Goal: Information Seeking & Learning: Learn about a topic

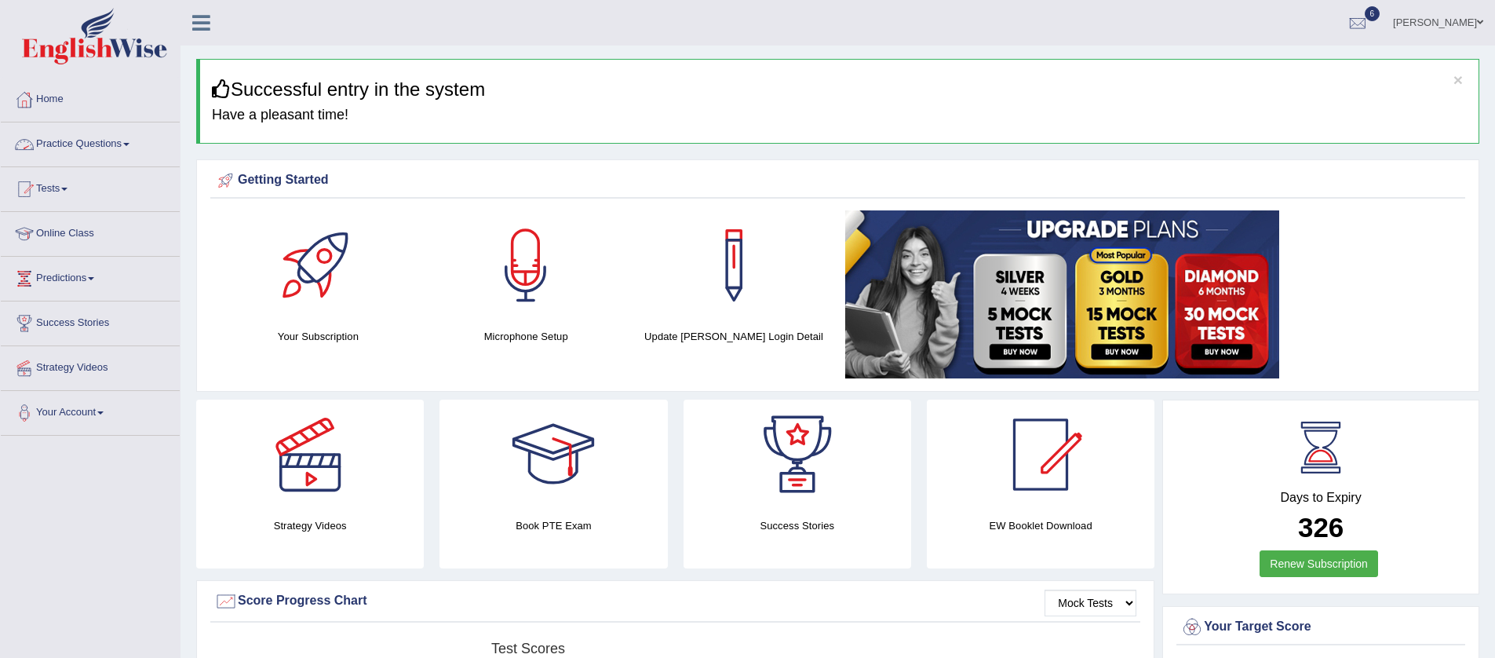
click at [131, 143] on link "Practice Questions" at bounding box center [90, 141] width 179 height 39
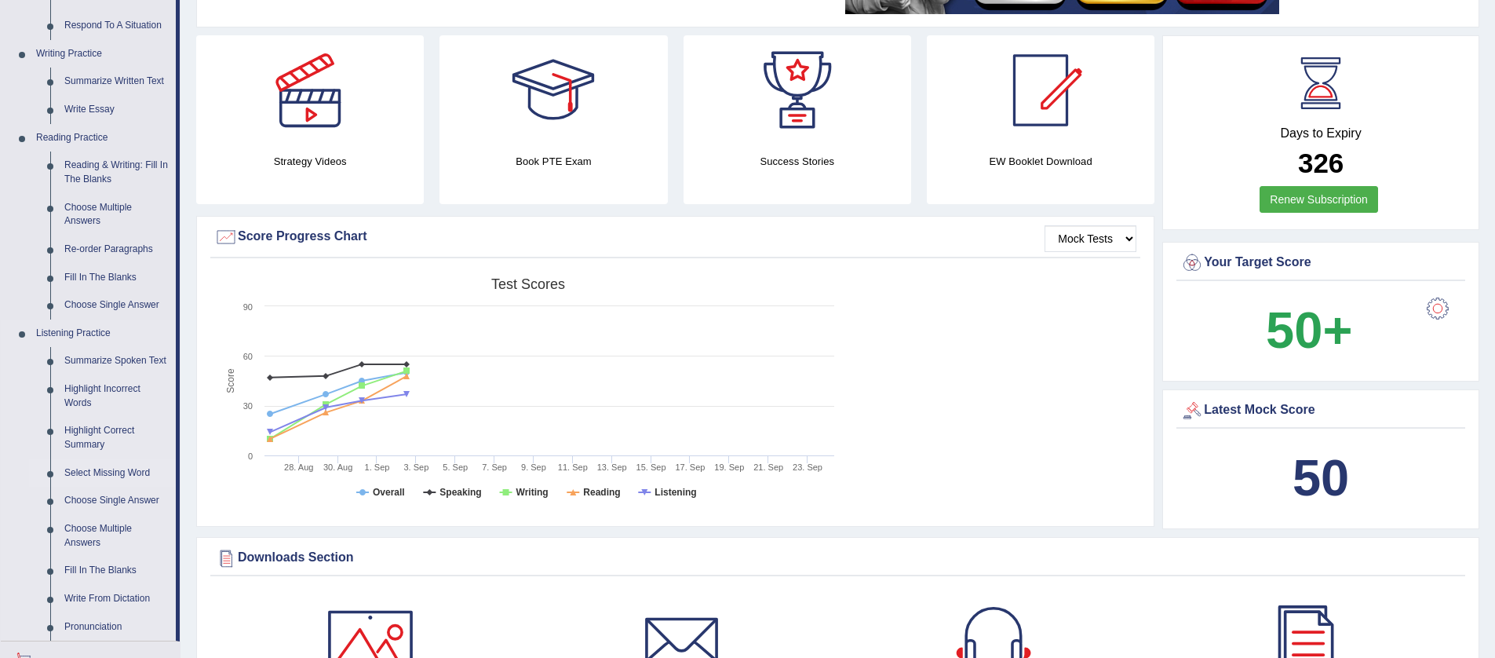
scroll to position [545, 0]
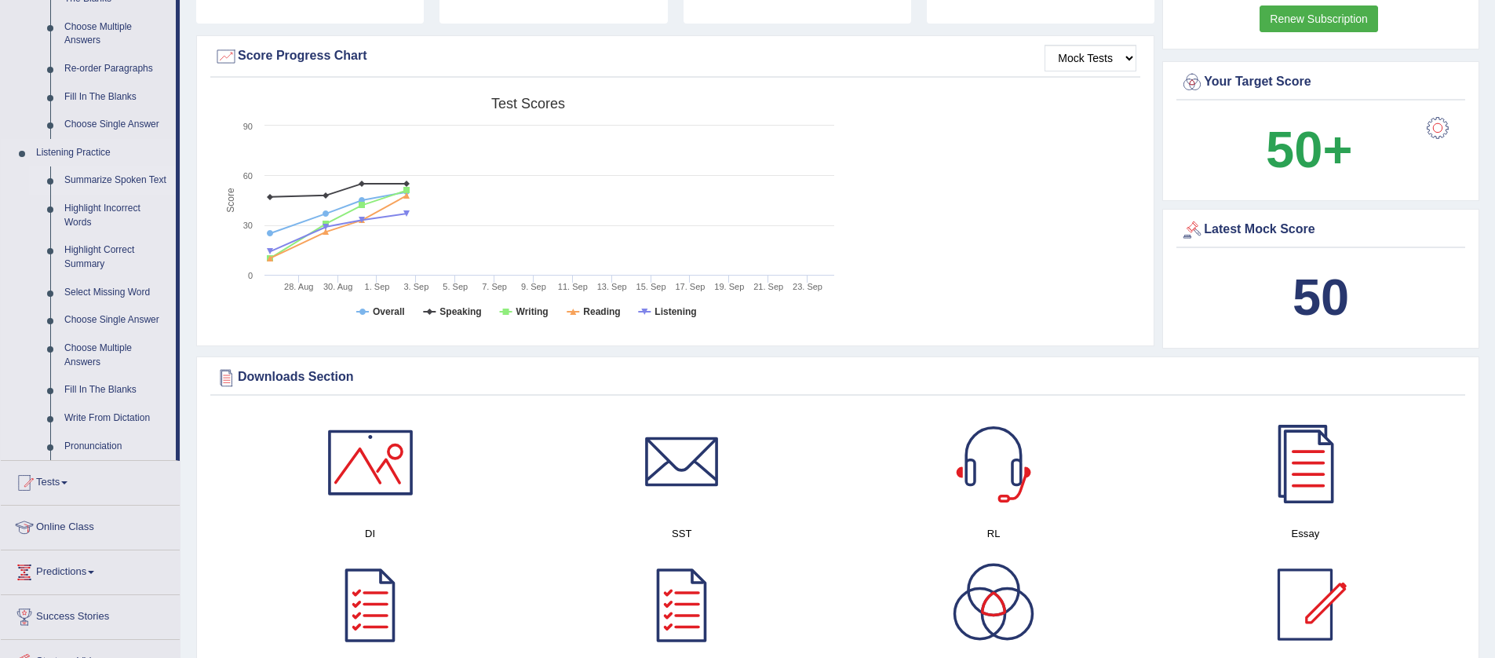
click at [119, 176] on link "Summarize Spoken Text" at bounding box center [116, 180] width 119 height 28
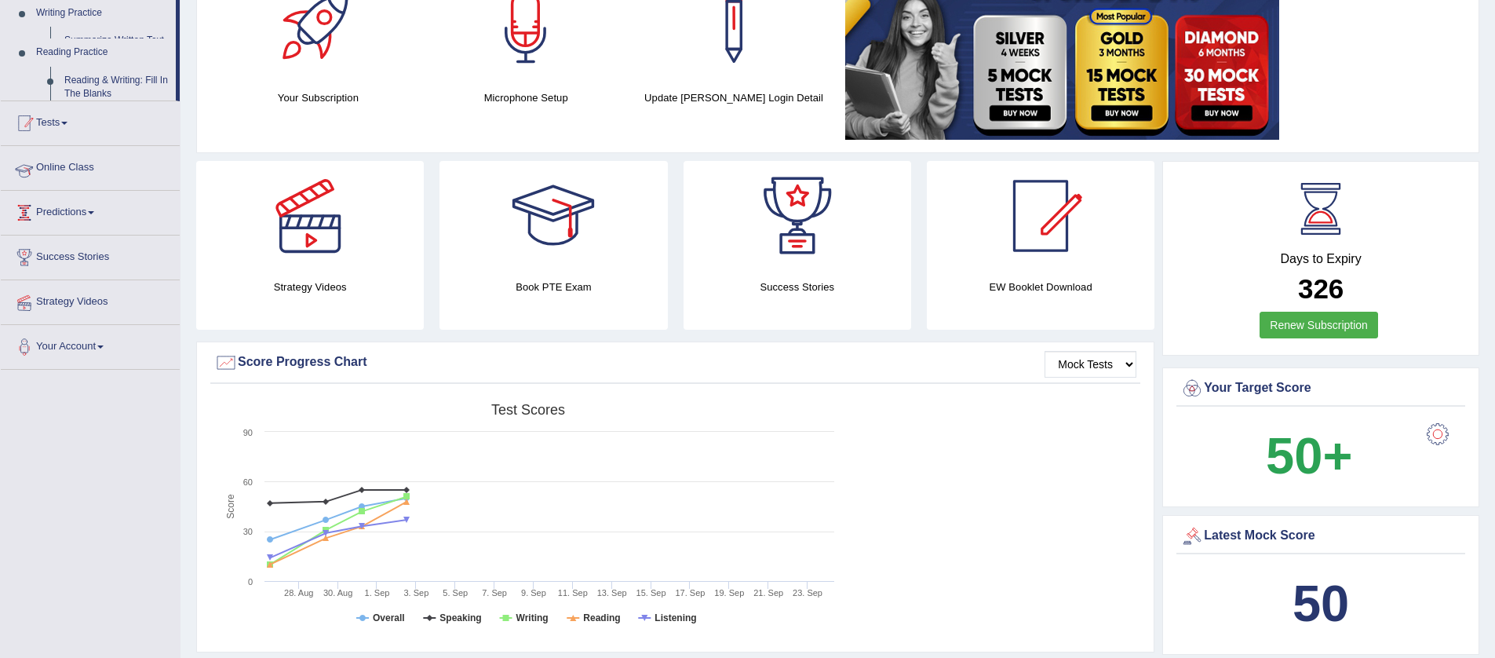
scroll to position [186, 0]
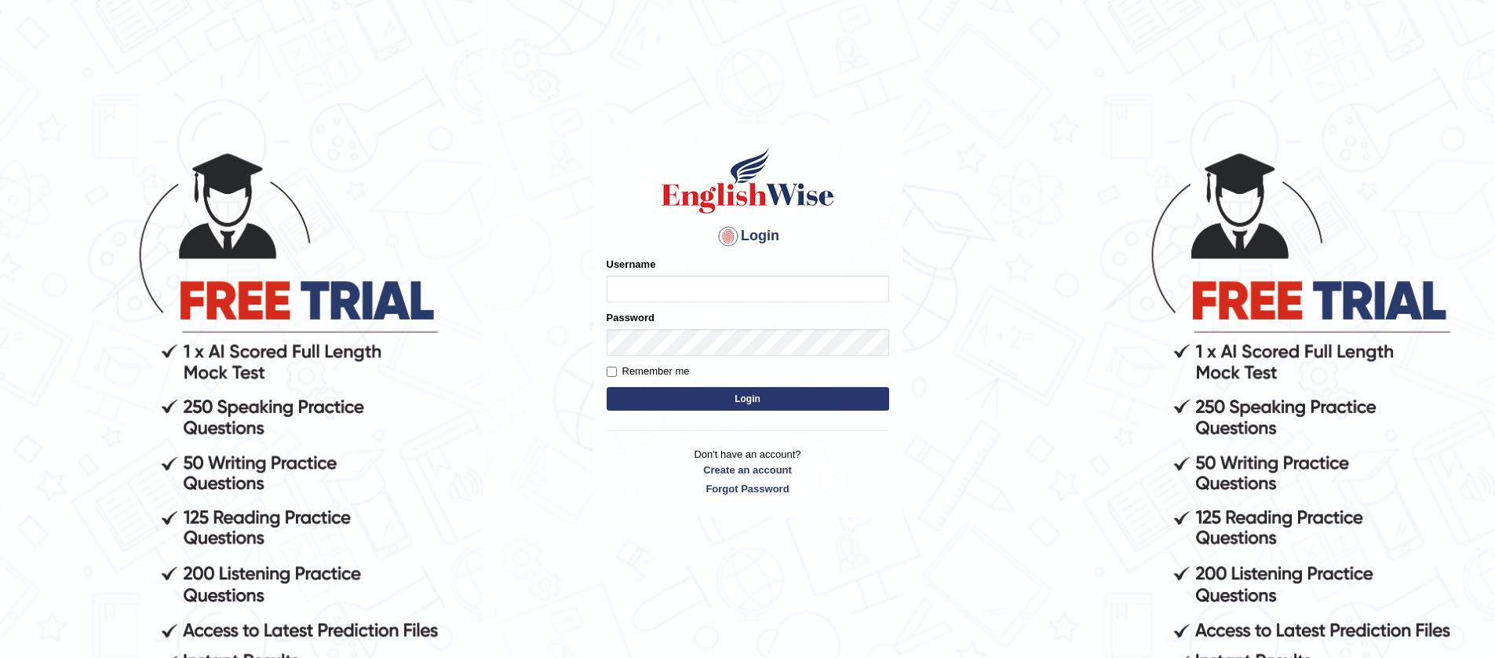
type input "jiwan_parramatta"
click at [607, 387] on button "Login" at bounding box center [748, 399] width 283 height 24
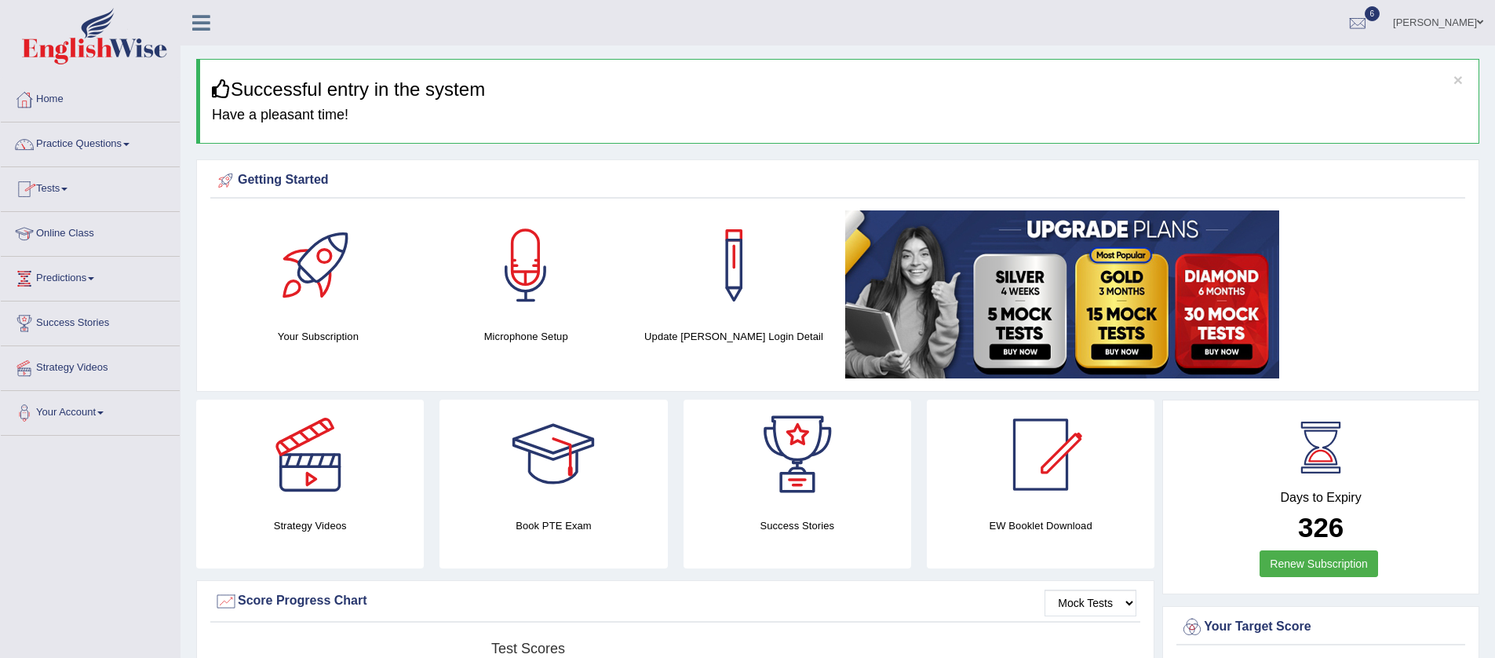
click at [70, 191] on link "Tests" at bounding box center [90, 186] width 179 height 39
click at [134, 146] on link "Practice Questions" at bounding box center [90, 141] width 179 height 39
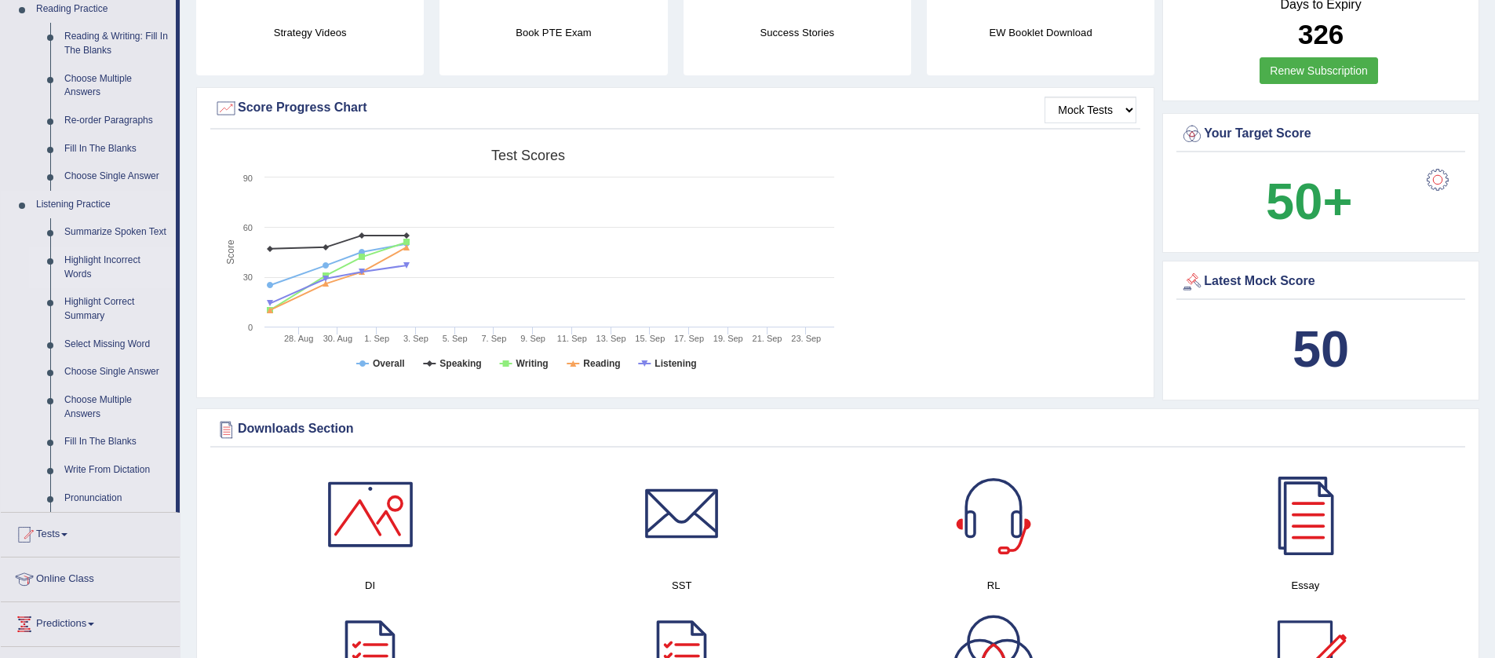
scroll to position [494, 0]
click at [113, 274] on link "Highlight Incorrect Words" at bounding box center [116, 267] width 119 height 42
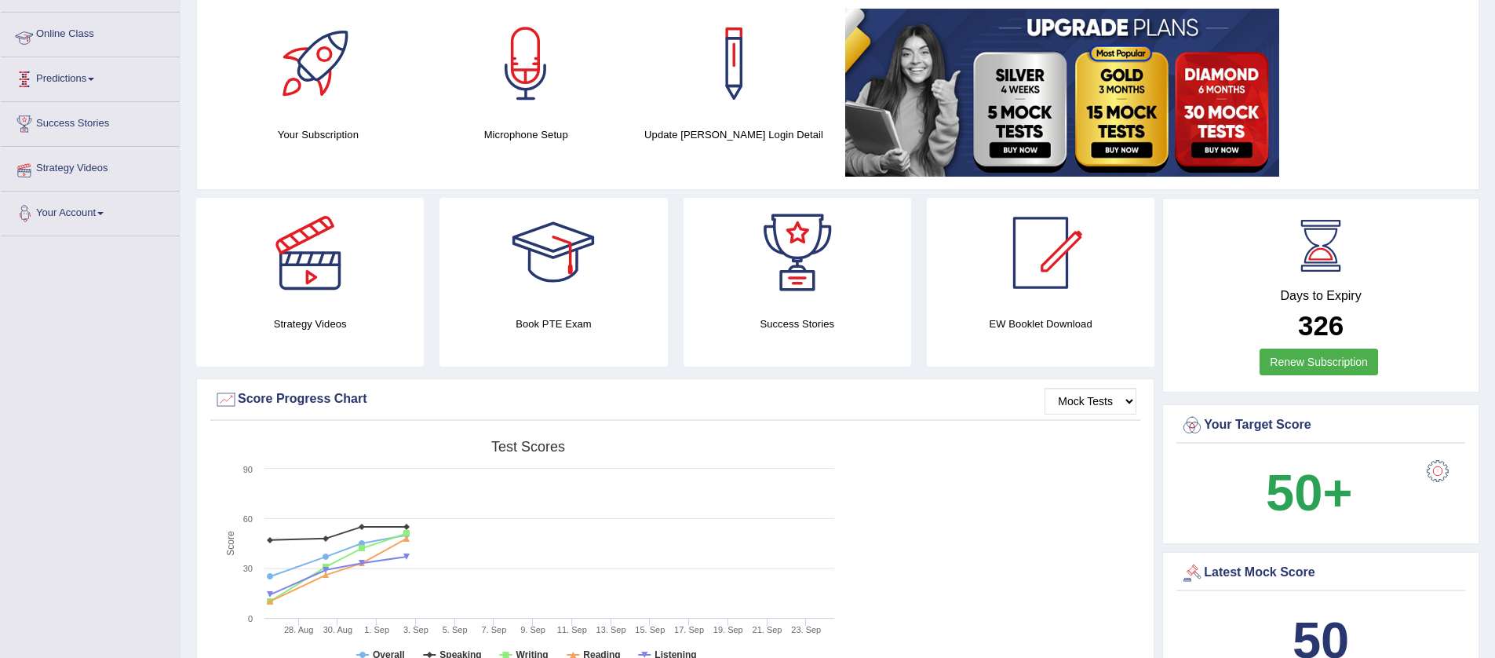
scroll to position [324, 0]
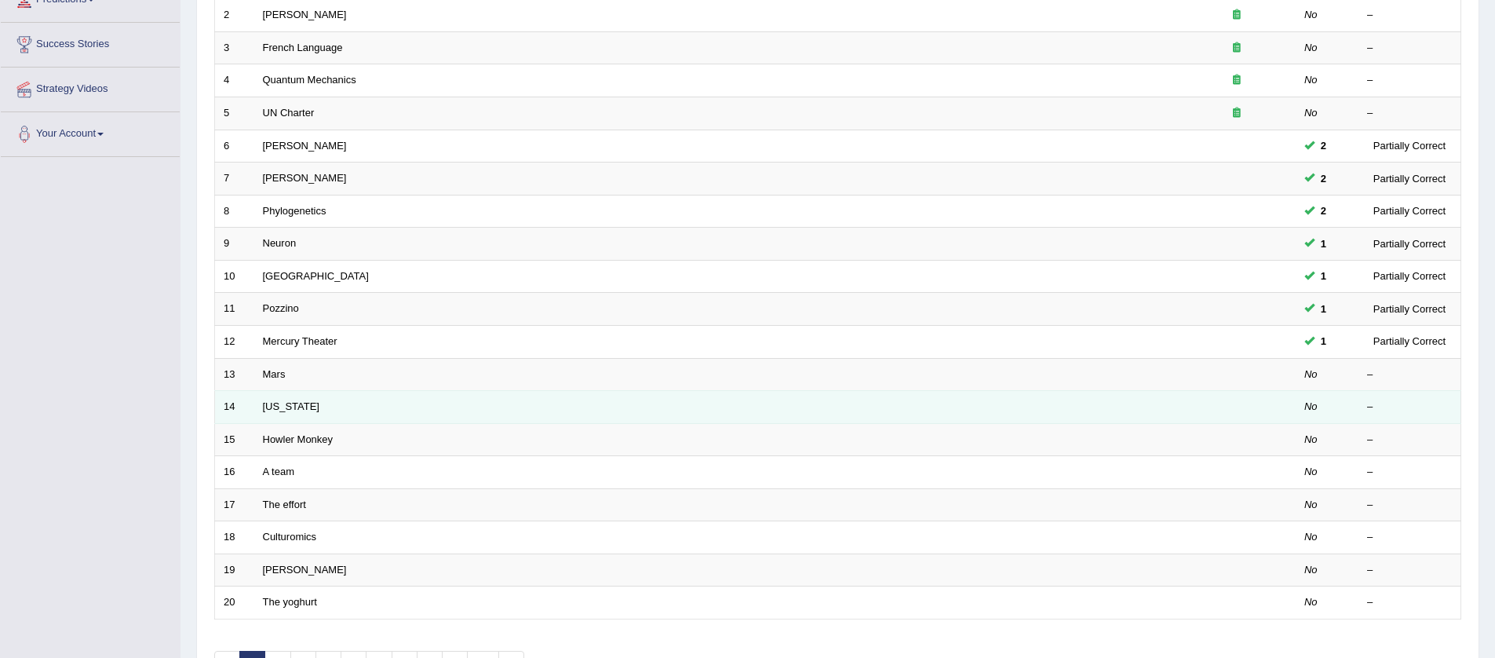
scroll to position [203, 0]
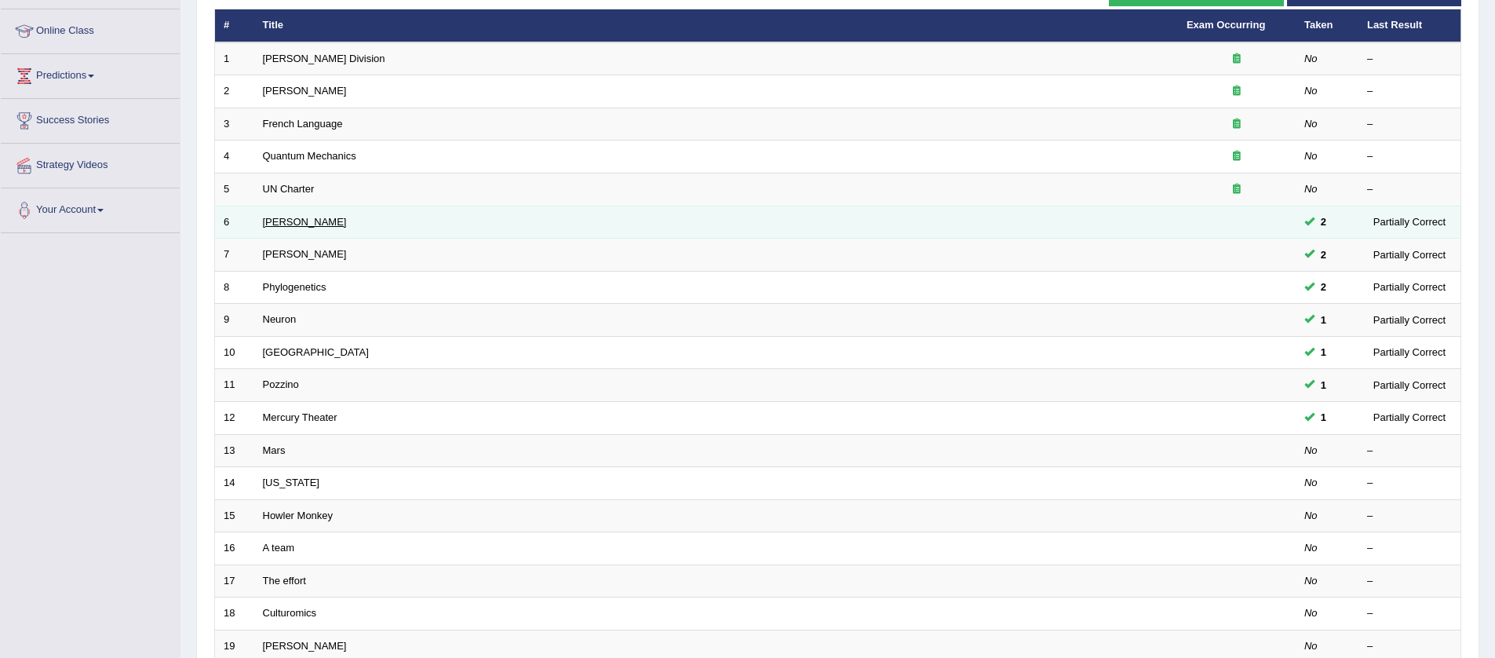
click at [272, 220] on link "Harold" at bounding box center [305, 222] width 84 height 12
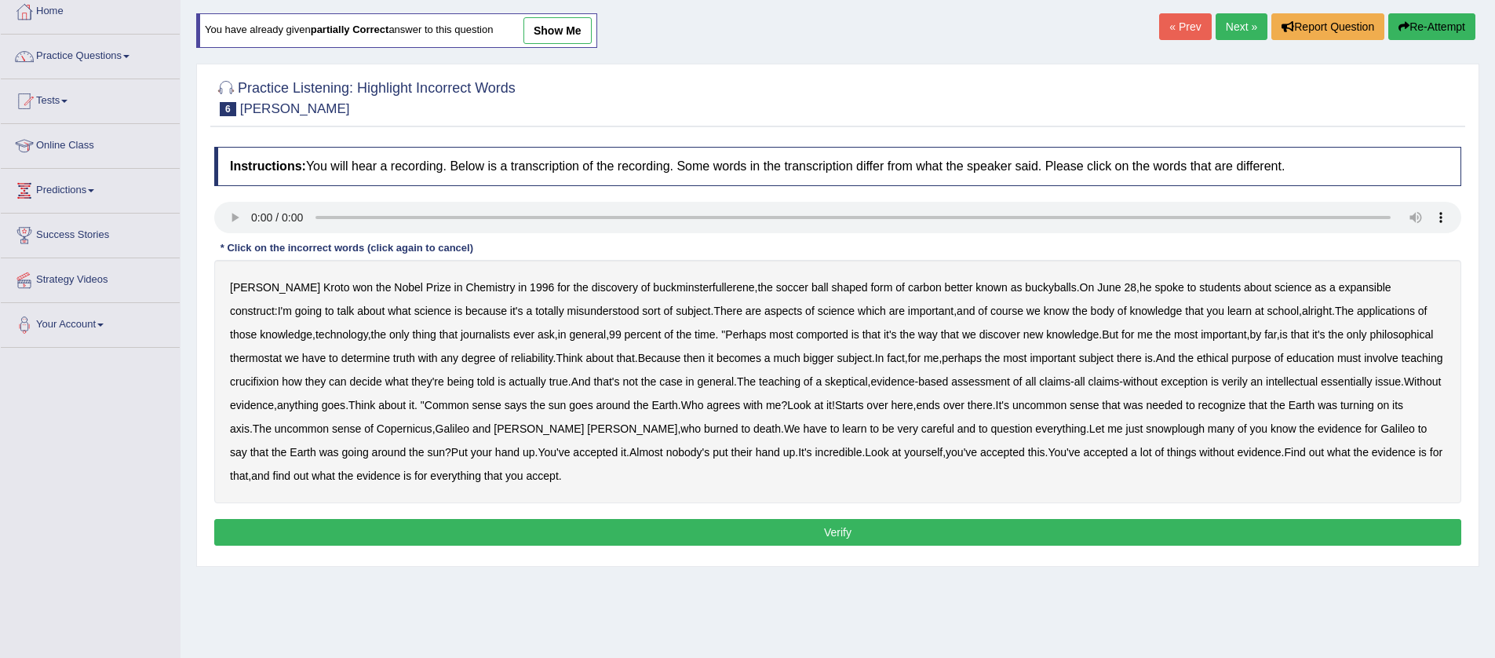
scroll to position [115, 0]
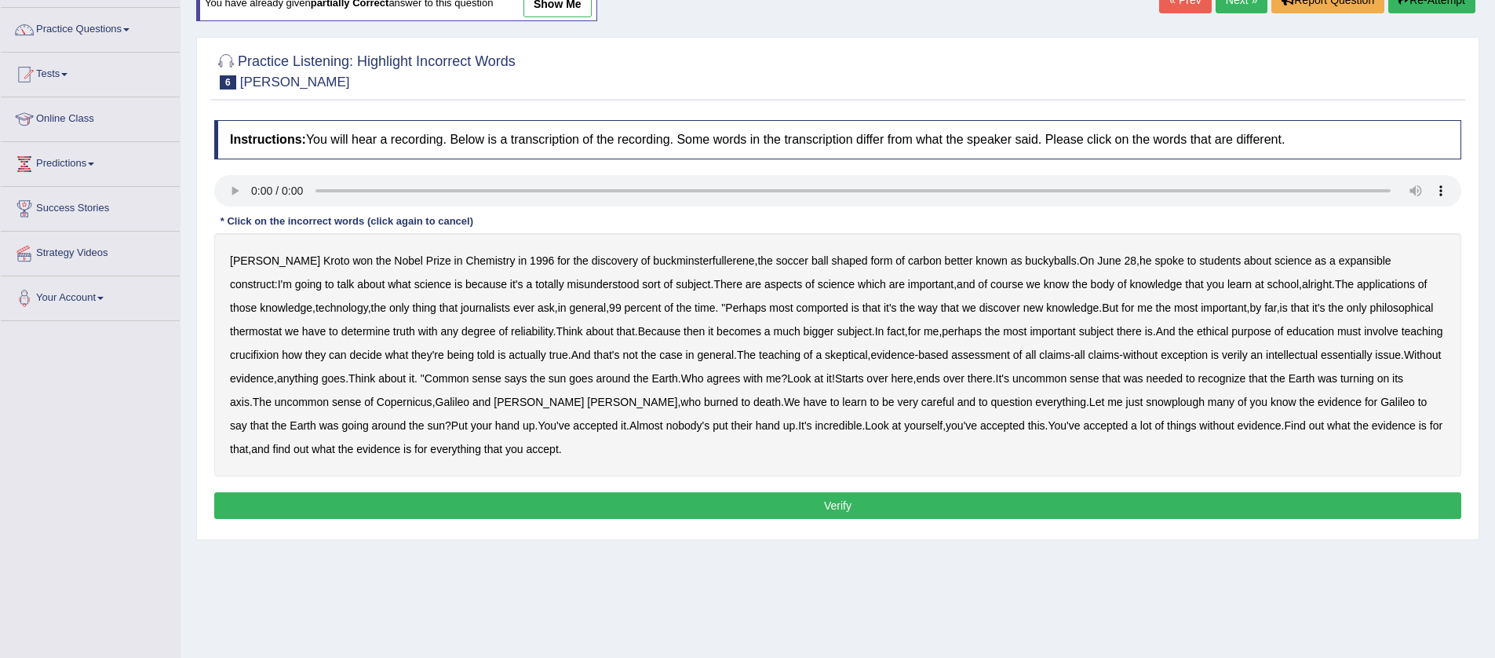
click at [1340, 264] on b "expansible" at bounding box center [1365, 260] width 53 height 13
click at [826, 311] on b "comported" at bounding box center [823, 307] width 52 height 13
click at [282, 335] on b "thermostat" at bounding box center [256, 331] width 52 height 13
click at [279, 356] on b "crucifixion" at bounding box center [254, 355] width 49 height 13
click at [1321, 361] on b "essentially" at bounding box center [1346, 355] width 51 height 13
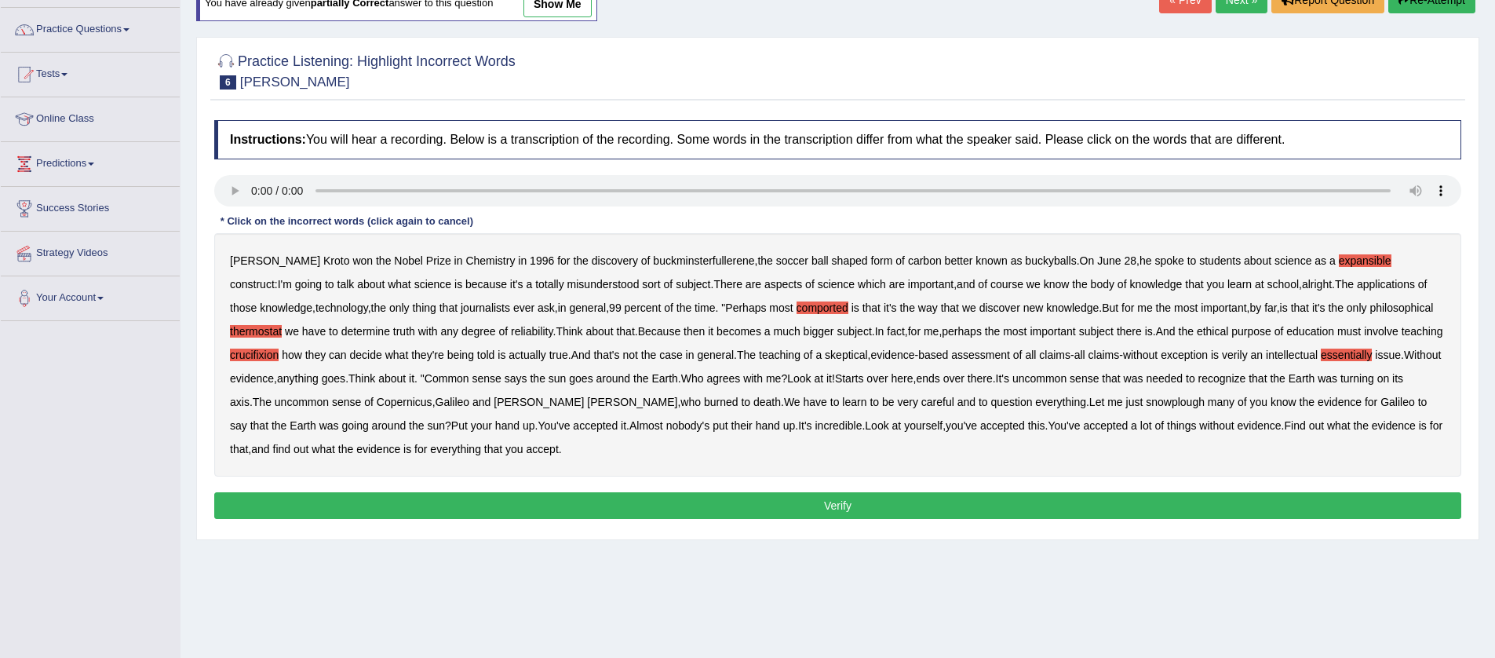
click at [1205, 402] on b "snowplough" at bounding box center [1175, 402] width 59 height 13
click at [769, 500] on button "Verify" at bounding box center [837, 505] width 1247 height 27
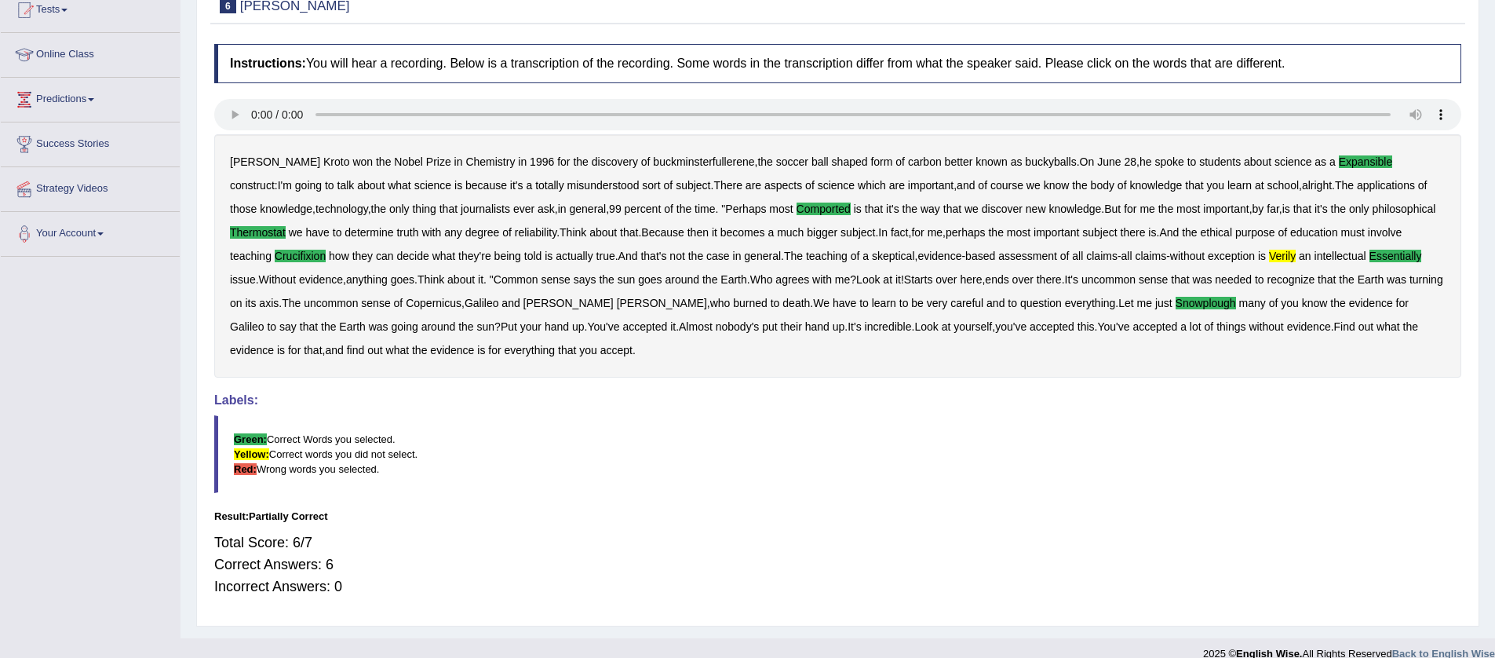
scroll to position [0, 0]
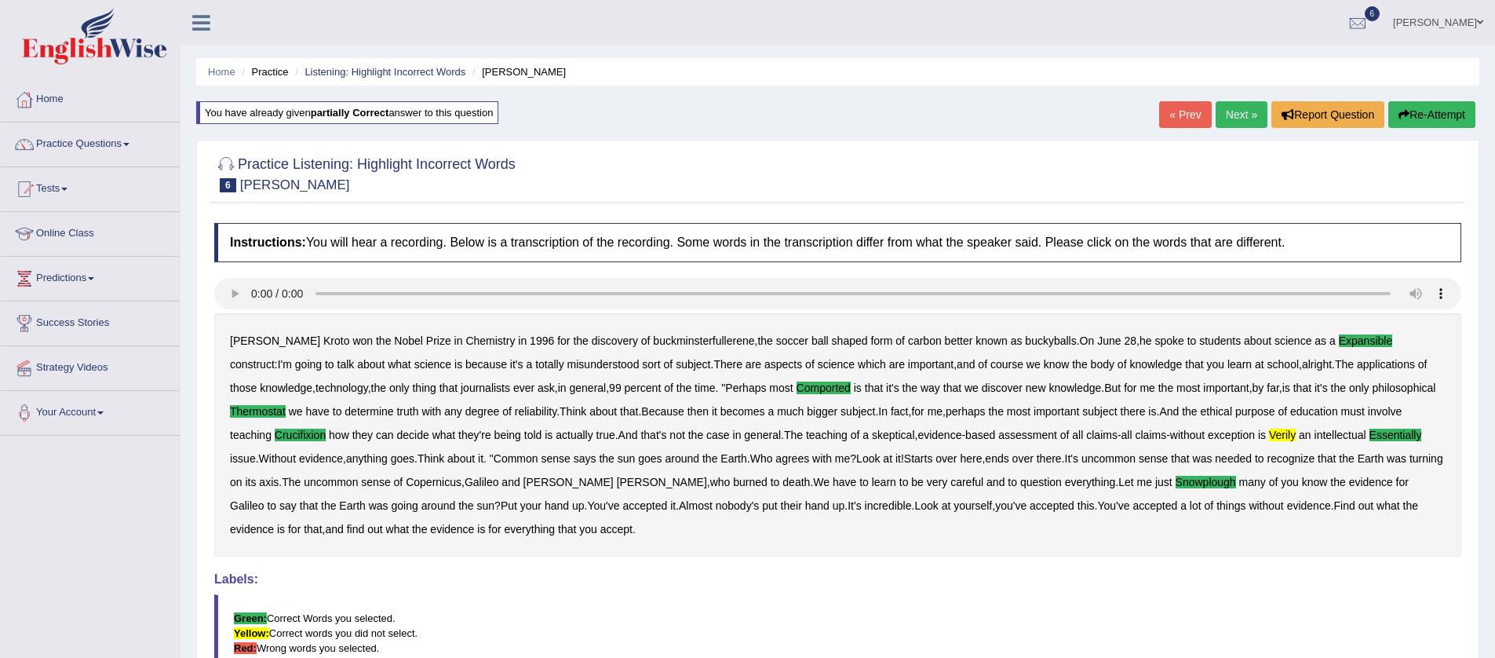
click at [1240, 112] on link "Next »" at bounding box center [1242, 114] width 52 height 27
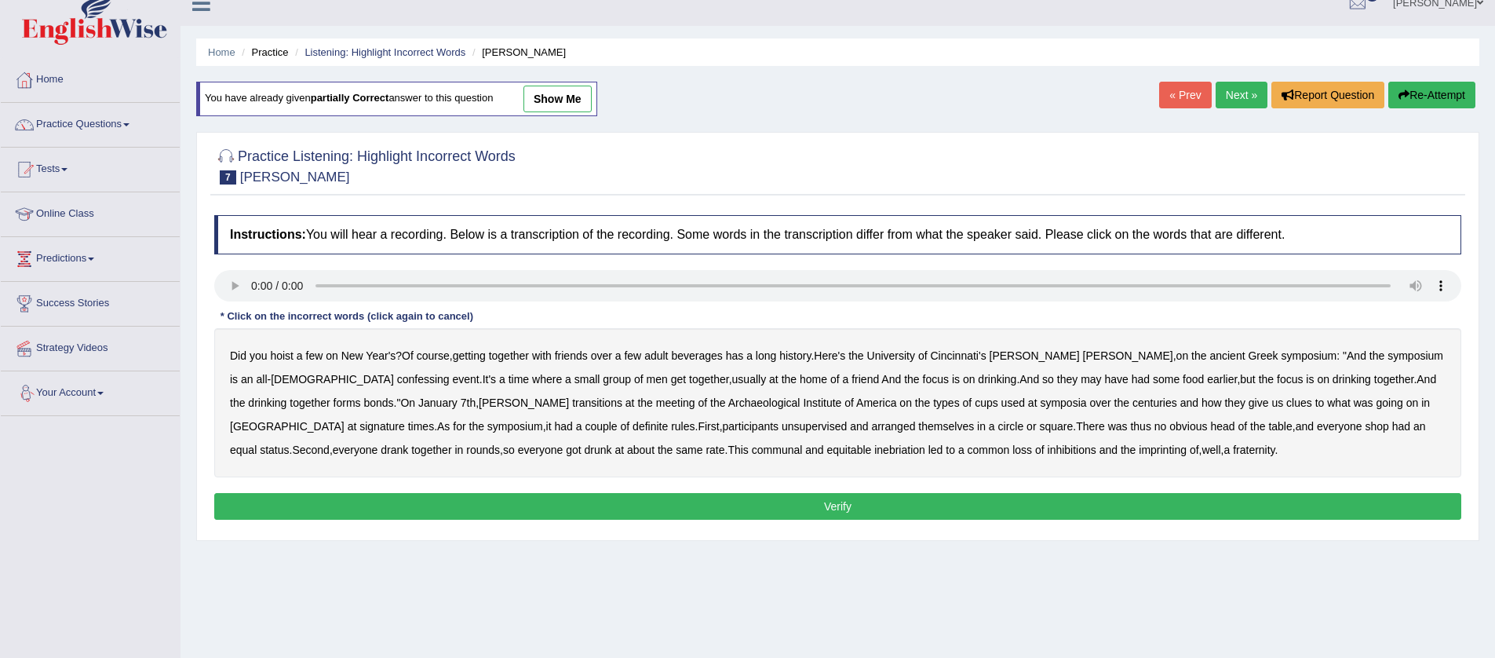
scroll to position [30, 0]
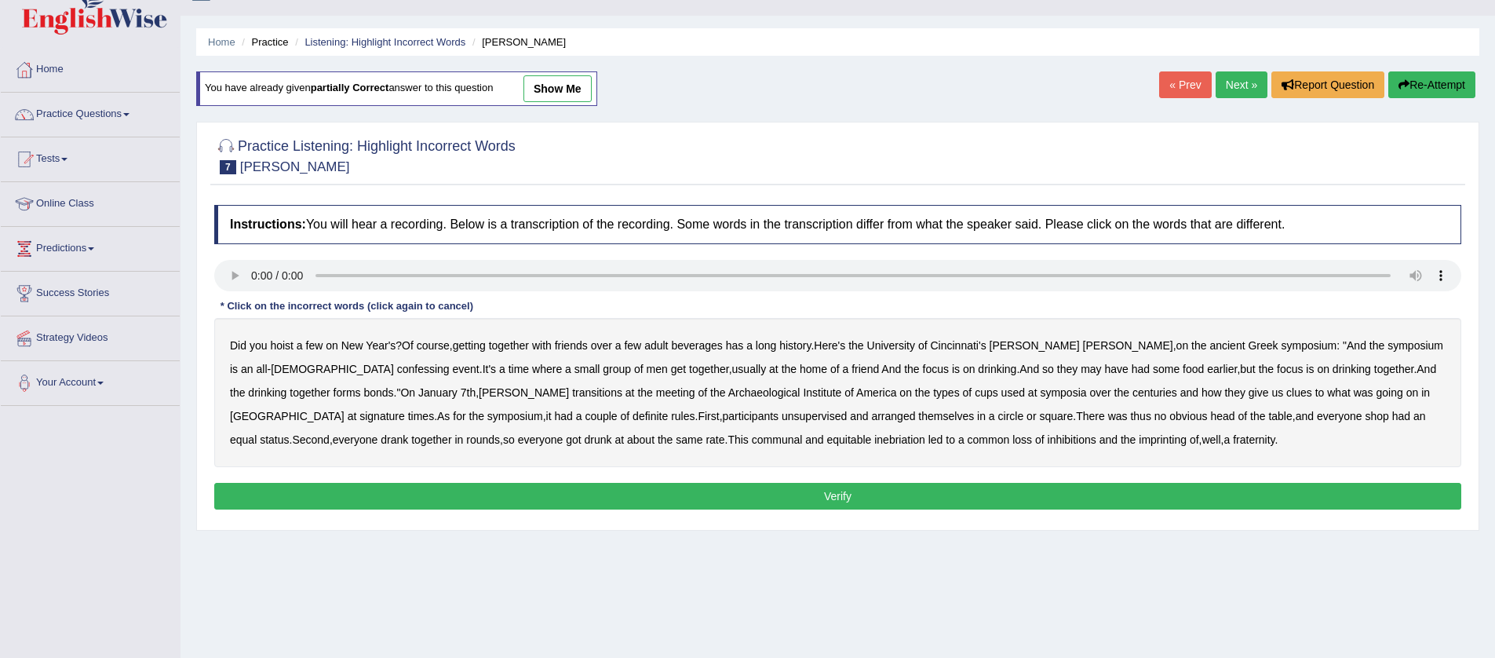
click at [397, 372] on b "confessing" at bounding box center [423, 369] width 53 height 13
click at [1040, 397] on b "symposia" at bounding box center [1063, 392] width 46 height 13
click at [782, 418] on b "unsupervised" at bounding box center [814, 416] width 65 height 13
click at [1139, 442] on b "imprinting" at bounding box center [1163, 439] width 48 height 13
click at [808, 502] on button "Verify" at bounding box center [837, 496] width 1247 height 27
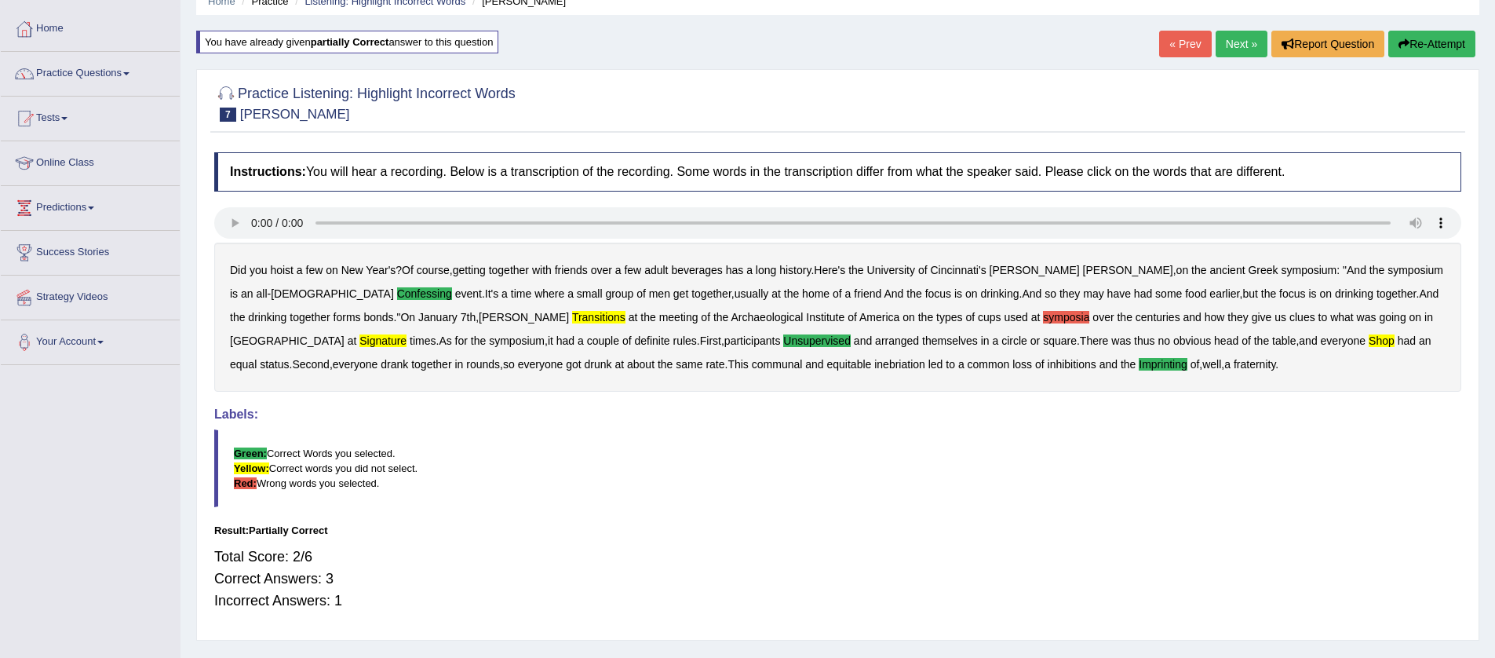
scroll to position [100, 0]
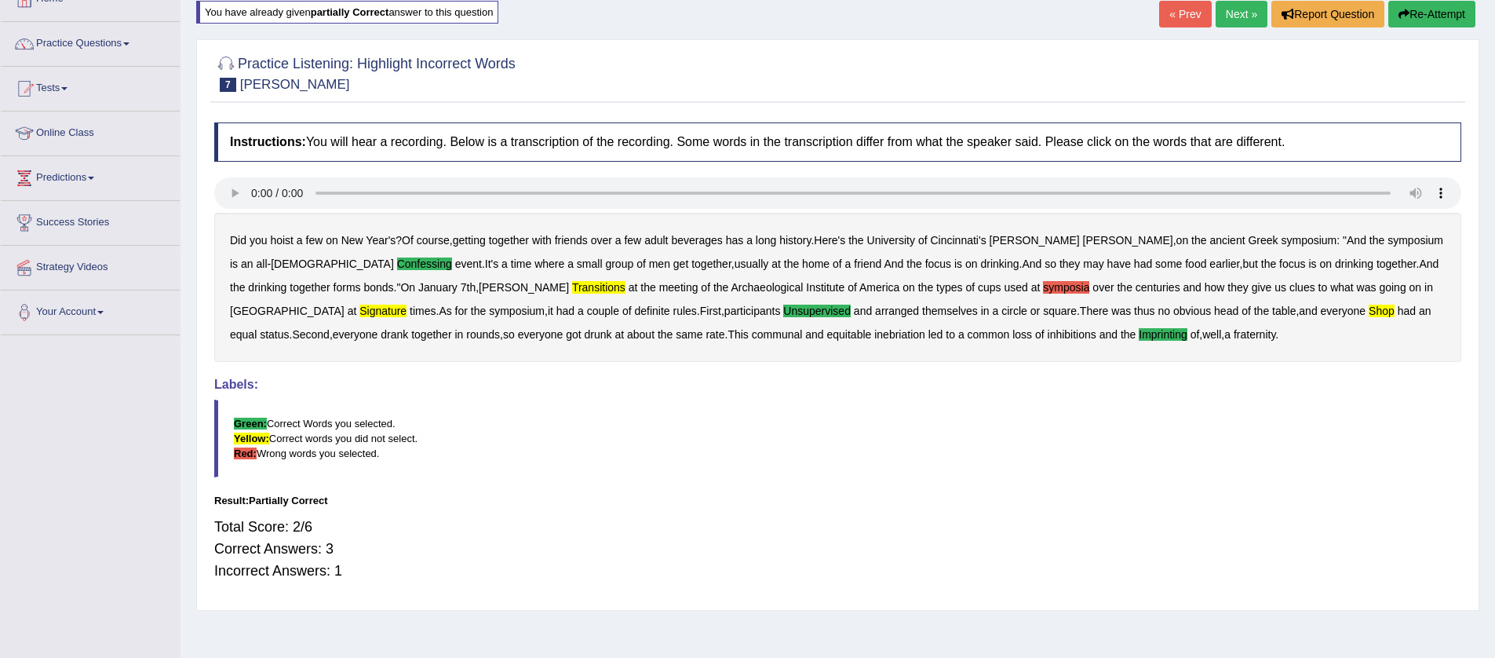
click at [1417, 9] on button "Re-Attempt" at bounding box center [1432, 14] width 87 height 27
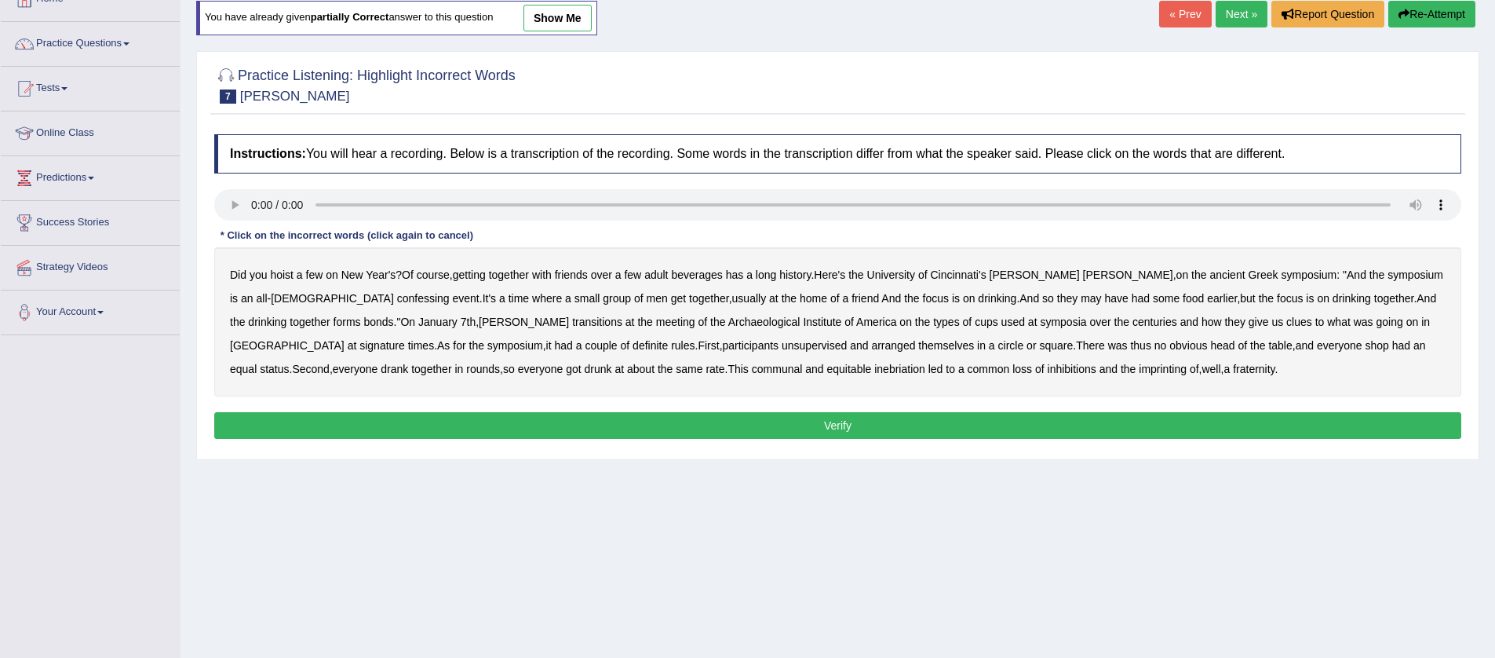
click at [397, 301] on b "confessing" at bounding box center [423, 298] width 53 height 13
click at [405, 339] on b "signature" at bounding box center [383, 345] width 46 height 13
click at [782, 349] on b "unsupervised" at bounding box center [814, 345] width 65 height 13
click at [827, 375] on b "equitable" at bounding box center [849, 369] width 45 height 13
click at [1139, 373] on b "imprinting" at bounding box center [1163, 369] width 48 height 13
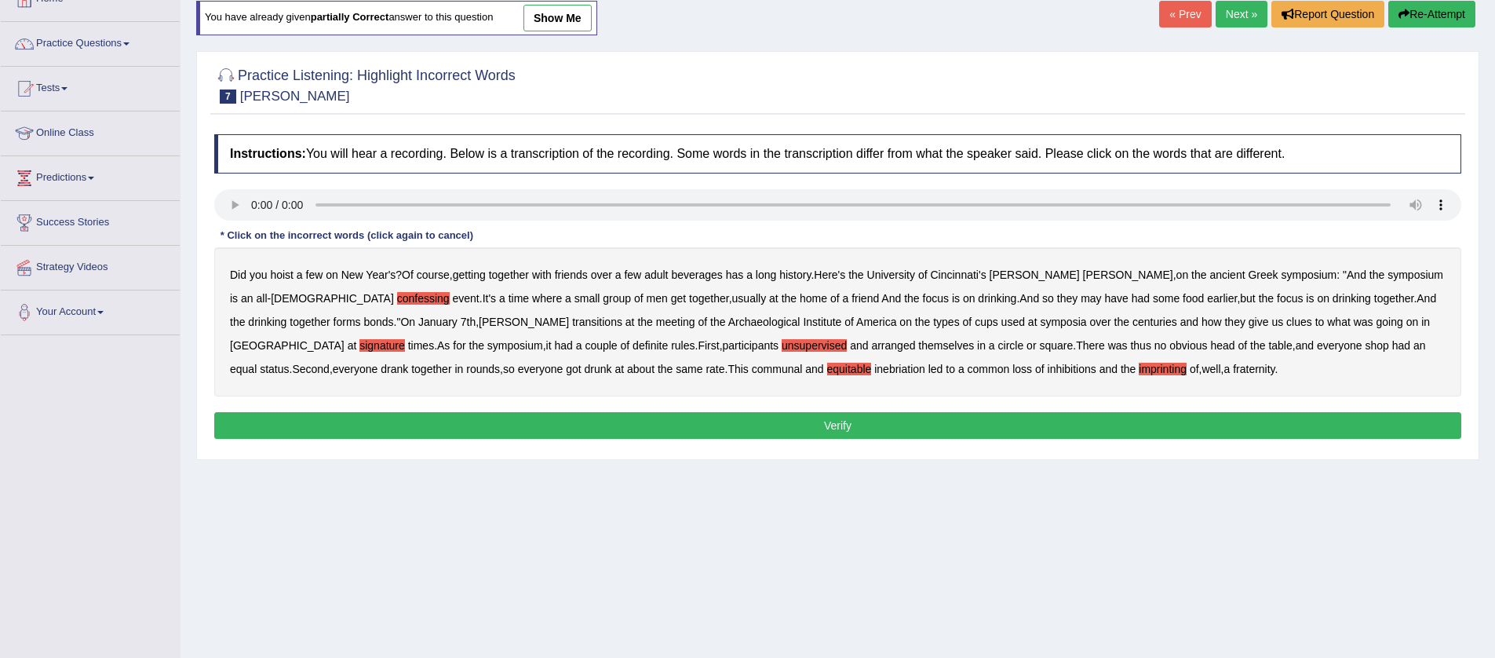
click at [889, 429] on button "Verify" at bounding box center [837, 425] width 1247 height 27
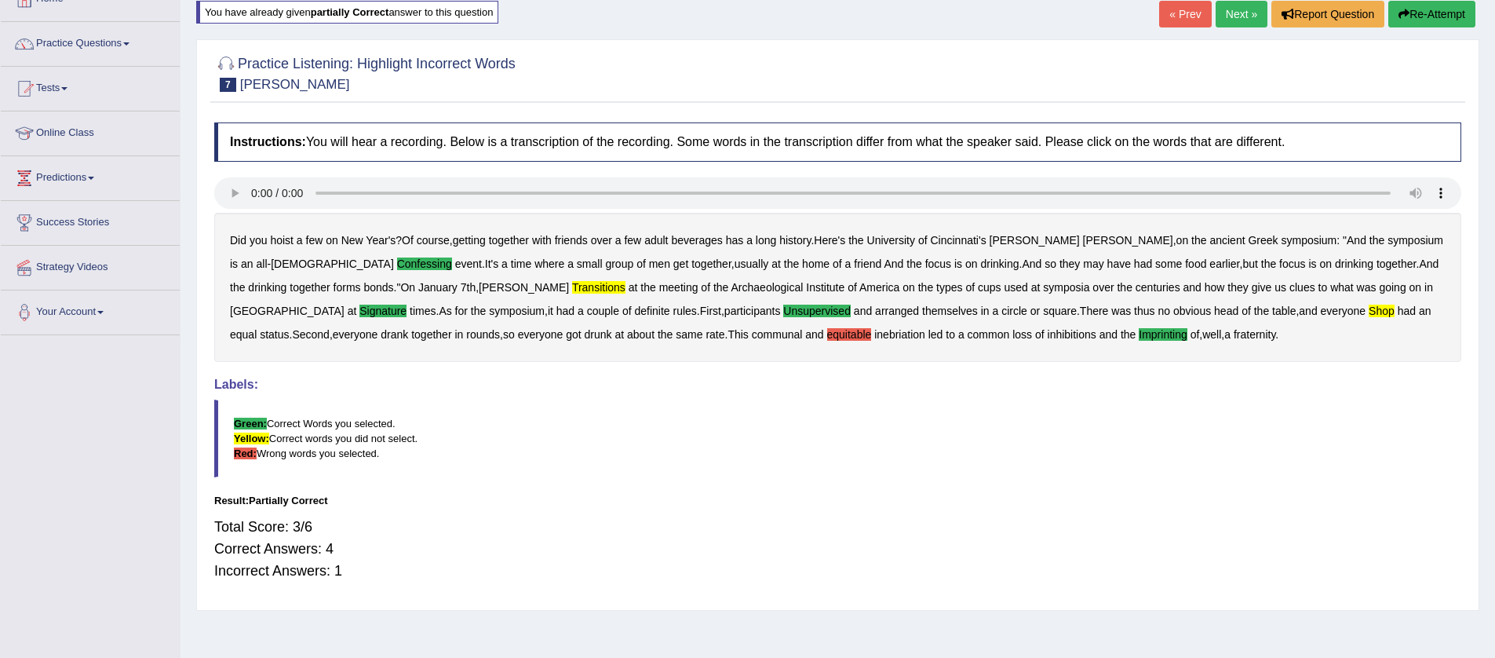
click at [1218, 15] on link "Next »" at bounding box center [1242, 14] width 52 height 27
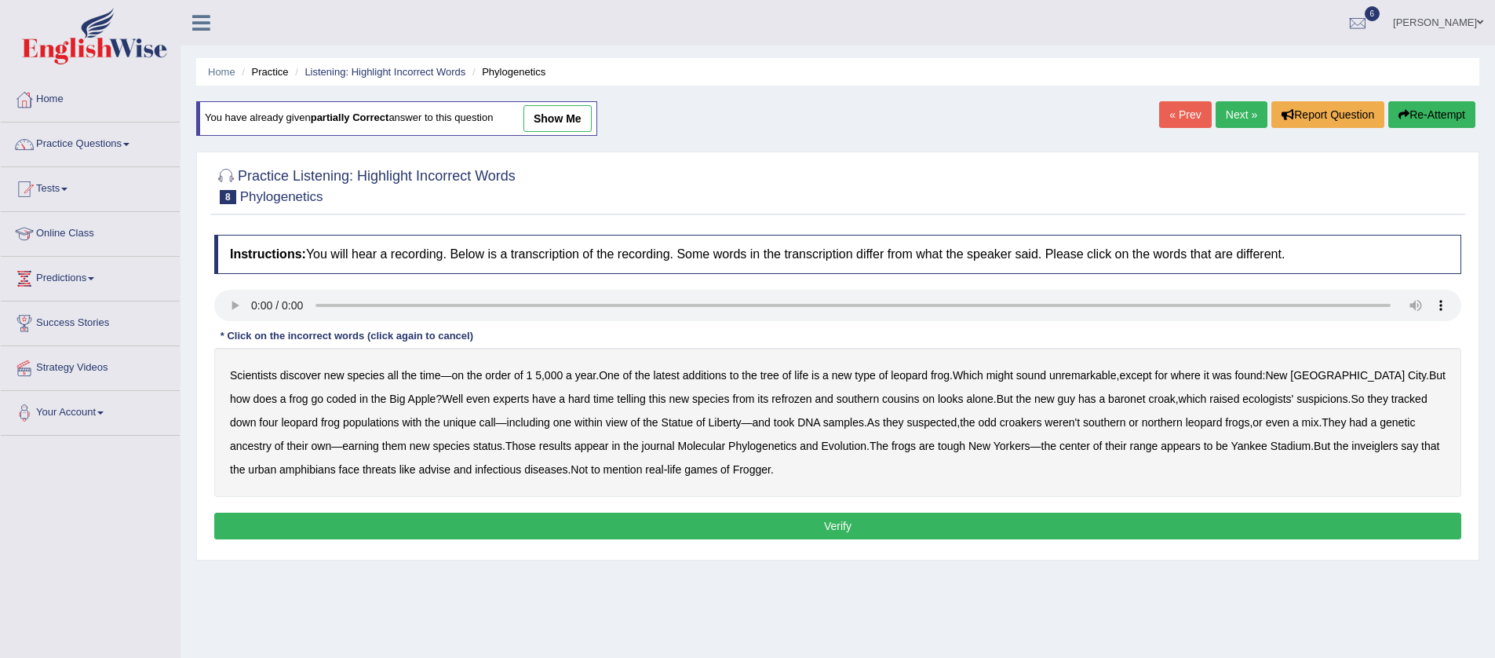
click at [327, 397] on b "coded" at bounding box center [342, 398] width 30 height 13
click at [1108, 400] on b "baronet" at bounding box center [1126, 398] width 37 height 13
click at [796, 526] on button "Verify" at bounding box center [837, 526] width 1247 height 27
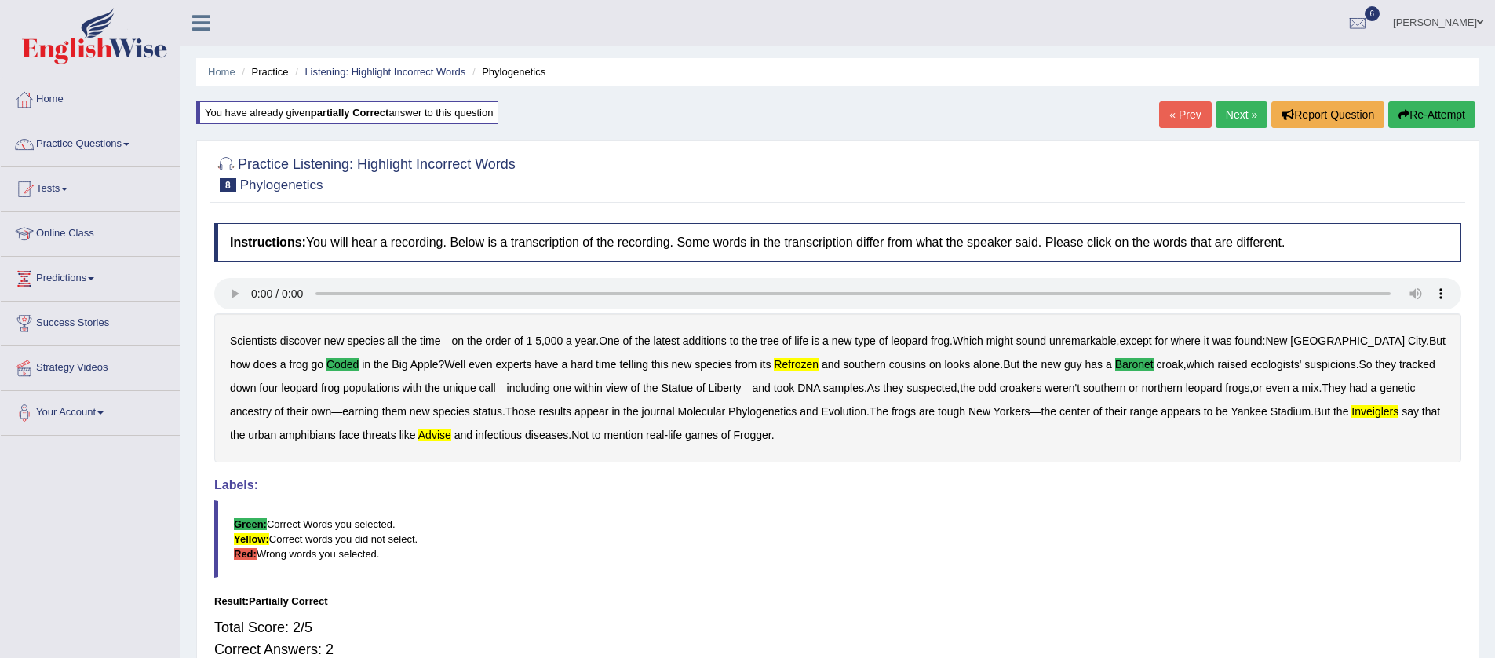
click at [1415, 118] on button "Re-Attempt" at bounding box center [1432, 114] width 87 height 27
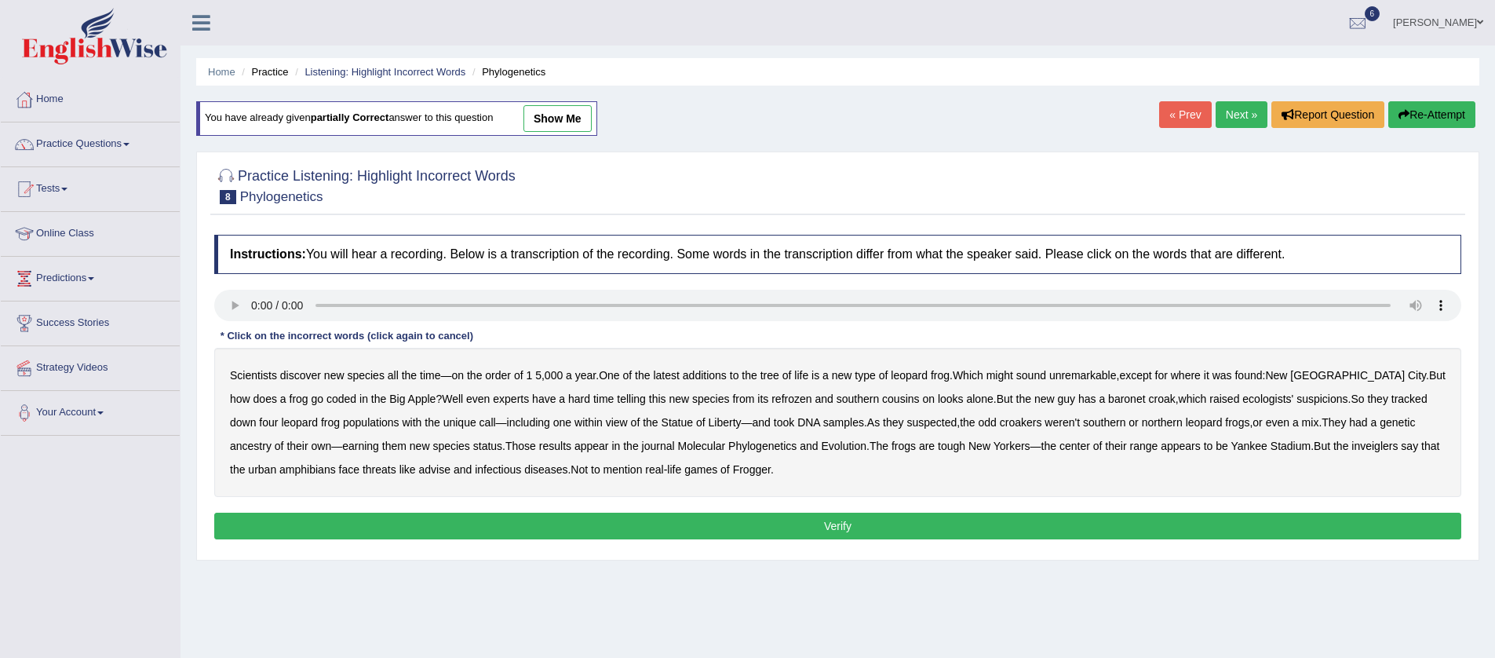
click at [772, 402] on b "refrozen" at bounding box center [792, 398] width 40 height 13
click at [1108, 400] on b "baronet" at bounding box center [1126, 398] width 37 height 13
click at [573, 521] on button "Verify" at bounding box center [837, 526] width 1247 height 27
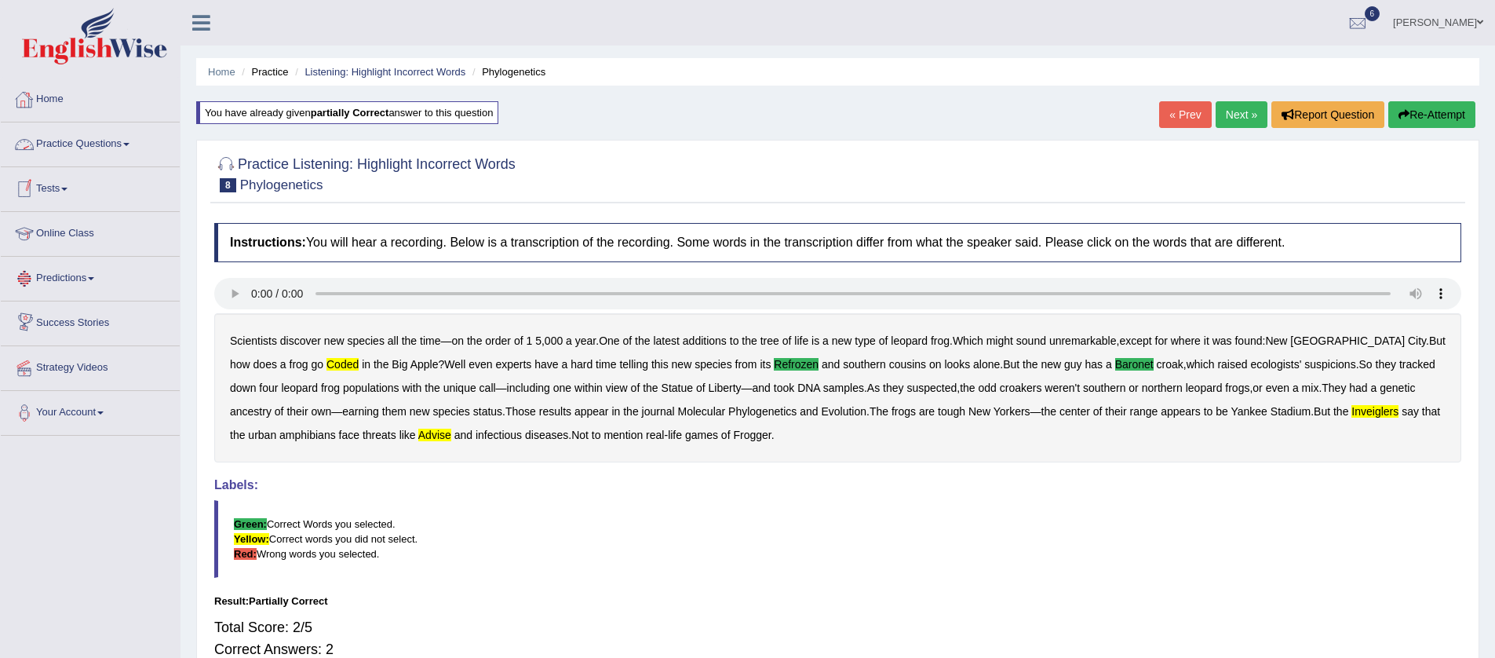
click at [137, 141] on link "Practice Questions" at bounding box center [90, 141] width 179 height 39
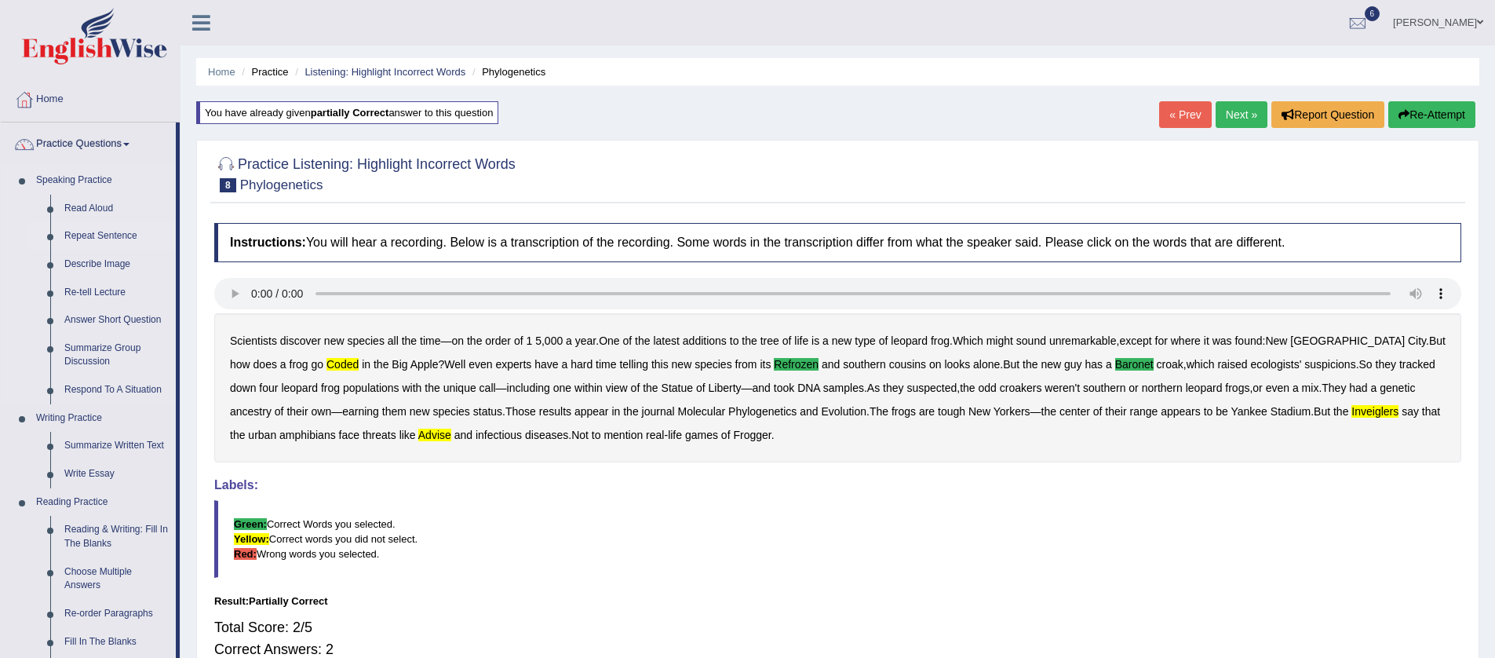
click at [119, 239] on link "Repeat Sentence" at bounding box center [116, 236] width 119 height 28
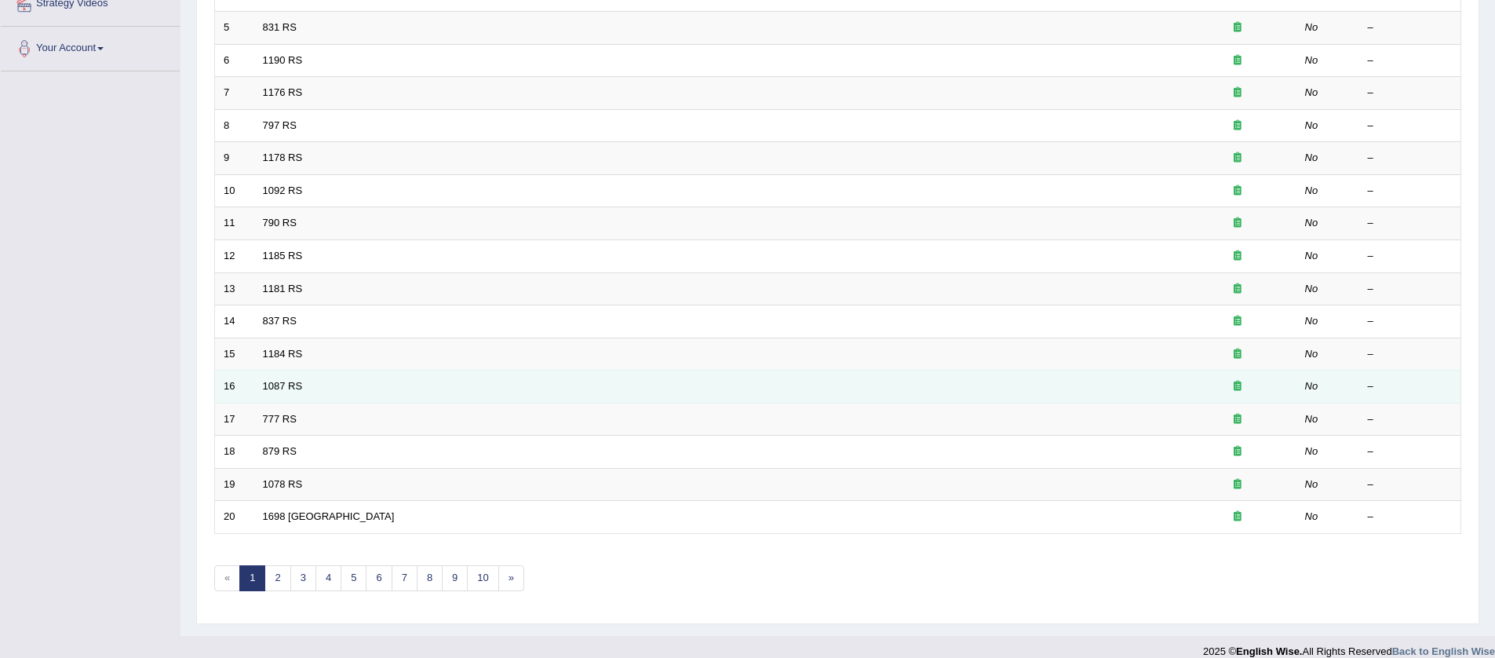
scroll to position [382, 0]
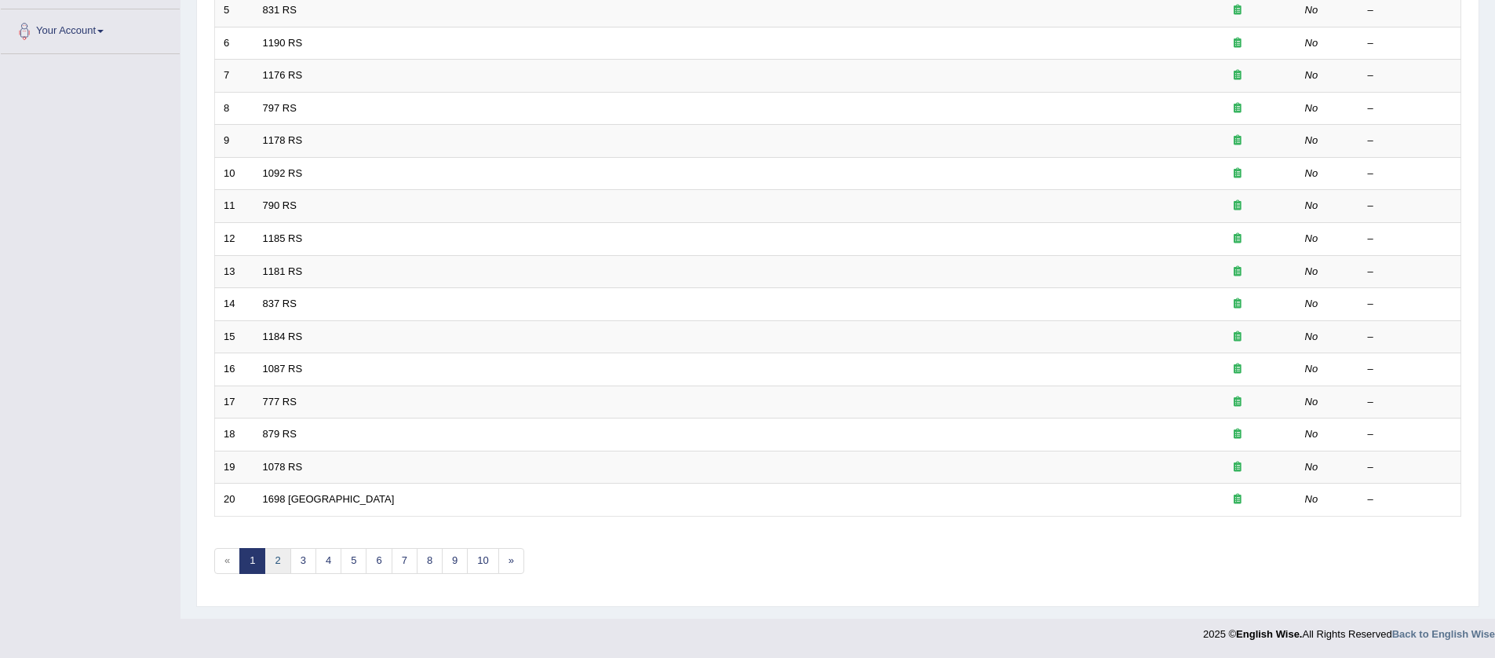
click at [274, 560] on link "2" at bounding box center [278, 561] width 26 height 26
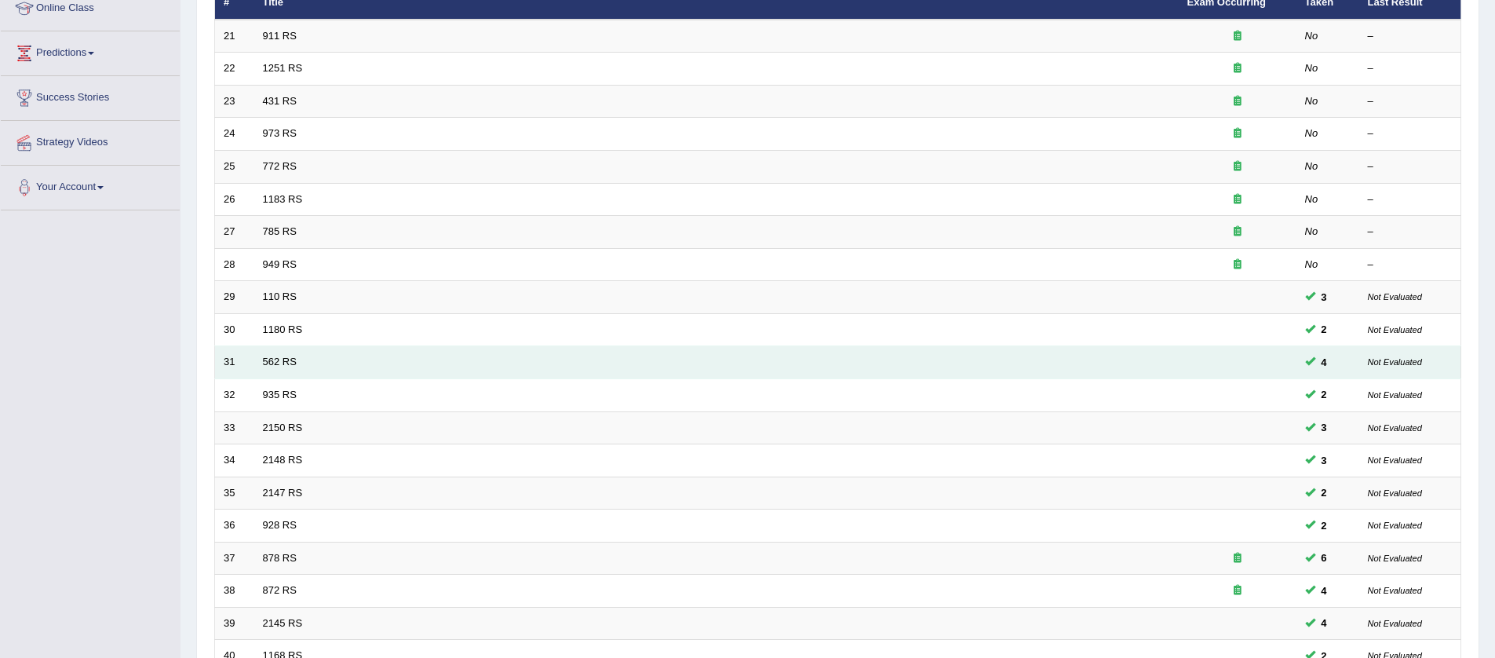
scroll to position [337, 0]
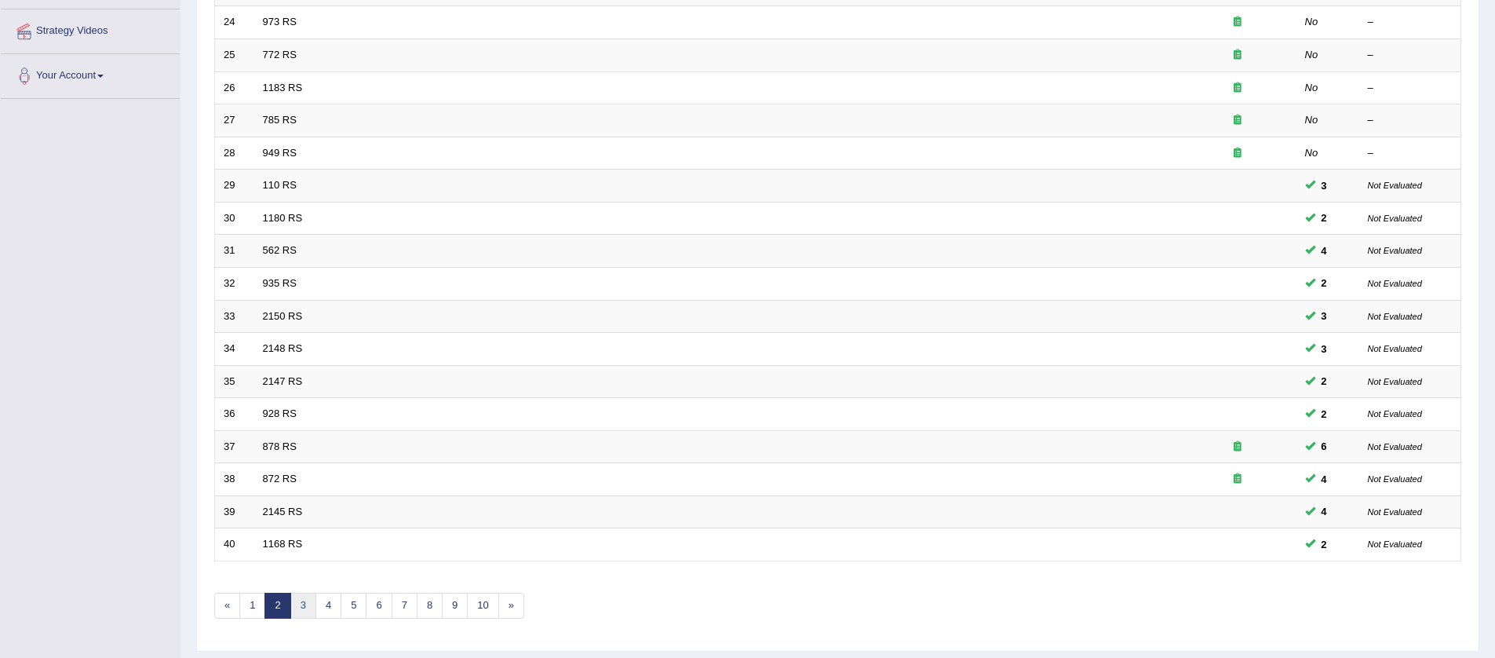
click at [301, 600] on link "3" at bounding box center [303, 606] width 26 height 26
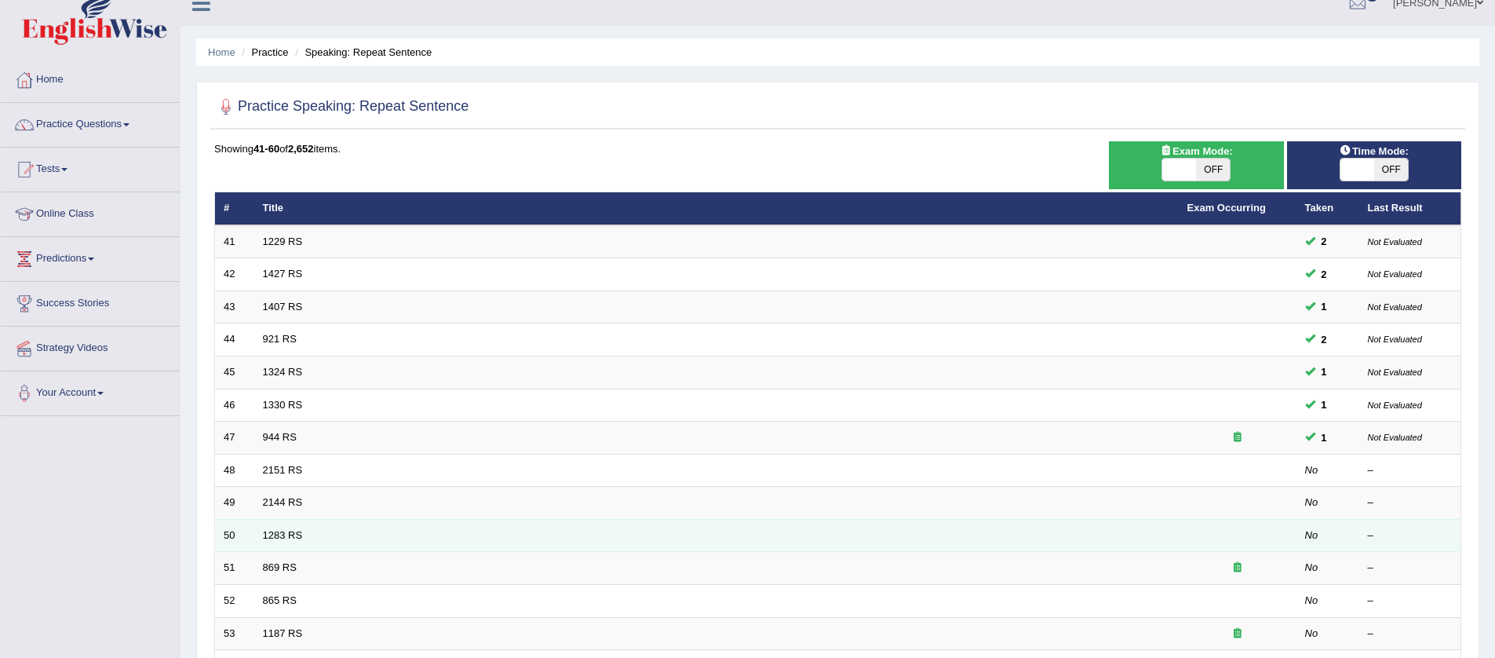
scroll to position [30, 0]
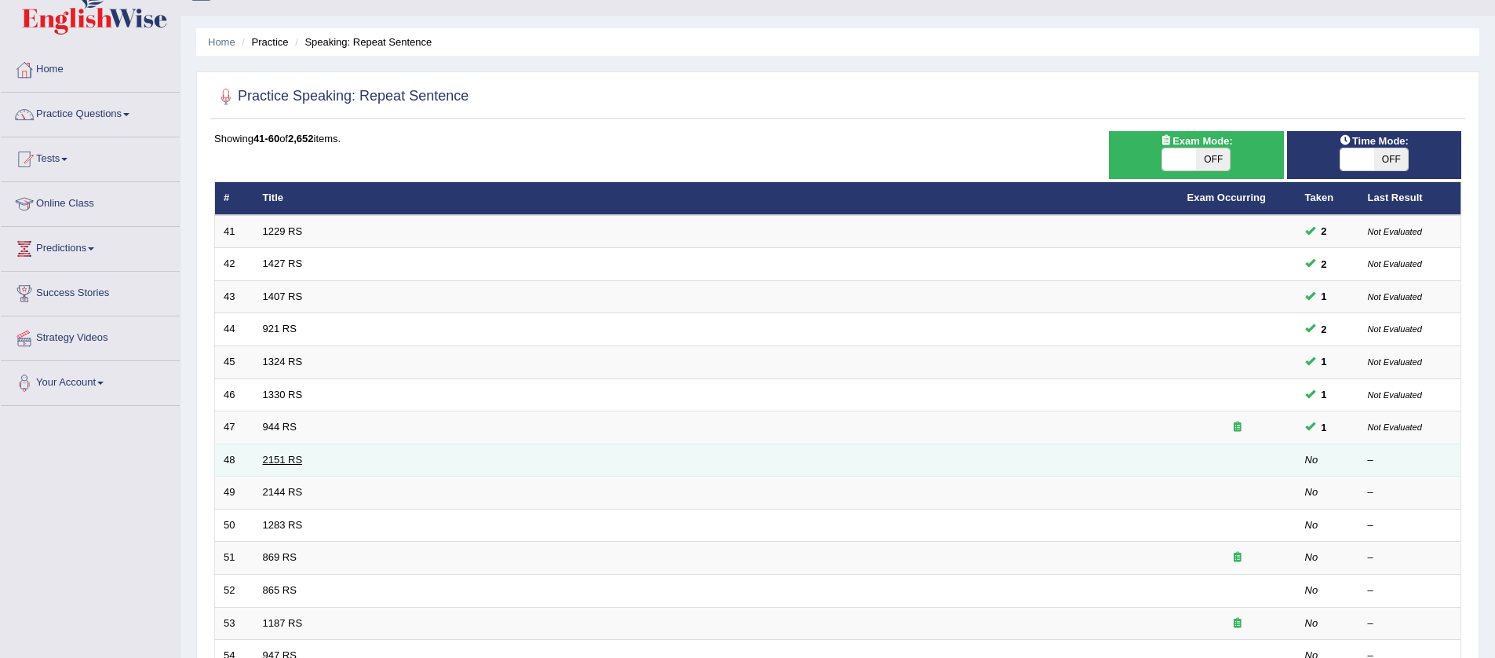
click at [287, 462] on link "2151 RS" at bounding box center [283, 460] width 40 height 12
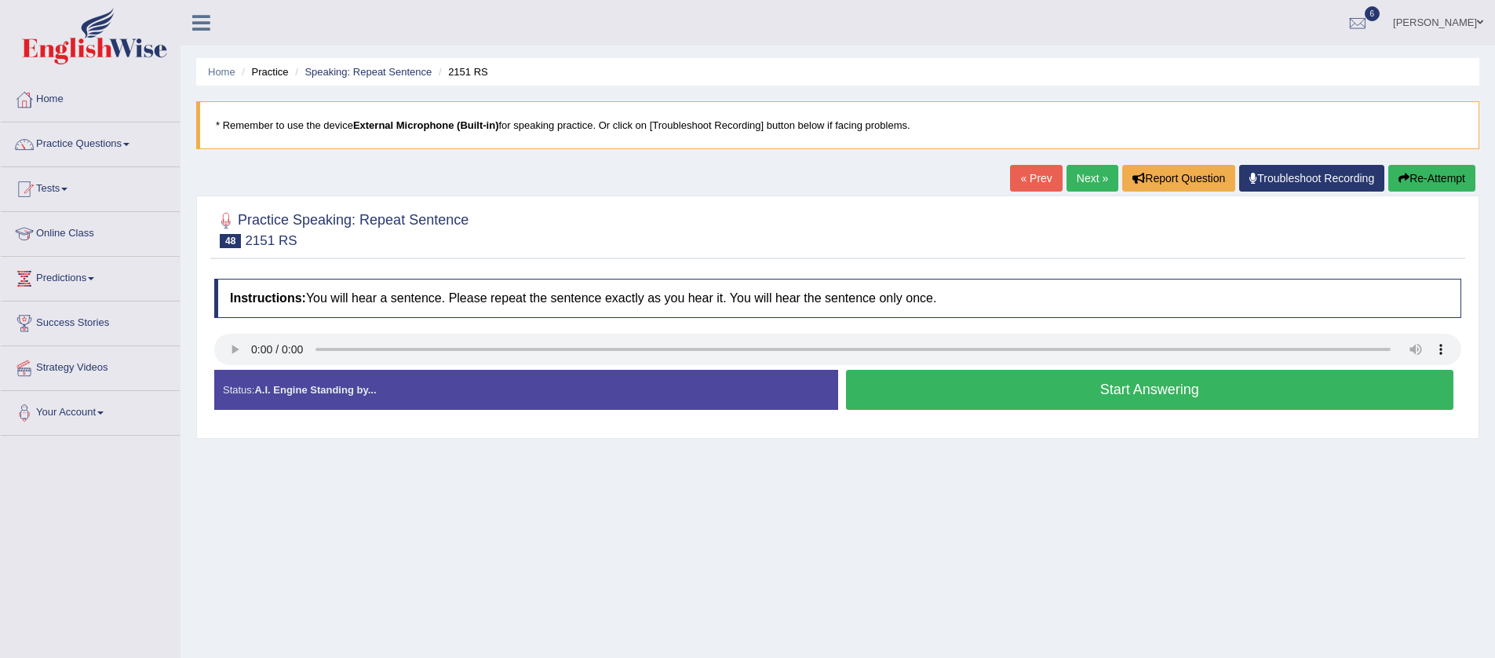
click at [875, 399] on button "Start Answering" at bounding box center [1150, 390] width 608 height 40
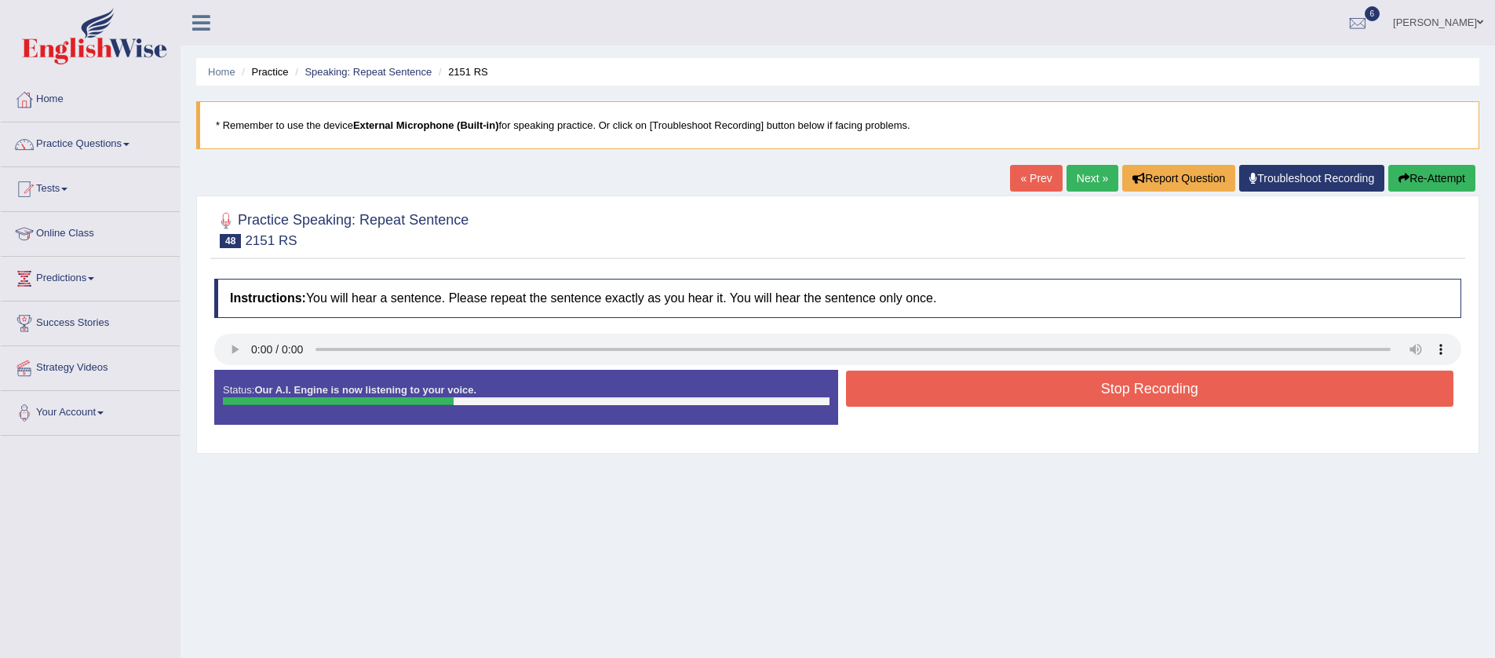
click at [901, 392] on button "Stop Recording" at bounding box center [1150, 389] width 608 height 36
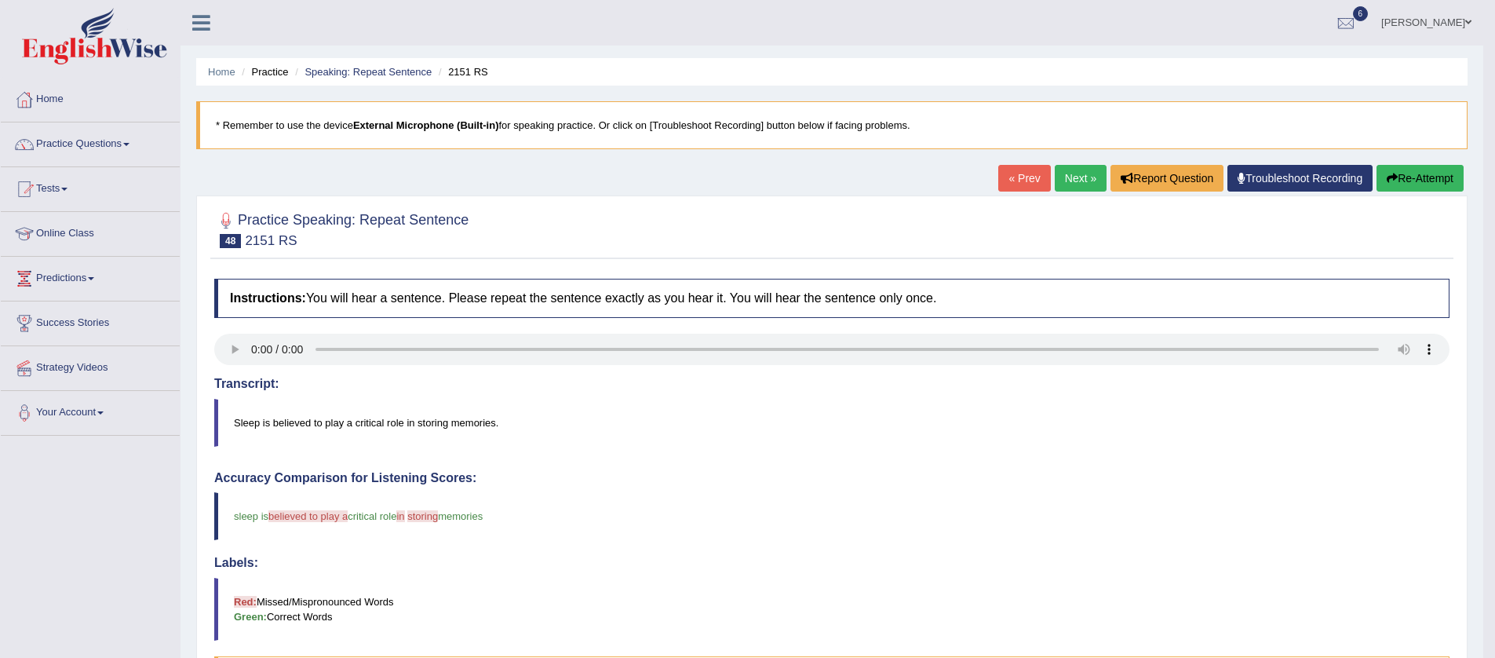
click at [1419, 177] on button "Re-Attempt" at bounding box center [1420, 178] width 87 height 27
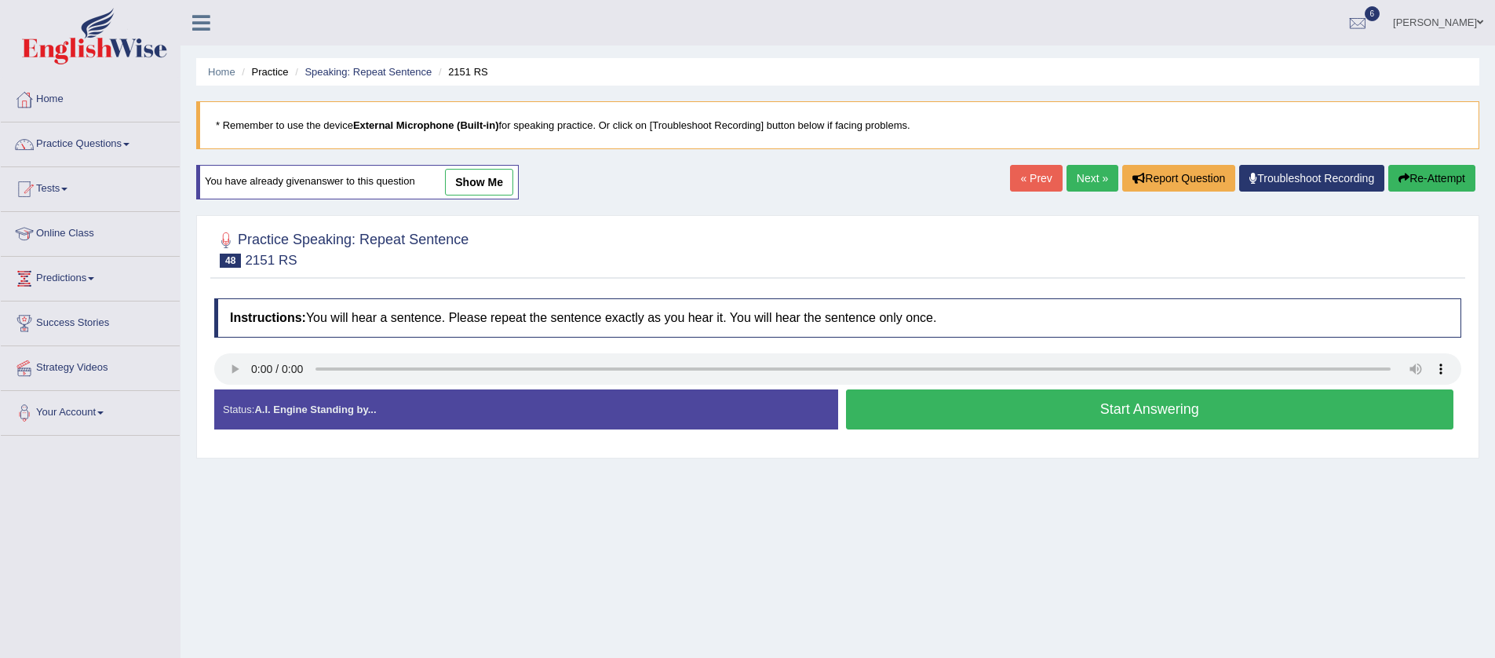
drag, startPoint x: 995, startPoint y: 408, endPoint x: 989, endPoint y: 400, distance: 10.1
click at [994, 408] on button "Start Answering" at bounding box center [1150, 409] width 608 height 40
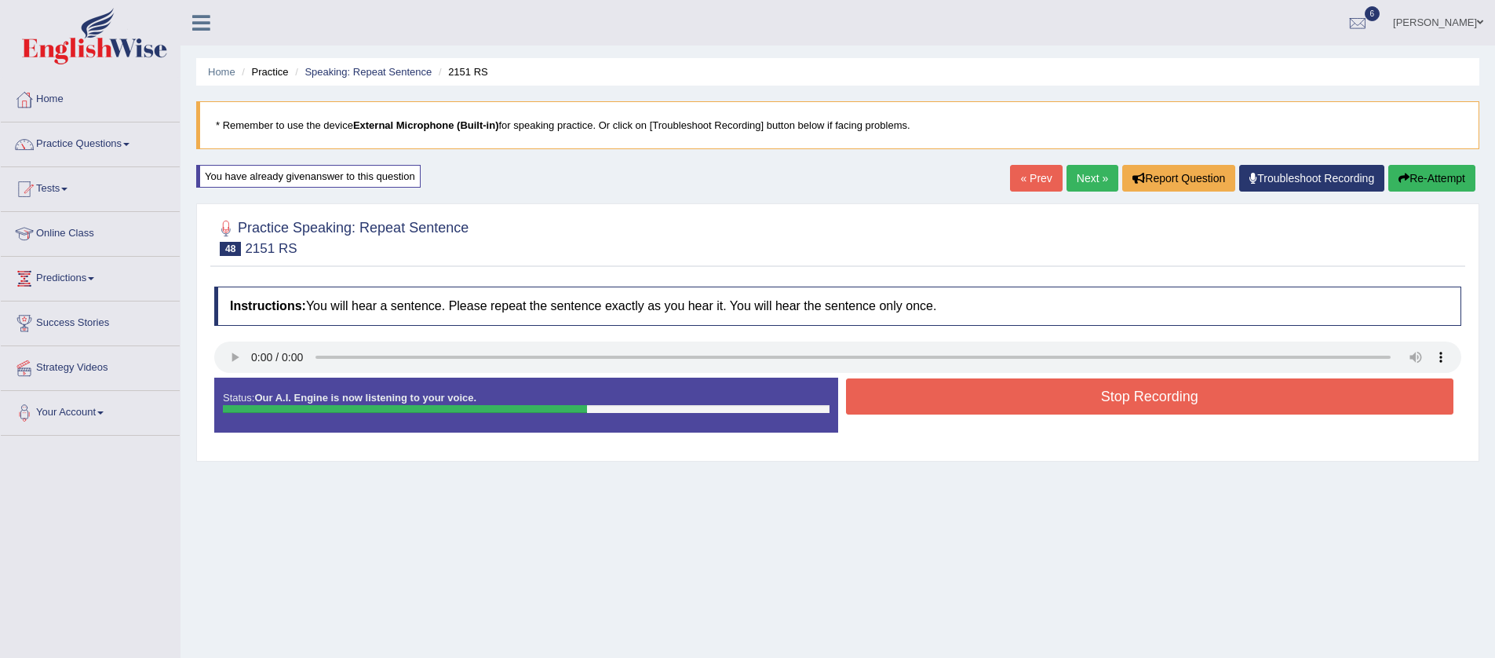
click at [1441, 181] on button "Re-Attempt" at bounding box center [1432, 178] width 87 height 27
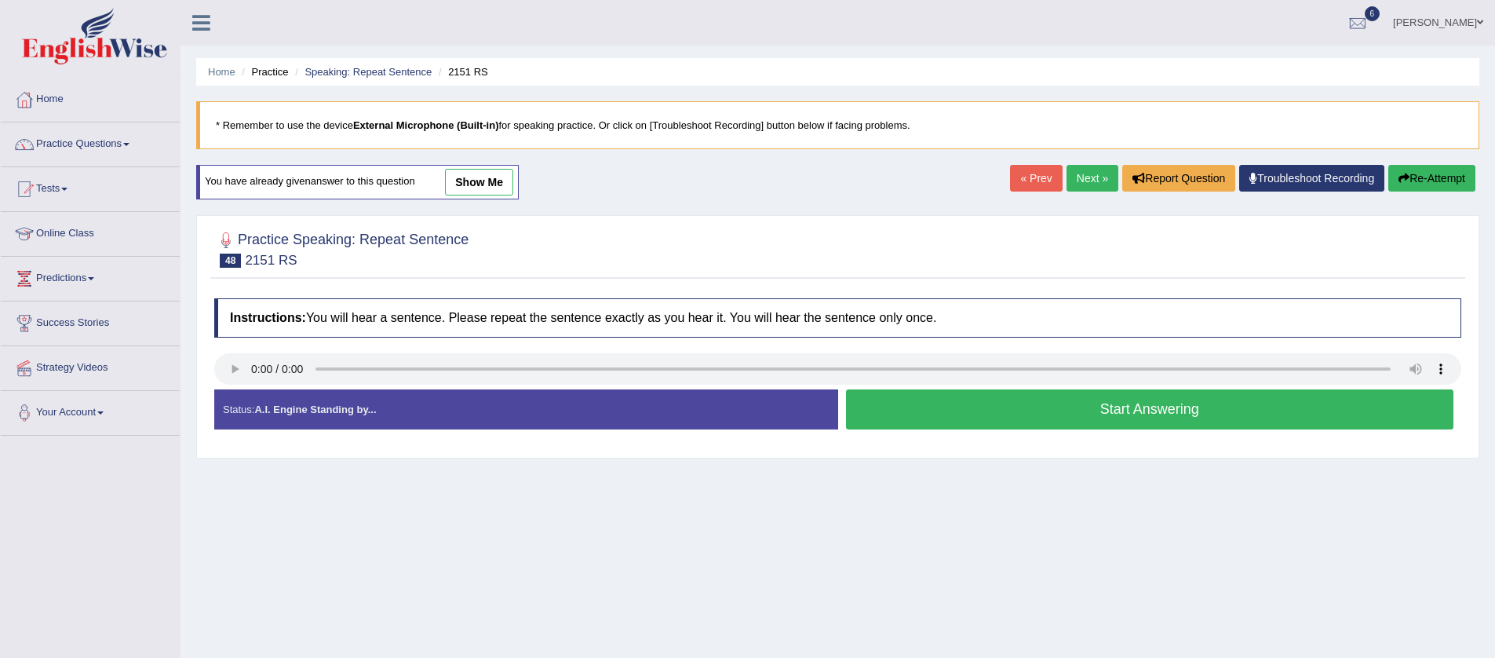
click at [1113, 406] on button "Start Answering" at bounding box center [1150, 409] width 608 height 40
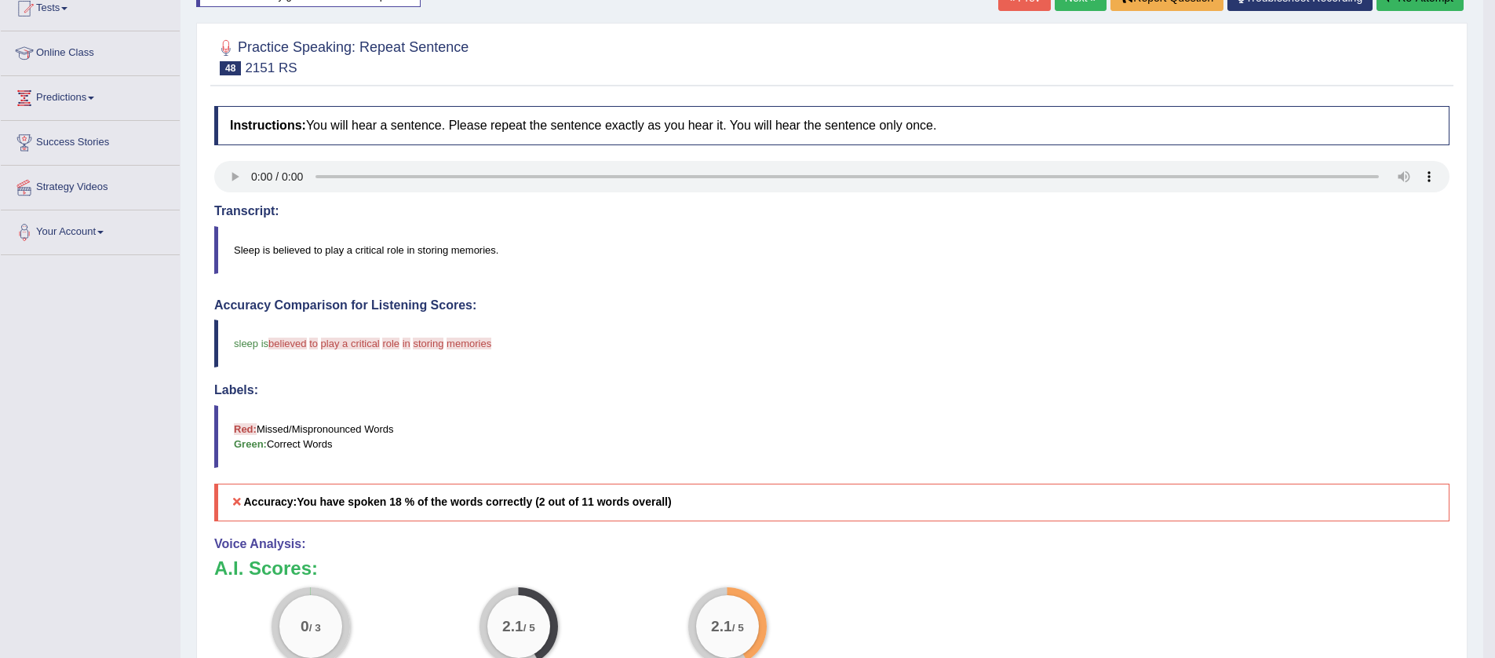
scroll to position [81, 0]
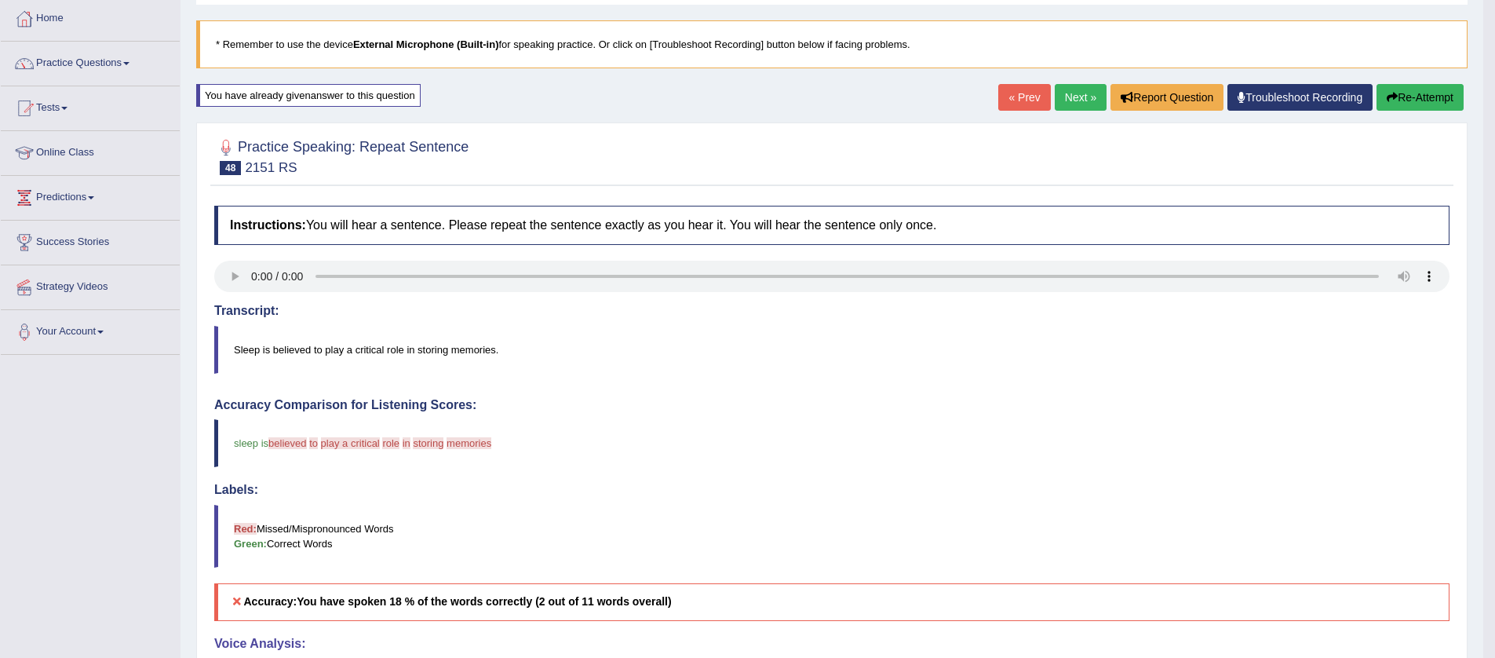
click at [1417, 96] on button "Re-Attempt" at bounding box center [1420, 97] width 87 height 27
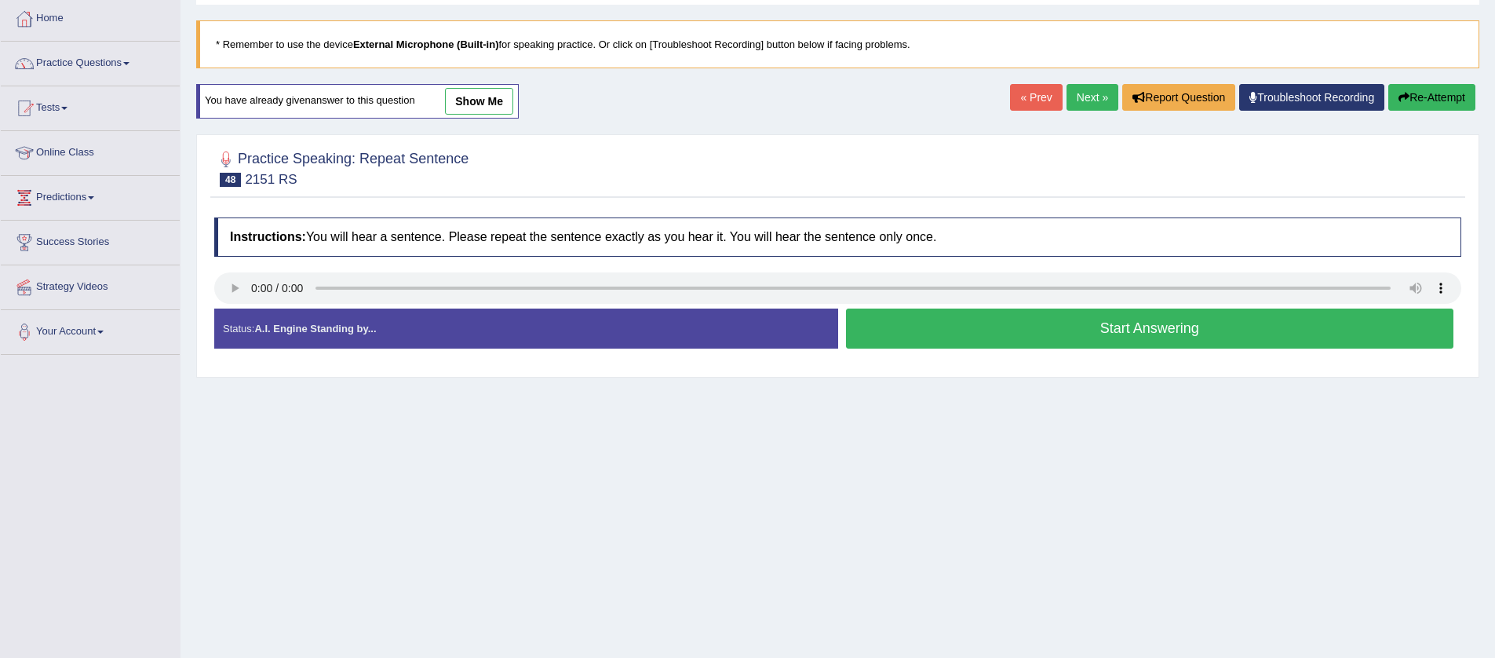
click at [1134, 338] on button "Start Answering" at bounding box center [1150, 329] width 608 height 40
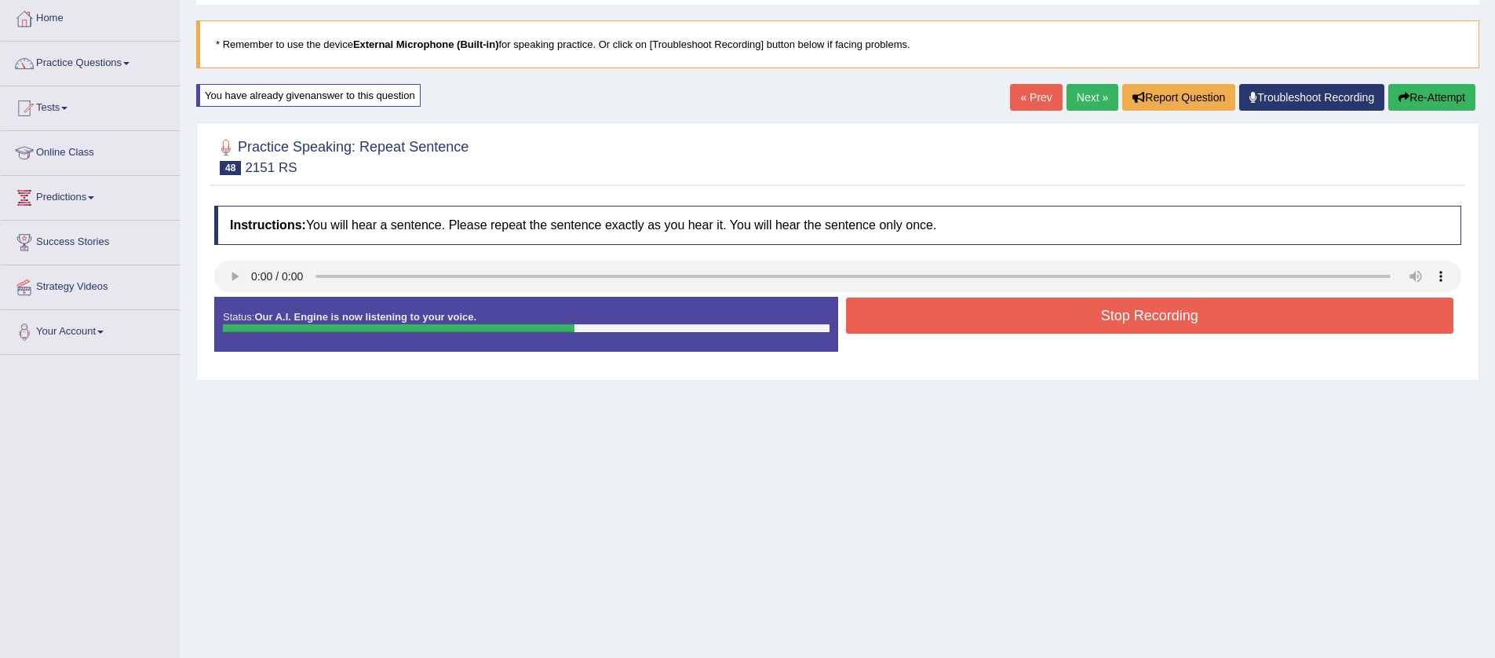
click at [1141, 327] on button "Stop Recording" at bounding box center [1150, 316] width 608 height 36
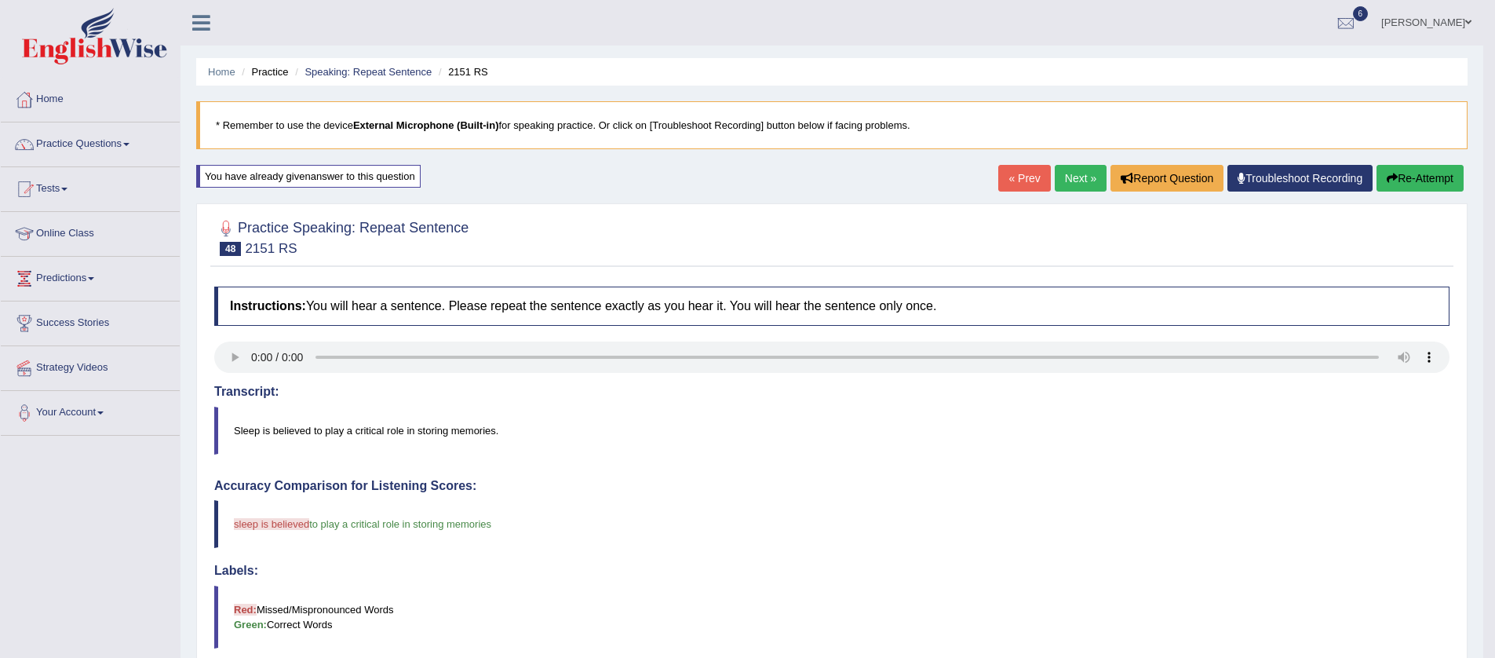
click at [1065, 180] on link "Next »" at bounding box center [1081, 178] width 52 height 27
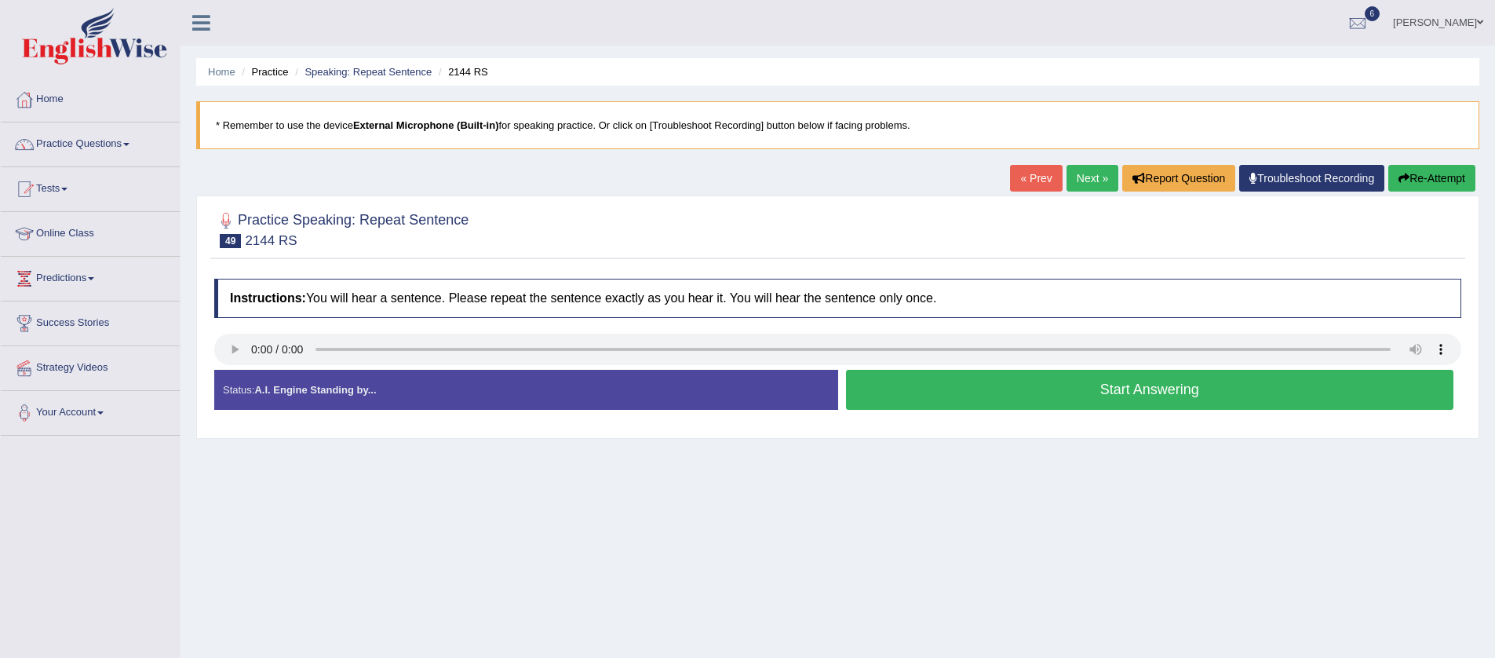
click at [912, 385] on button "Start Answering" at bounding box center [1150, 390] width 608 height 40
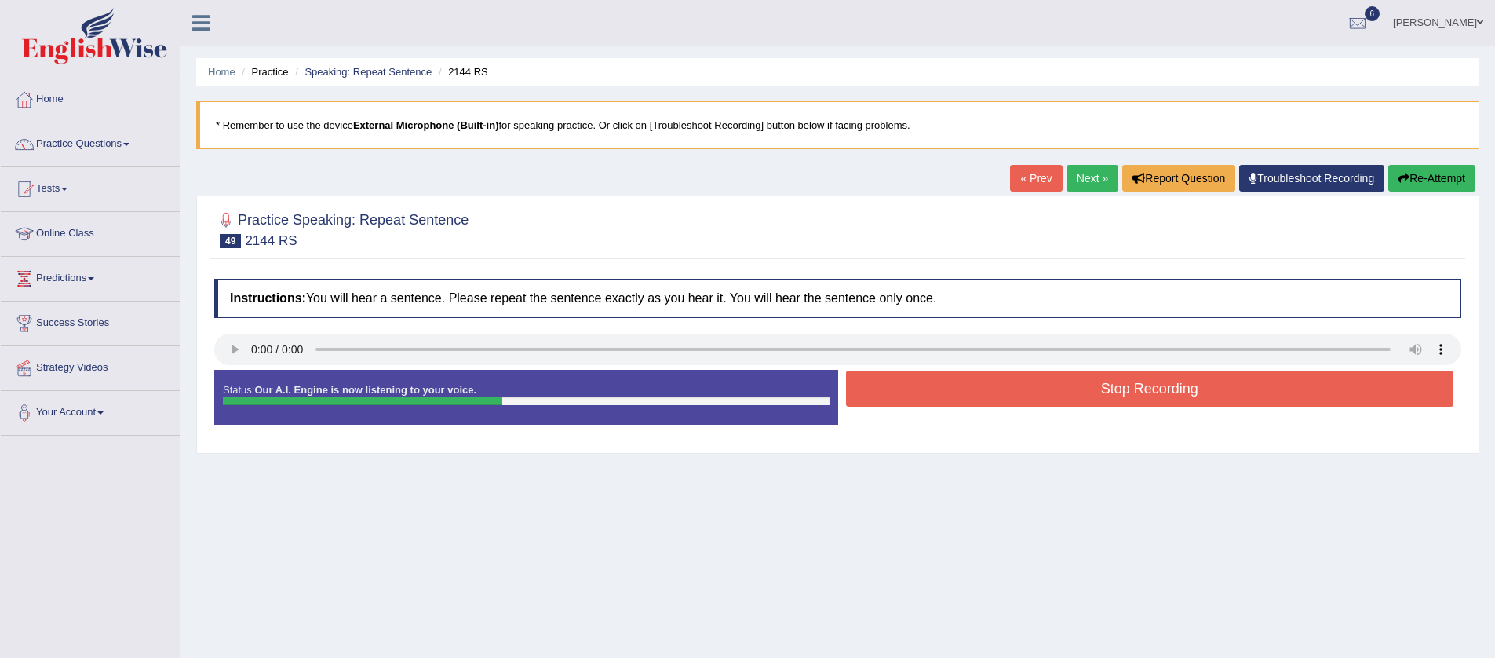
click at [918, 386] on button "Stop Recording" at bounding box center [1150, 389] width 608 height 36
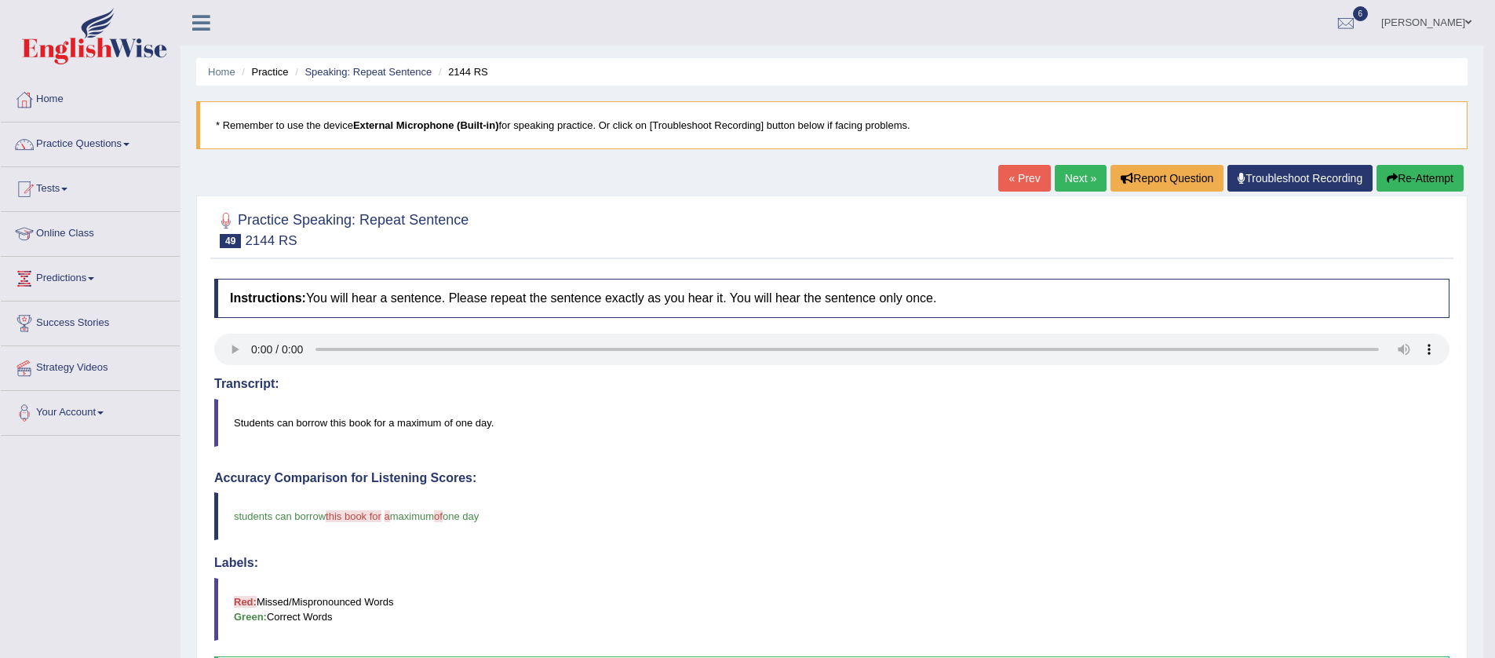
scroll to position [132, 0]
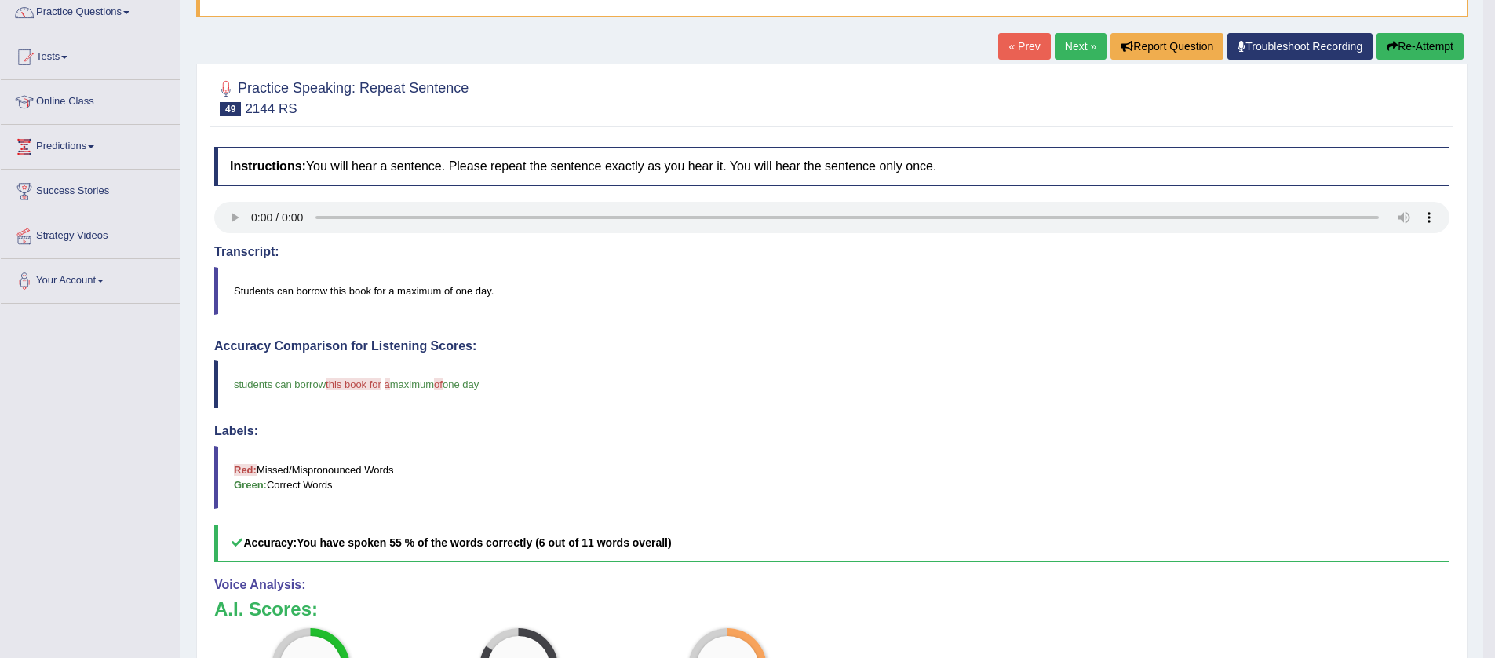
click at [1061, 43] on link "Next »" at bounding box center [1081, 46] width 52 height 27
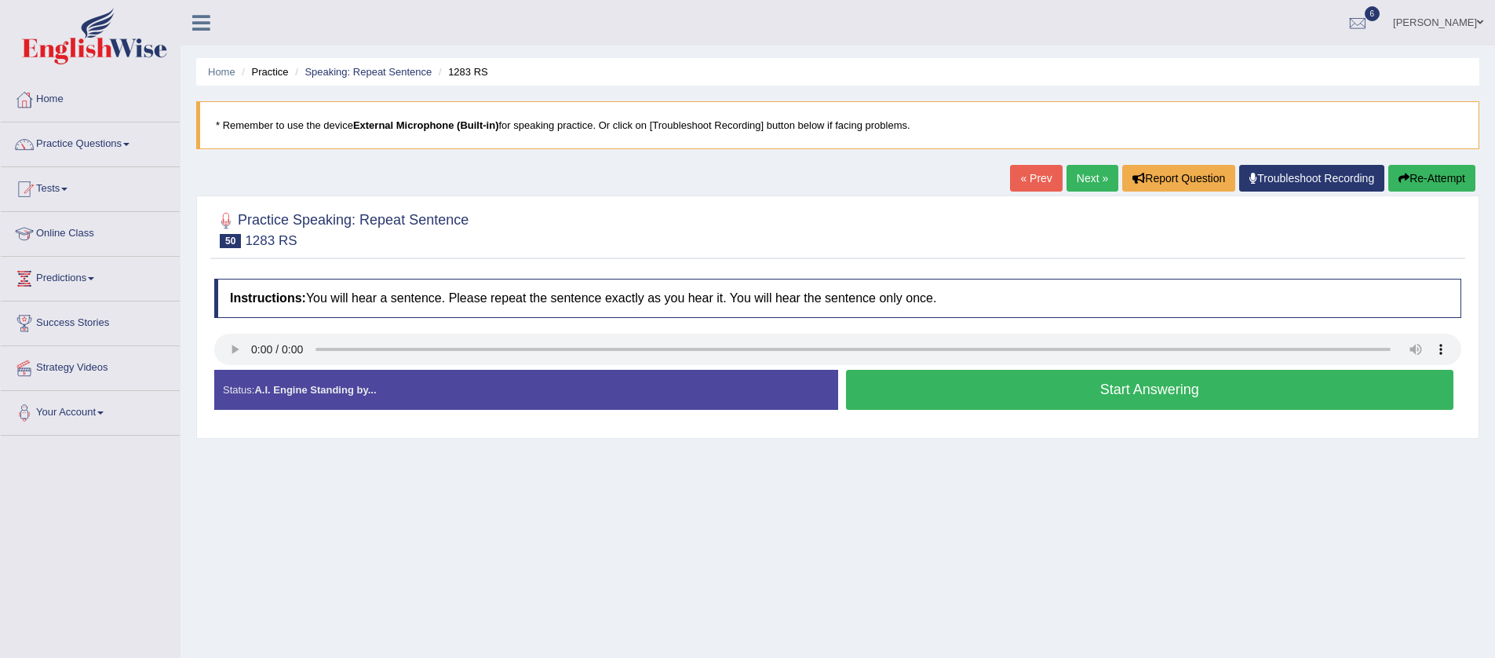
click at [1052, 390] on button "Start Answering" at bounding box center [1150, 390] width 608 height 40
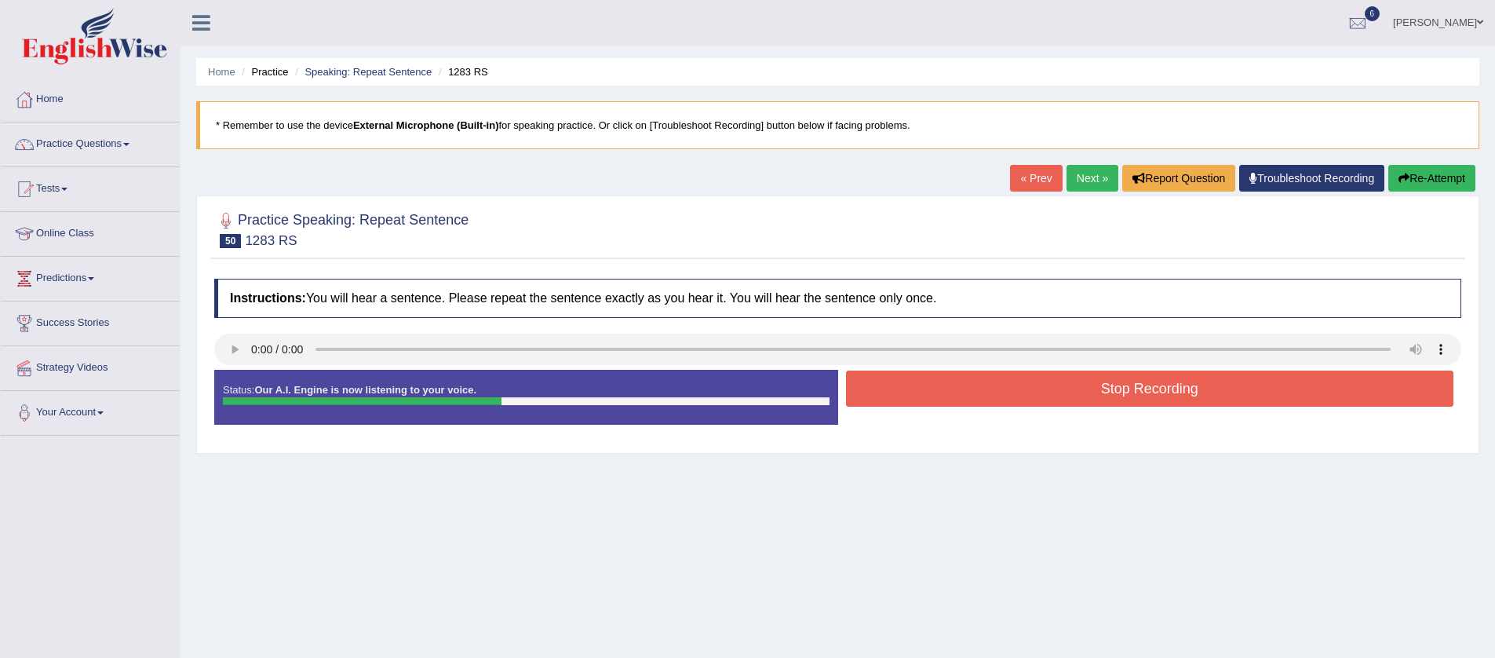
click at [1039, 391] on button "Stop Recording" at bounding box center [1150, 389] width 608 height 36
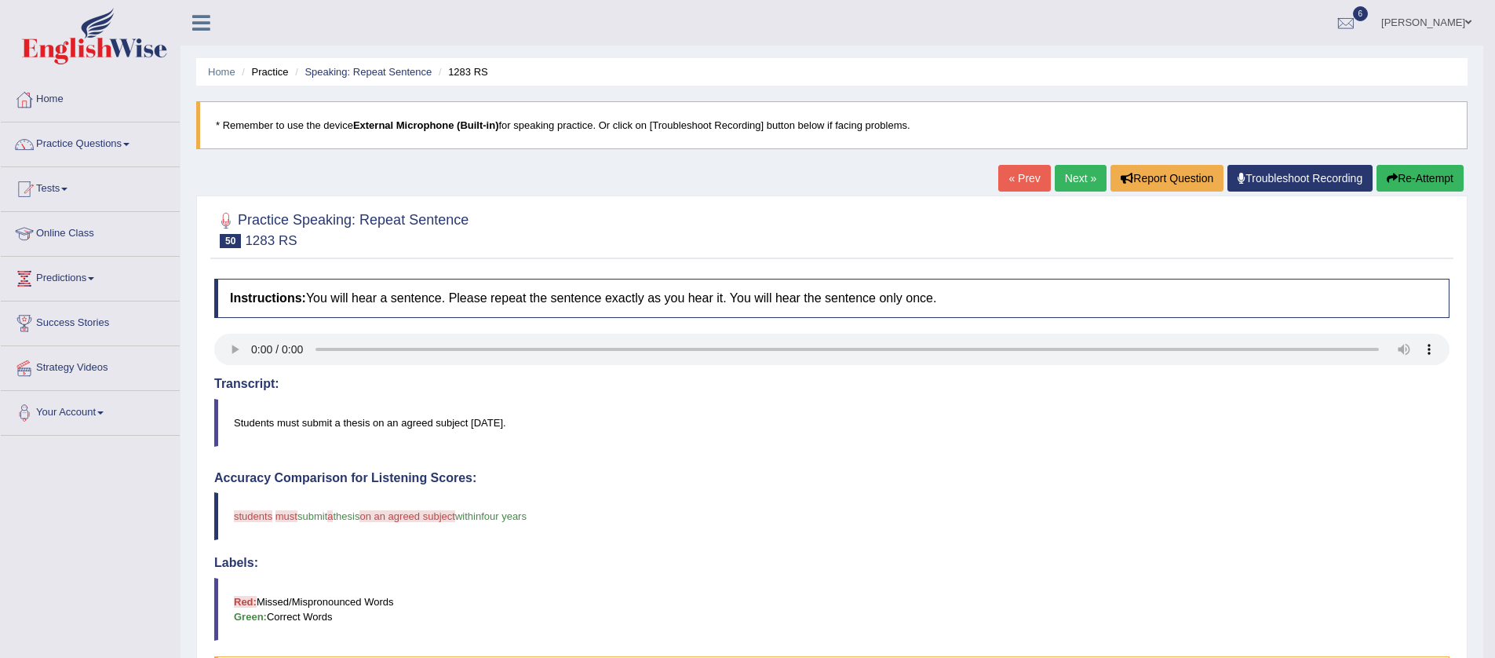
drag, startPoint x: 1397, startPoint y: 182, endPoint x: 1390, endPoint y: 188, distance: 8.3
click at [1397, 183] on button "Re-Attempt" at bounding box center [1420, 178] width 87 height 27
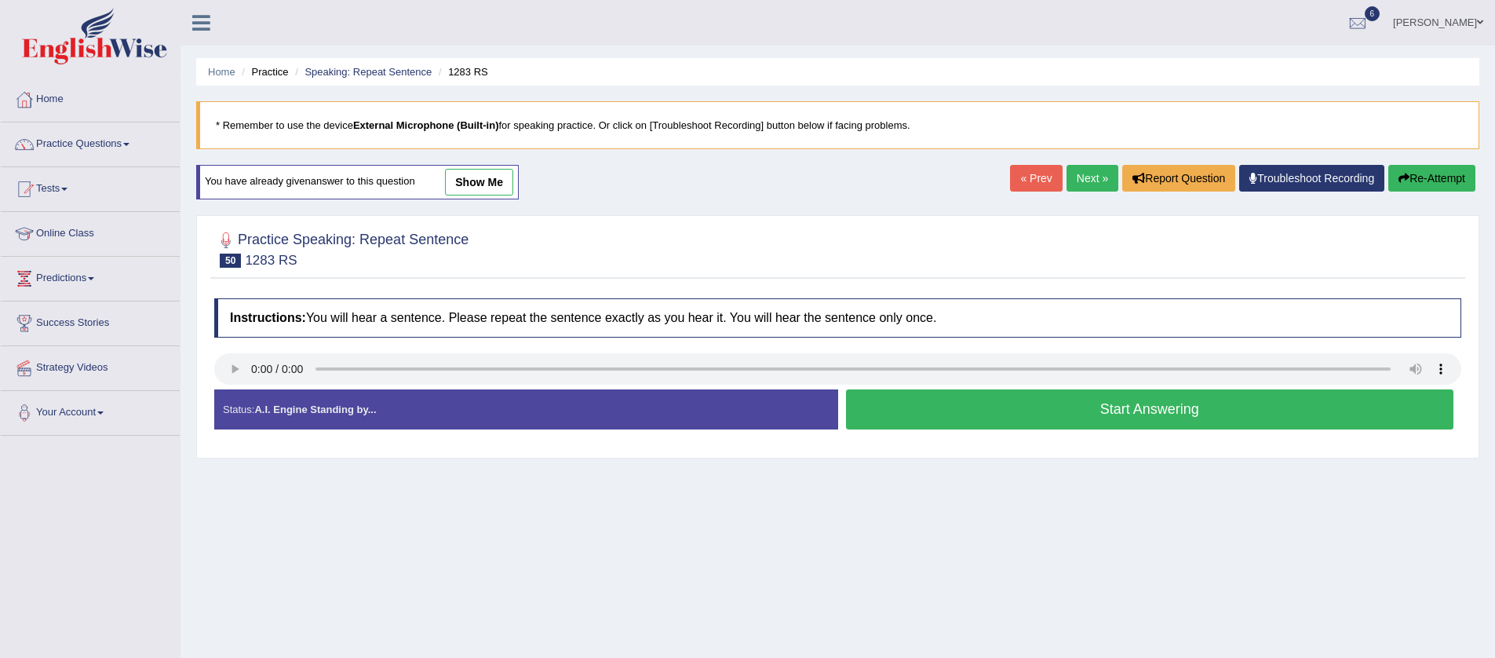
click at [939, 417] on button "Start Answering" at bounding box center [1150, 409] width 608 height 40
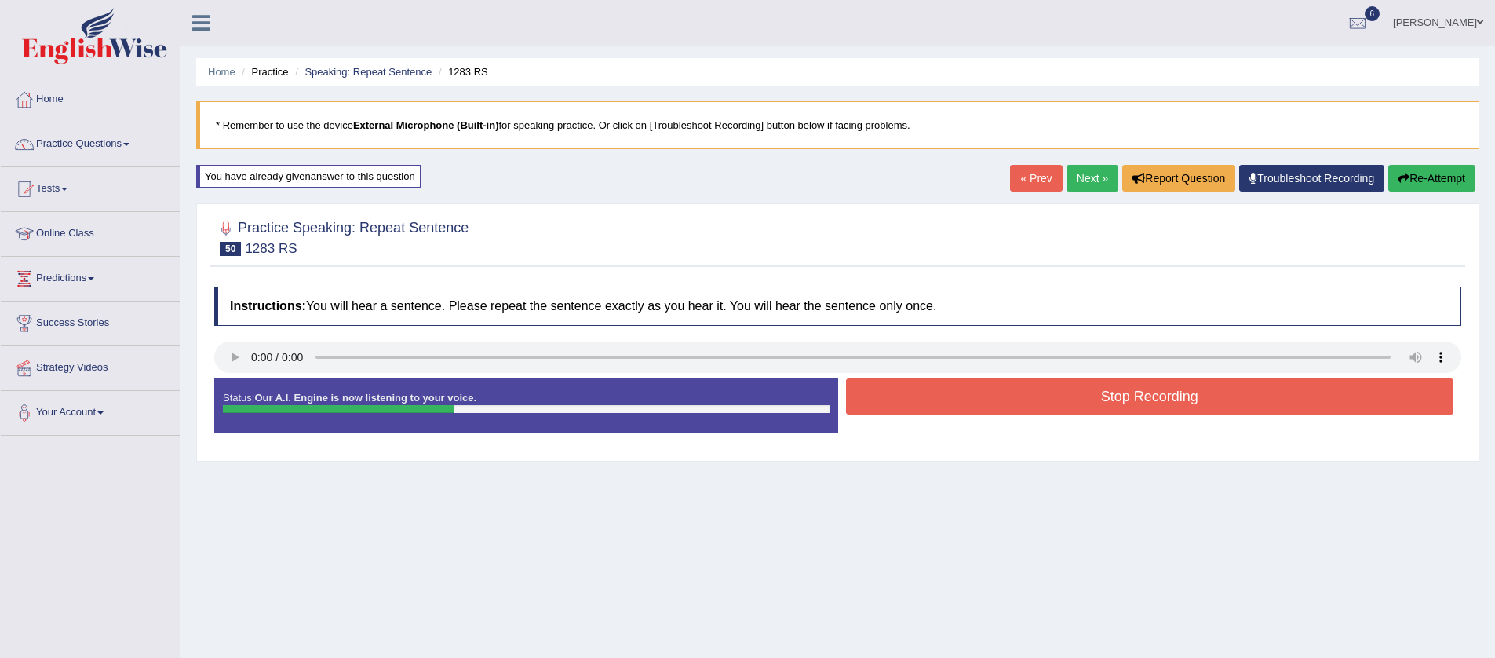
click at [944, 410] on button "Stop Recording" at bounding box center [1150, 396] width 608 height 36
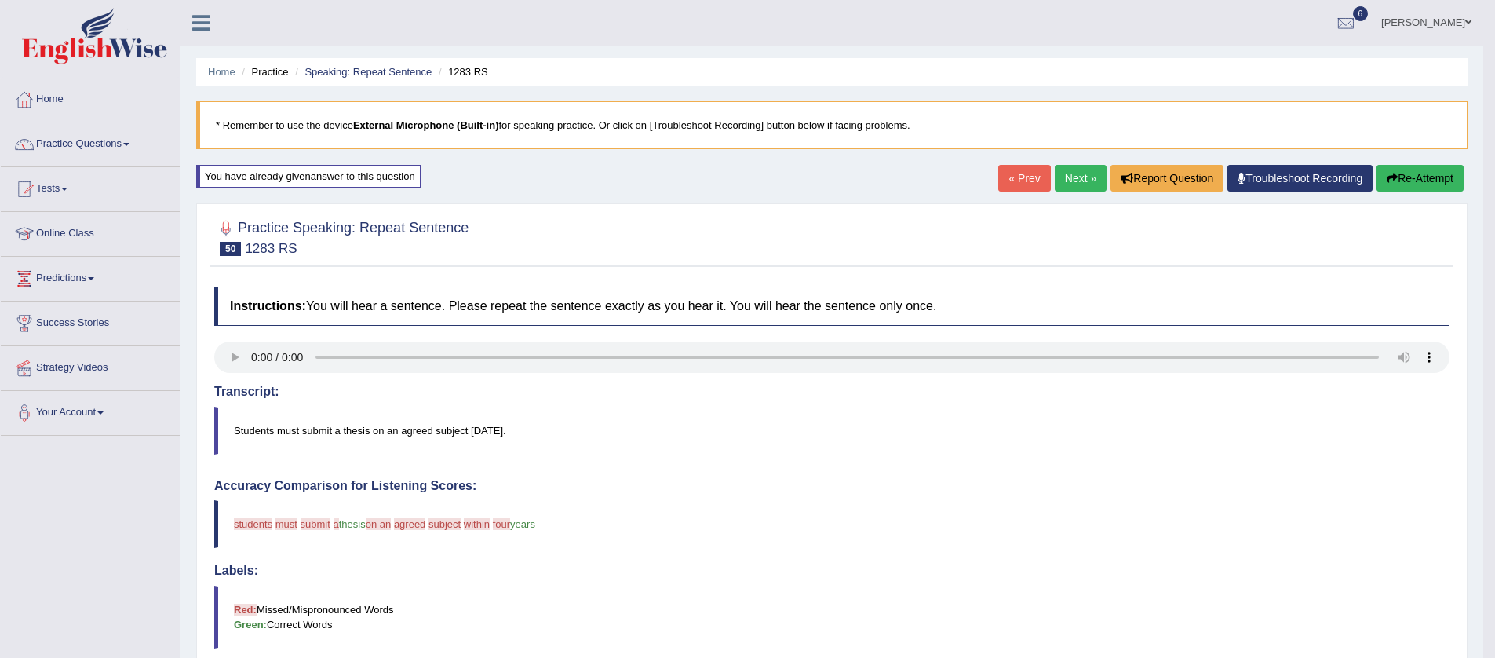
click at [1399, 177] on button "Re-Attempt" at bounding box center [1420, 178] width 87 height 27
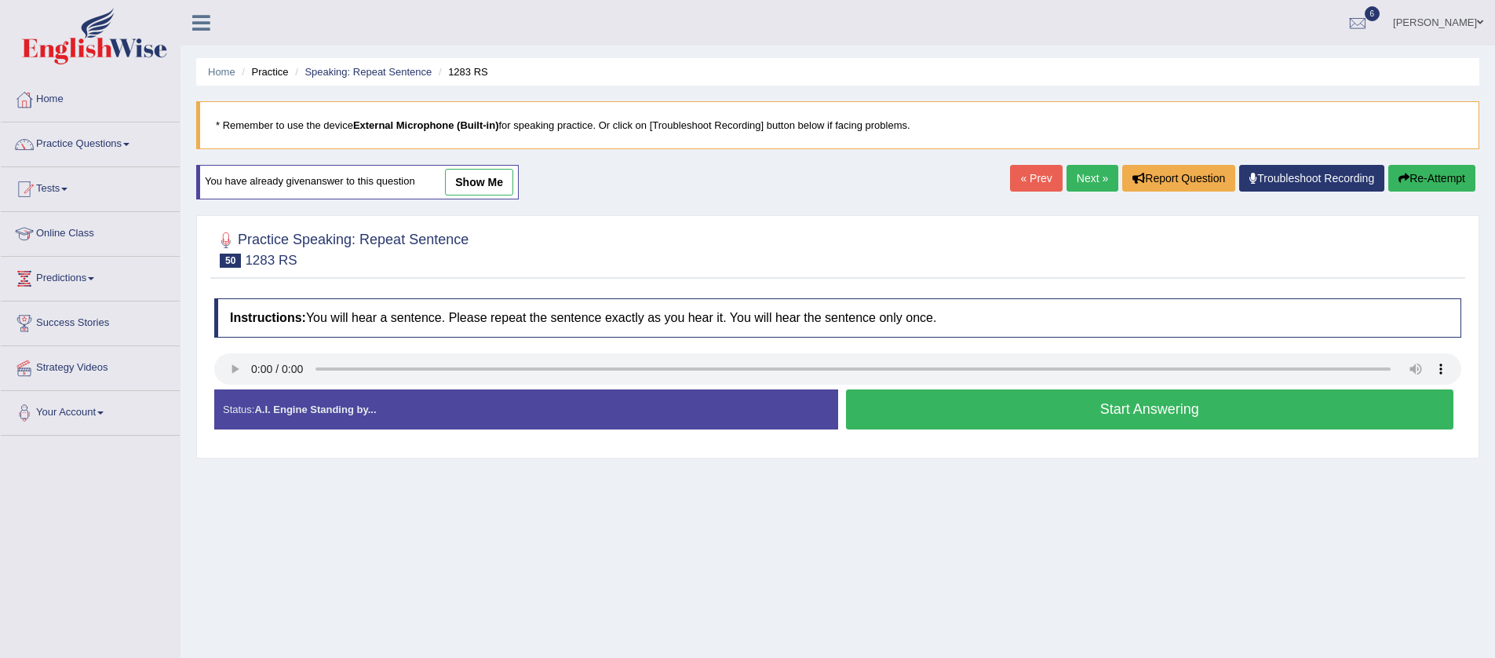
click at [1026, 416] on button "Start Answering" at bounding box center [1150, 409] width 608 height 40
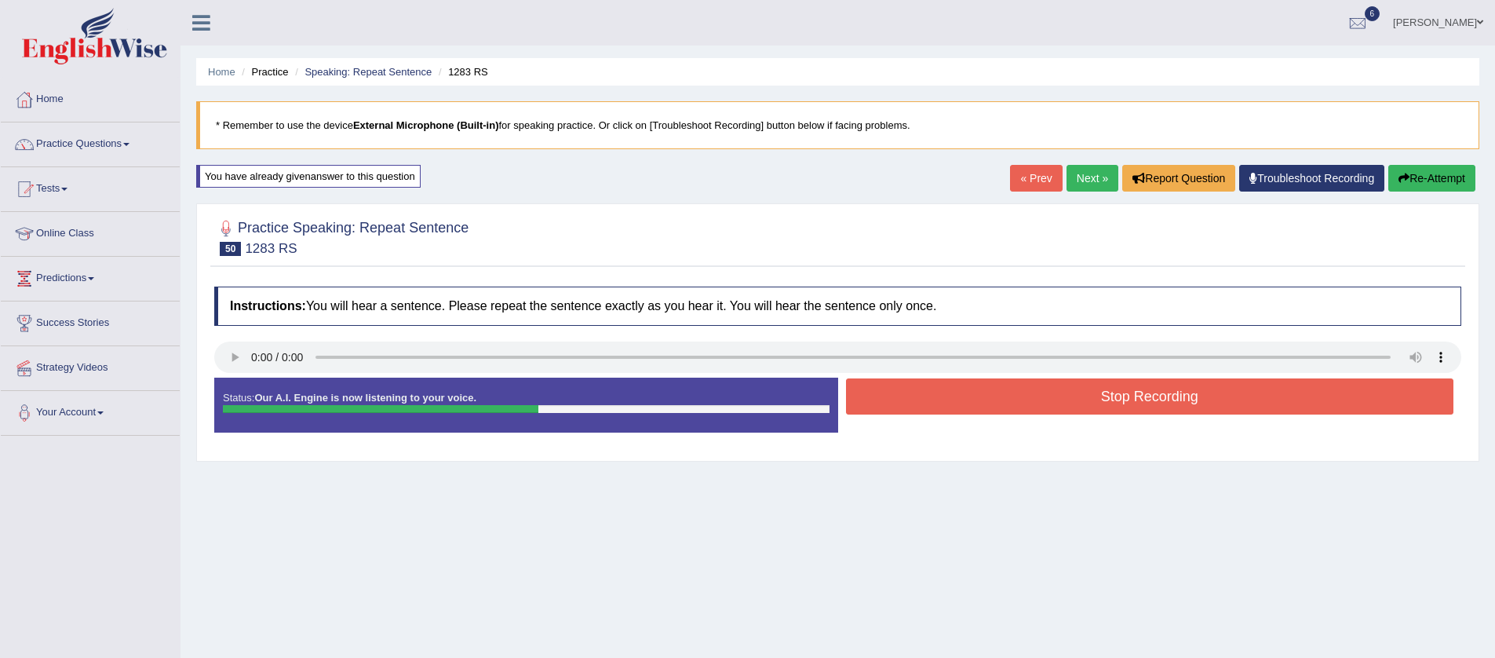
click at [1046, 385] on button "Stop Recording" at bounding box center [1150, 396] width 608 height 36
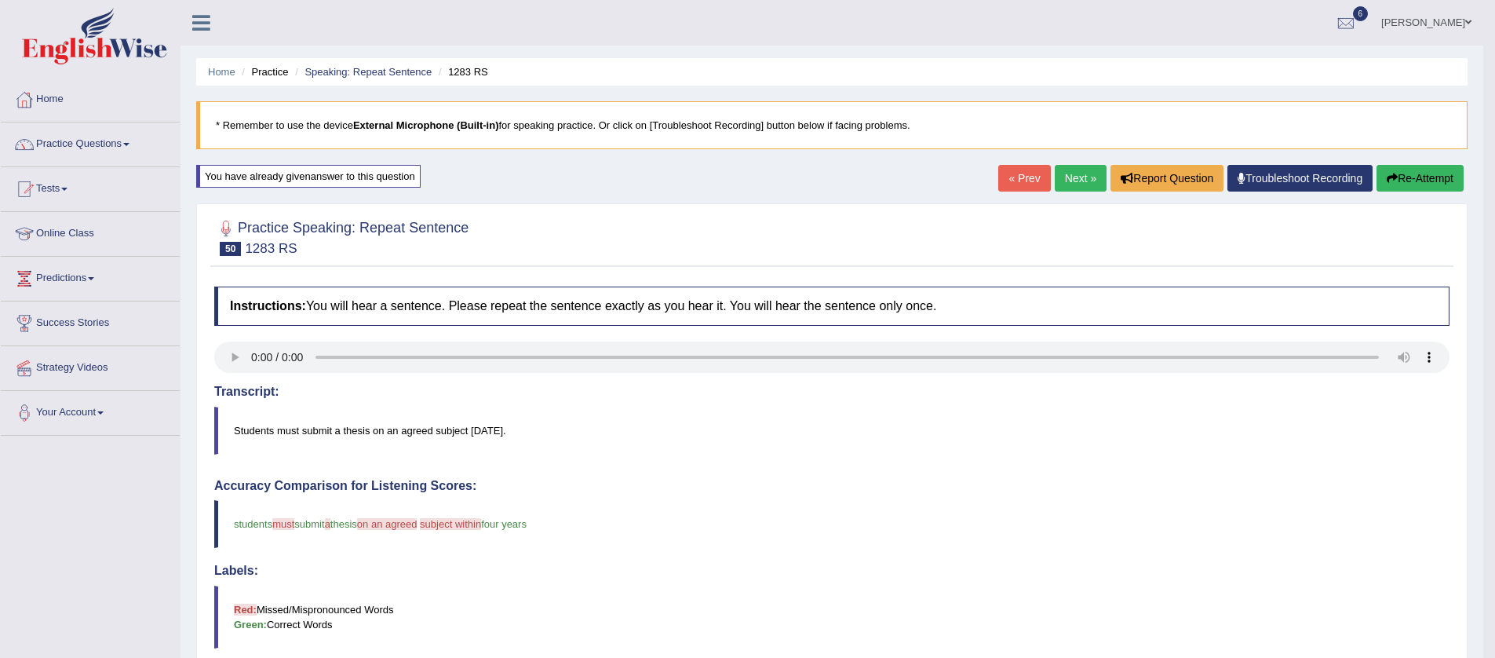
click at [1387, 176] on icon "button" at bounding box center [1392, 178] width 11 height 11
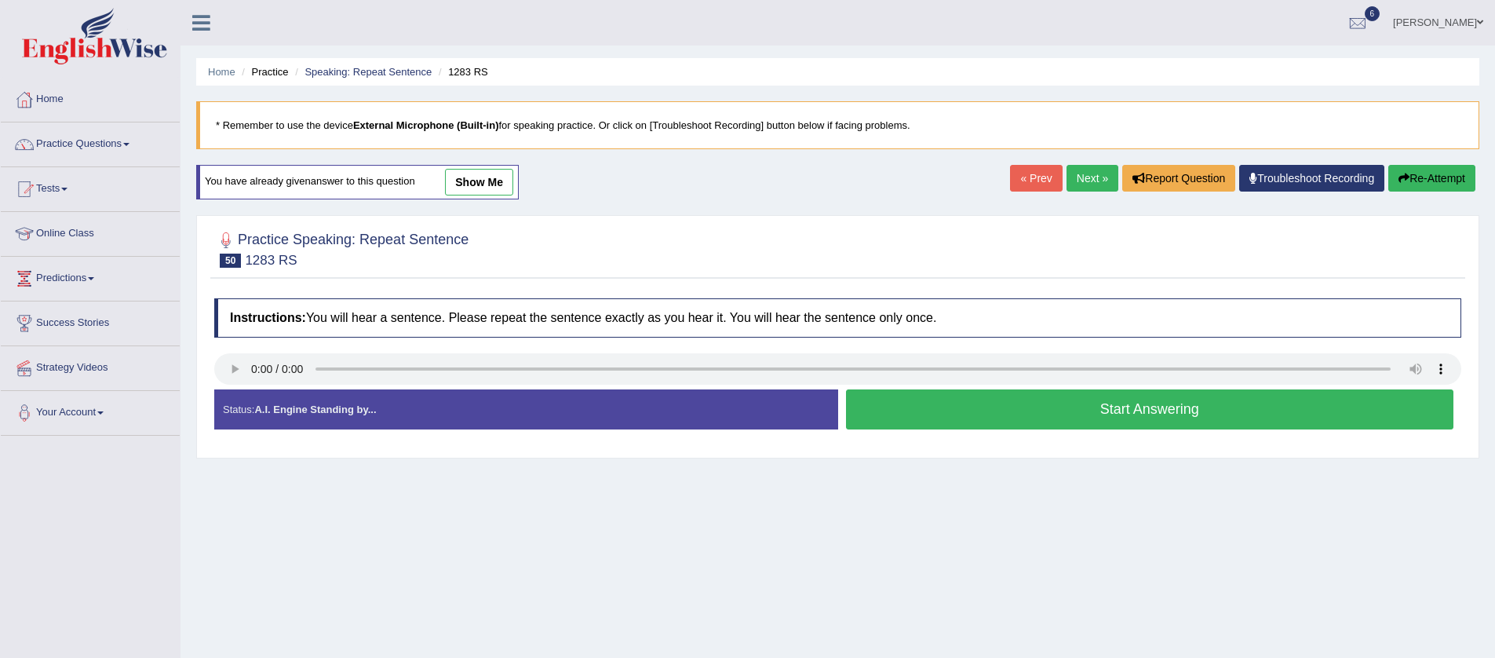
click at [1214, 408] on button "Start Answering" at bounding box center [1150, 409] width 608 height 40
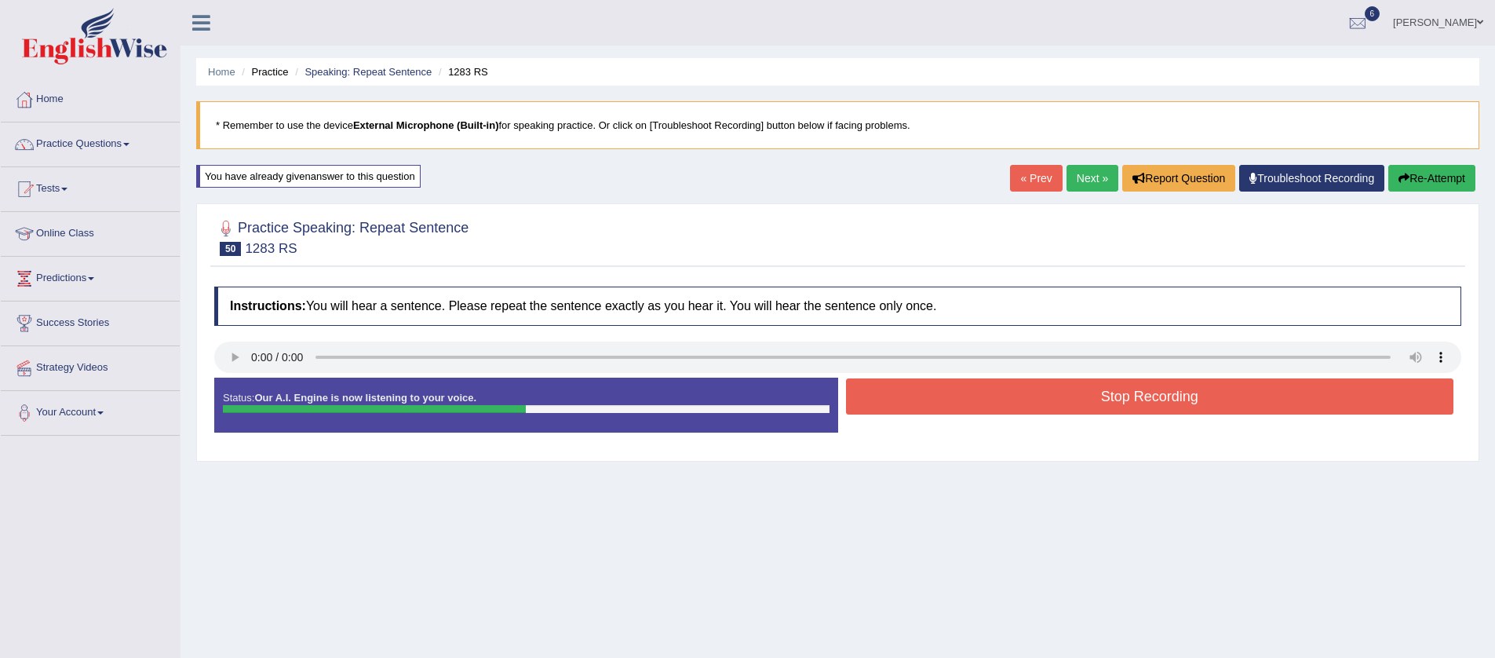
click at [1207, 396] on button "Stop Recording" at bounding box center [1150, 396] width 608 height 36
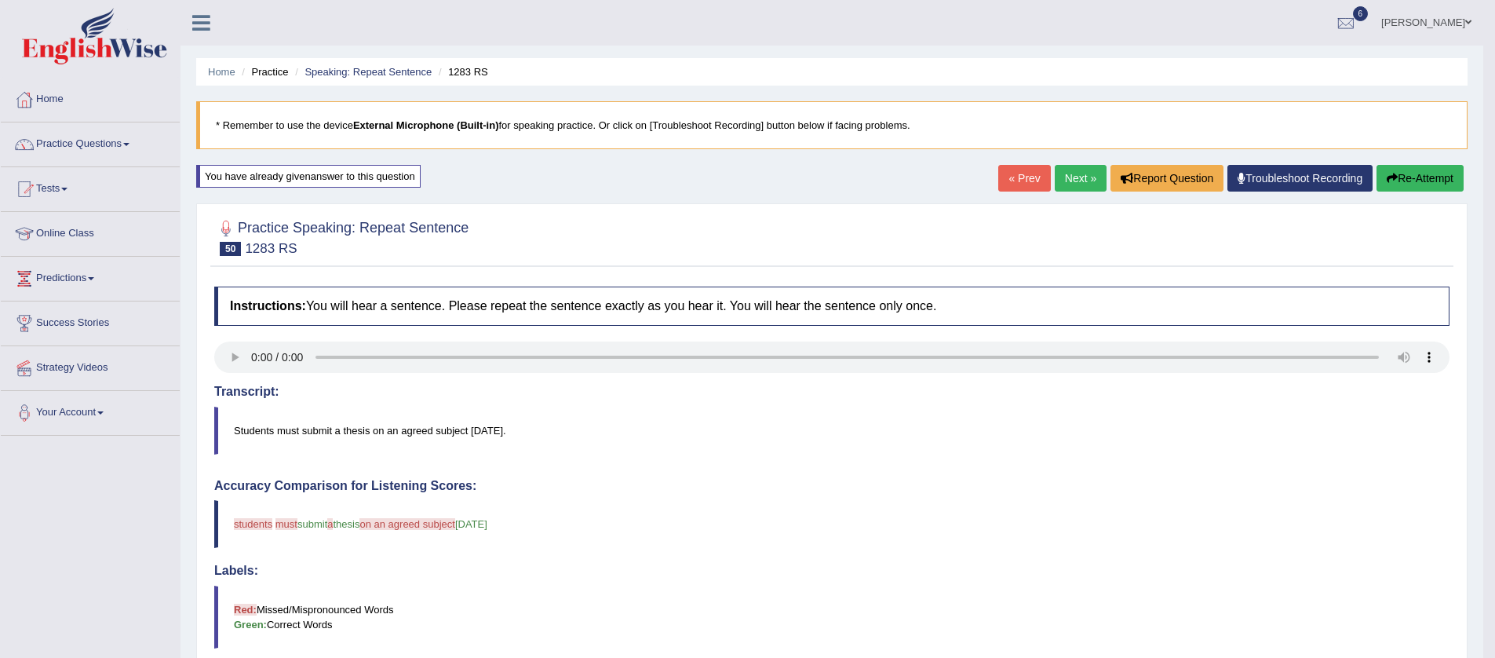
click at [1064, 181] on link "Next »" at bounding box center [1081, 178] width 52 height 27
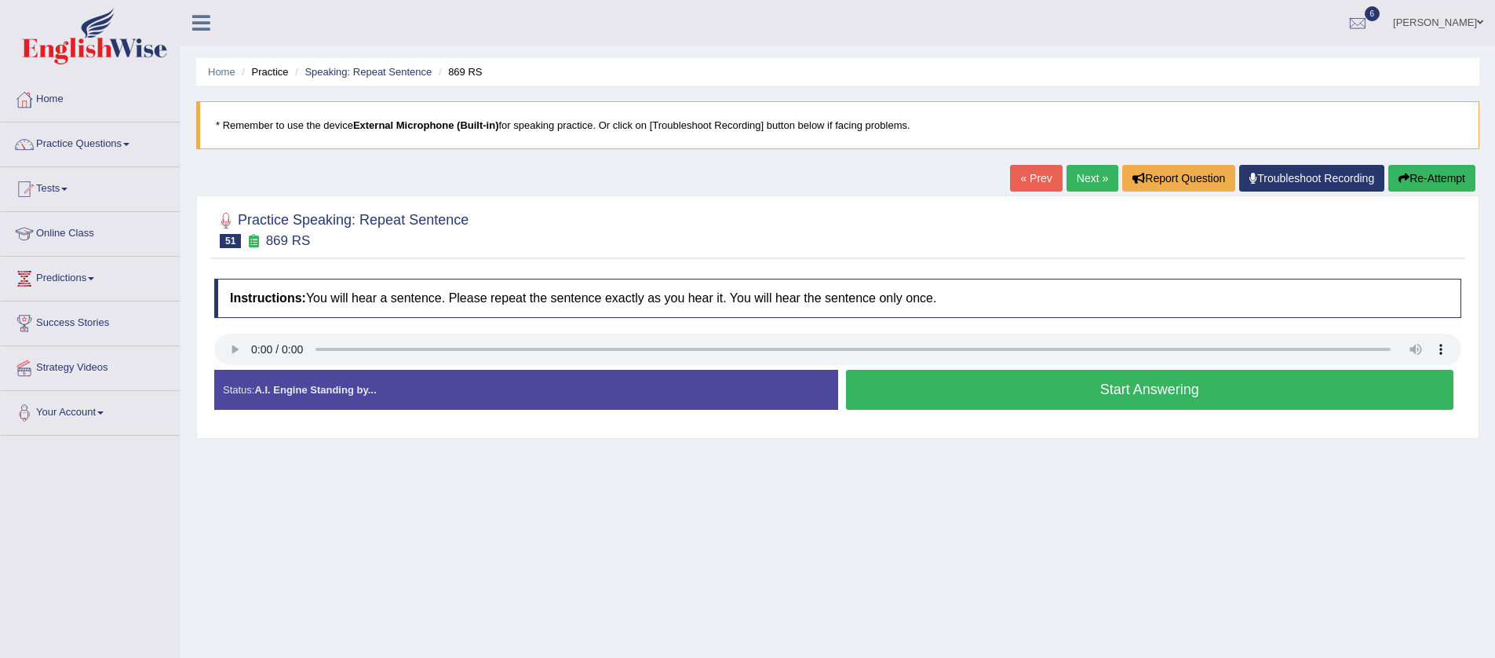
click at [1046, 391] on button "Start Answering" at bounding box center [1150, 390] width 608 height 40
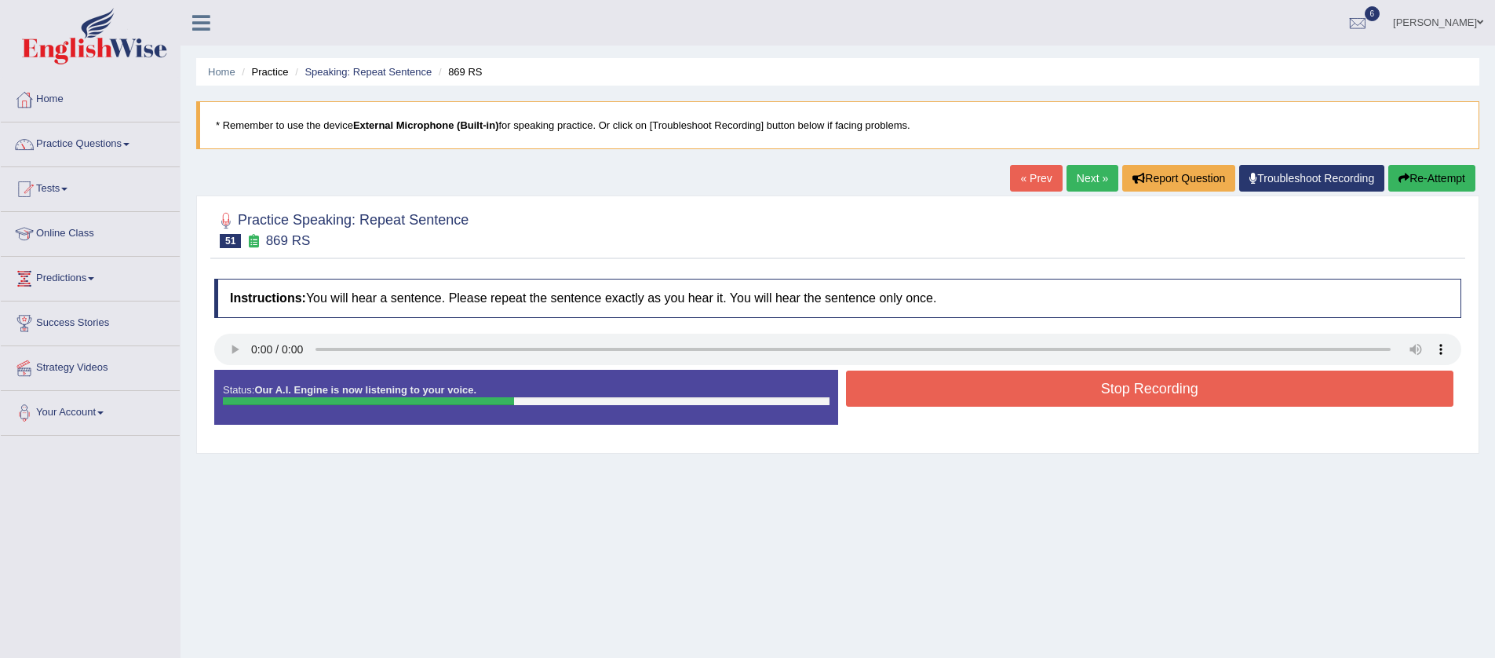
click at [1045, 389] on button "Stop Recording" at bounding box center [1150, 389] width 608 height 36
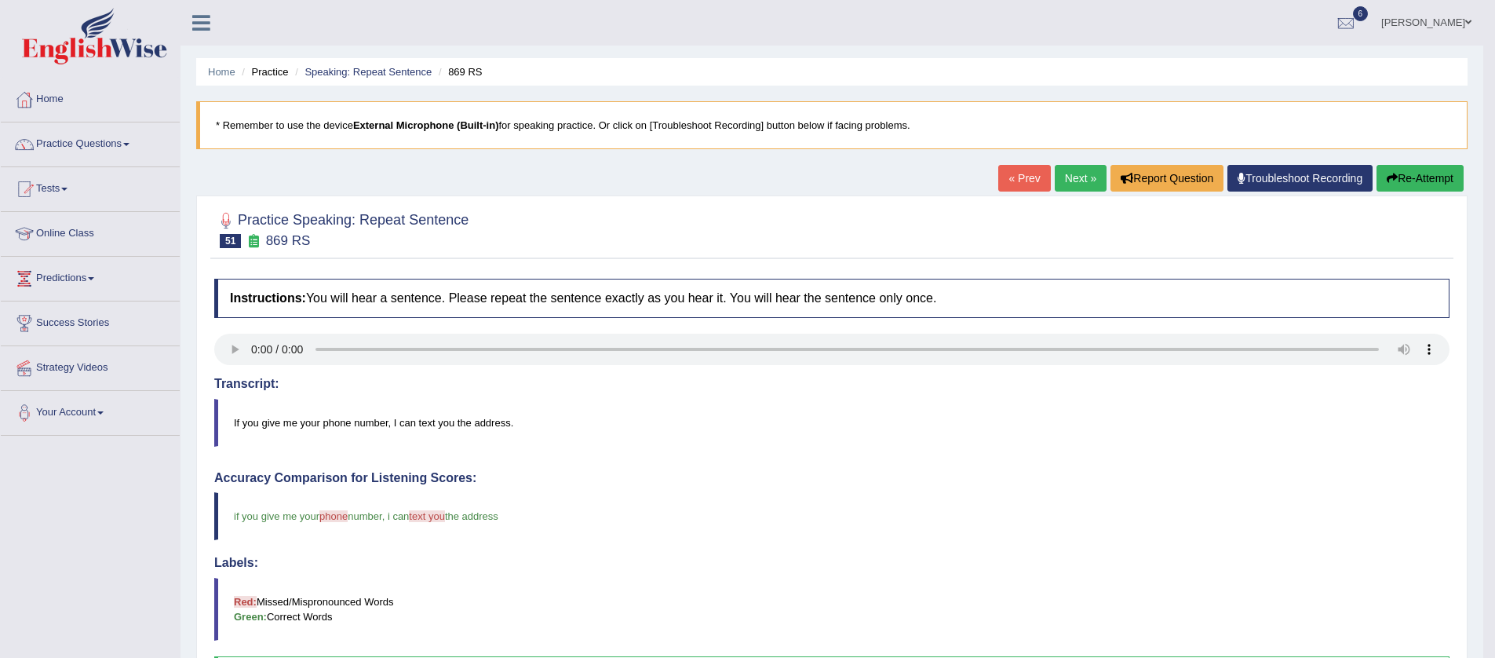
click at [1387, 173] on icon "button" at bounding box center [1392, 178] width 11 height 11
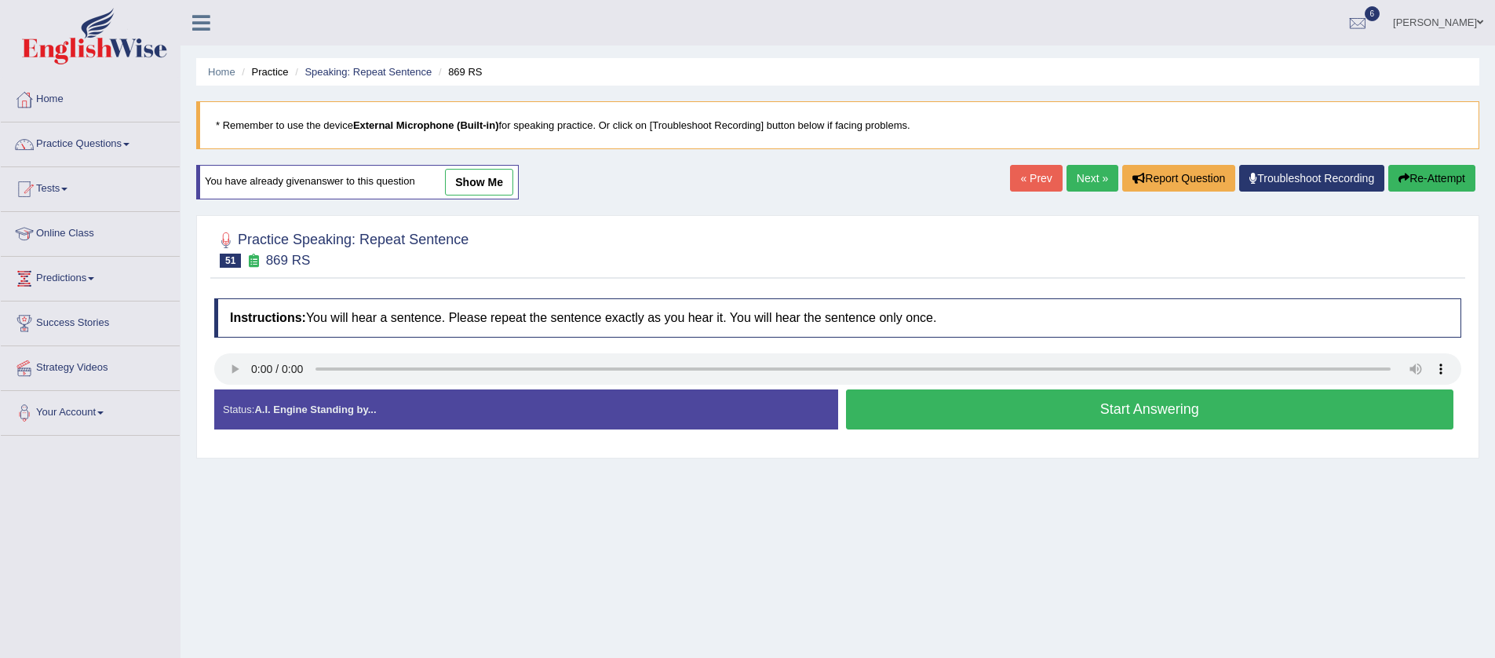
click at [1209, 407] on button "Start Answering" at bounding box center [1150, 409] width 608 height 40
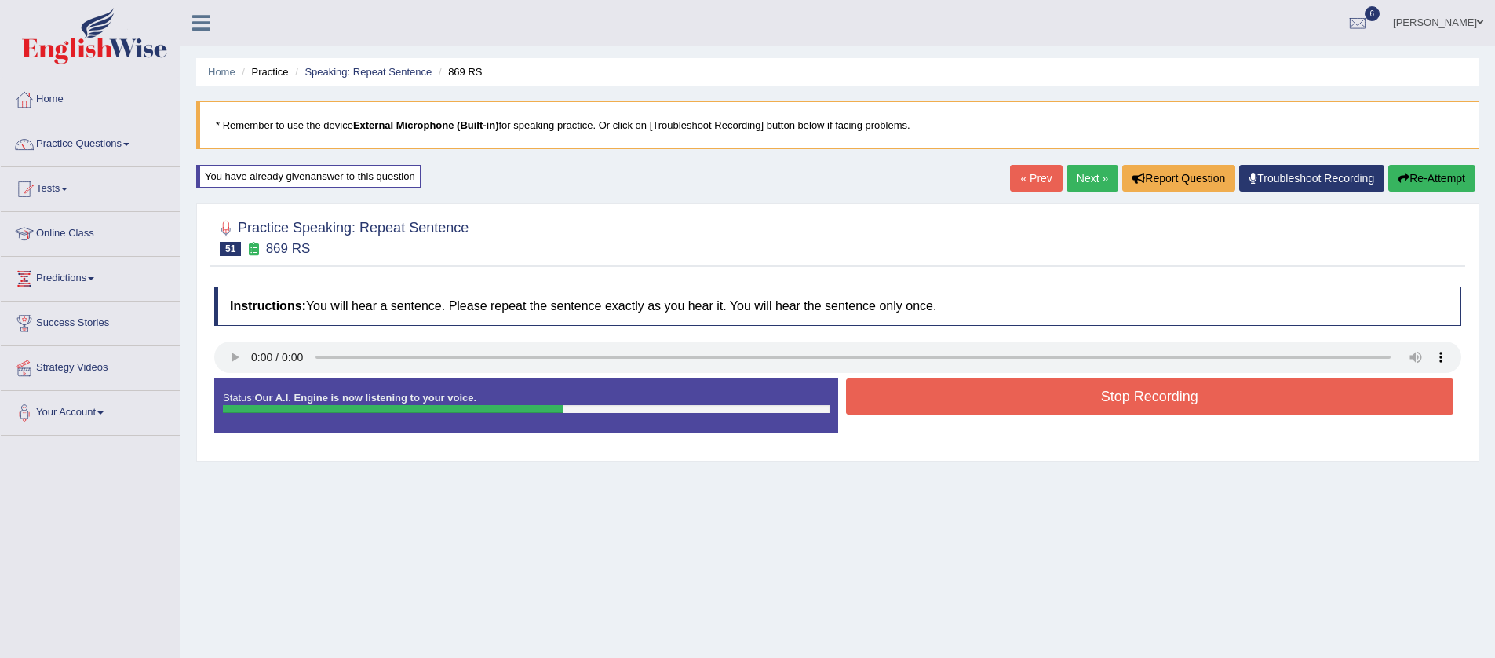
click at [1208, 400] on button "Stop Recording" at bounding box center [1150, 396] width 608 height 36
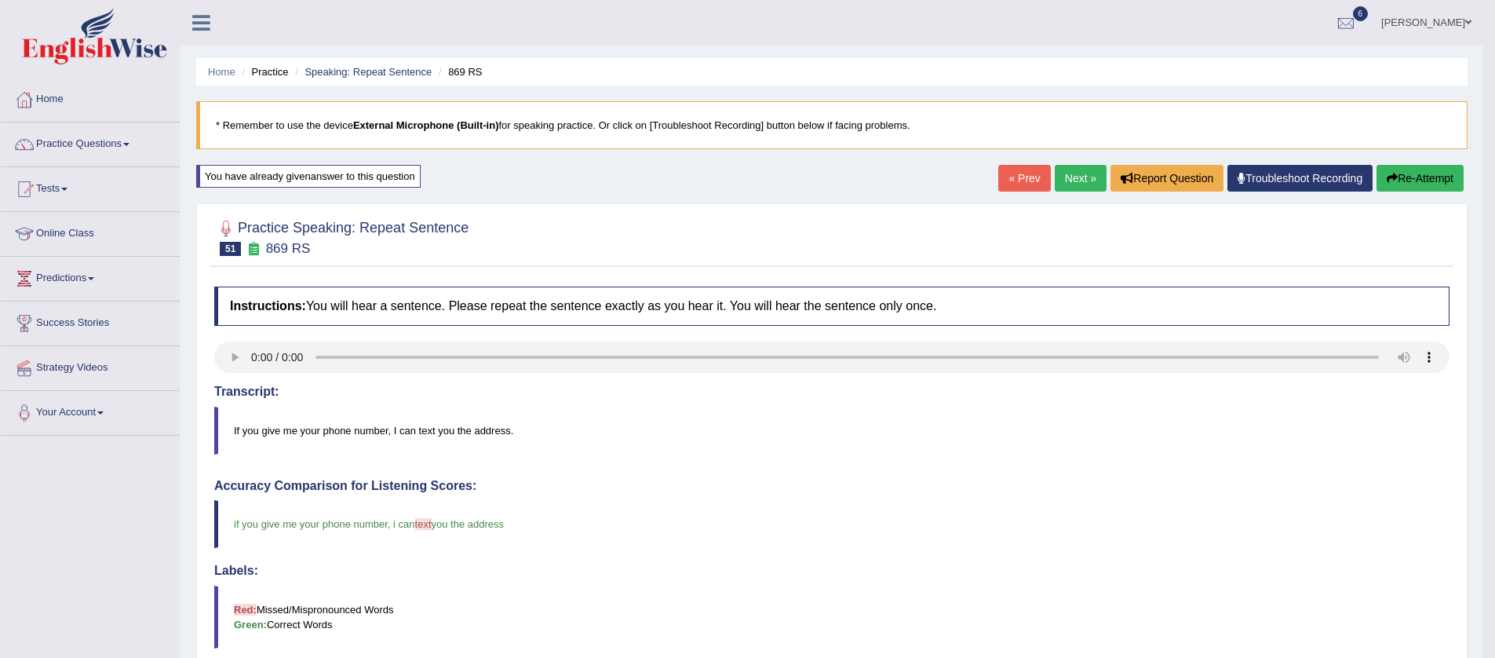
click at [1073, 178] on link "Next »" at bounding box center [1081, 178] width 52 height 27
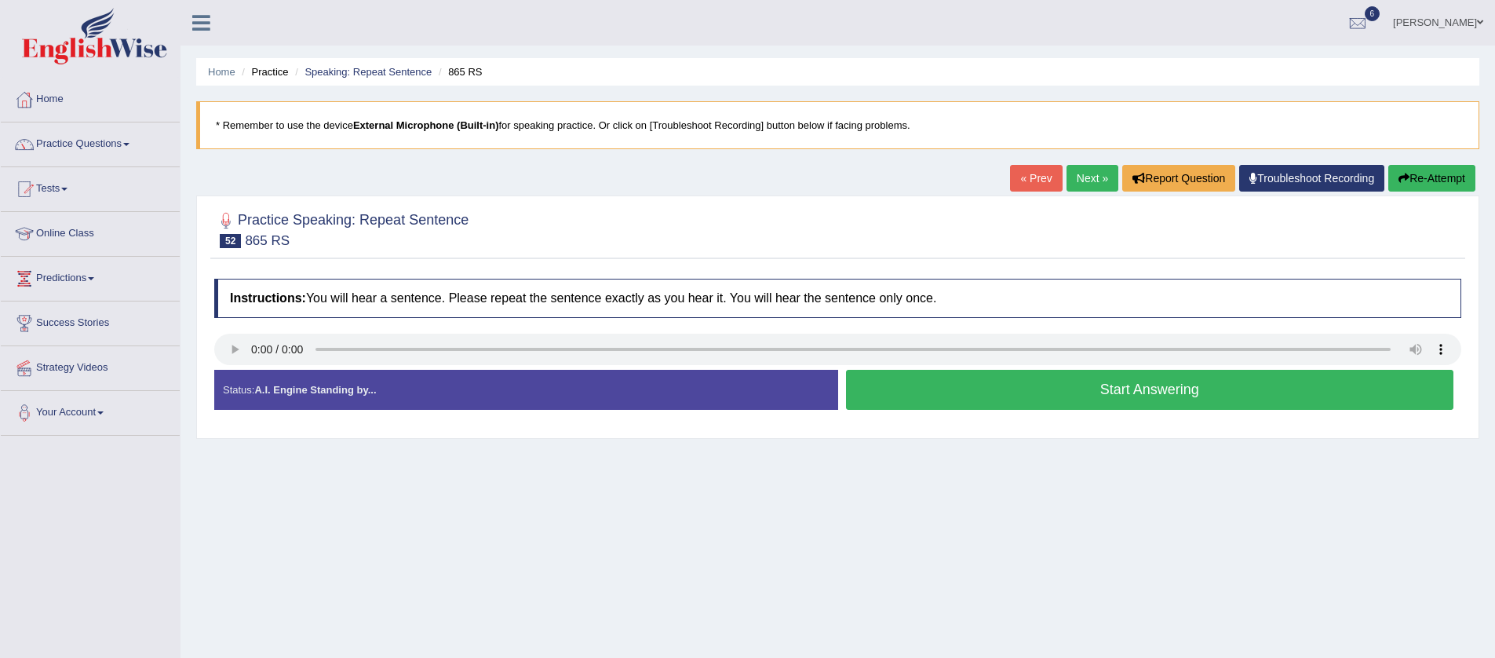
click at [910, 401] on button "Start Answering" at bounding box center [1150, 390] width 608 height 40
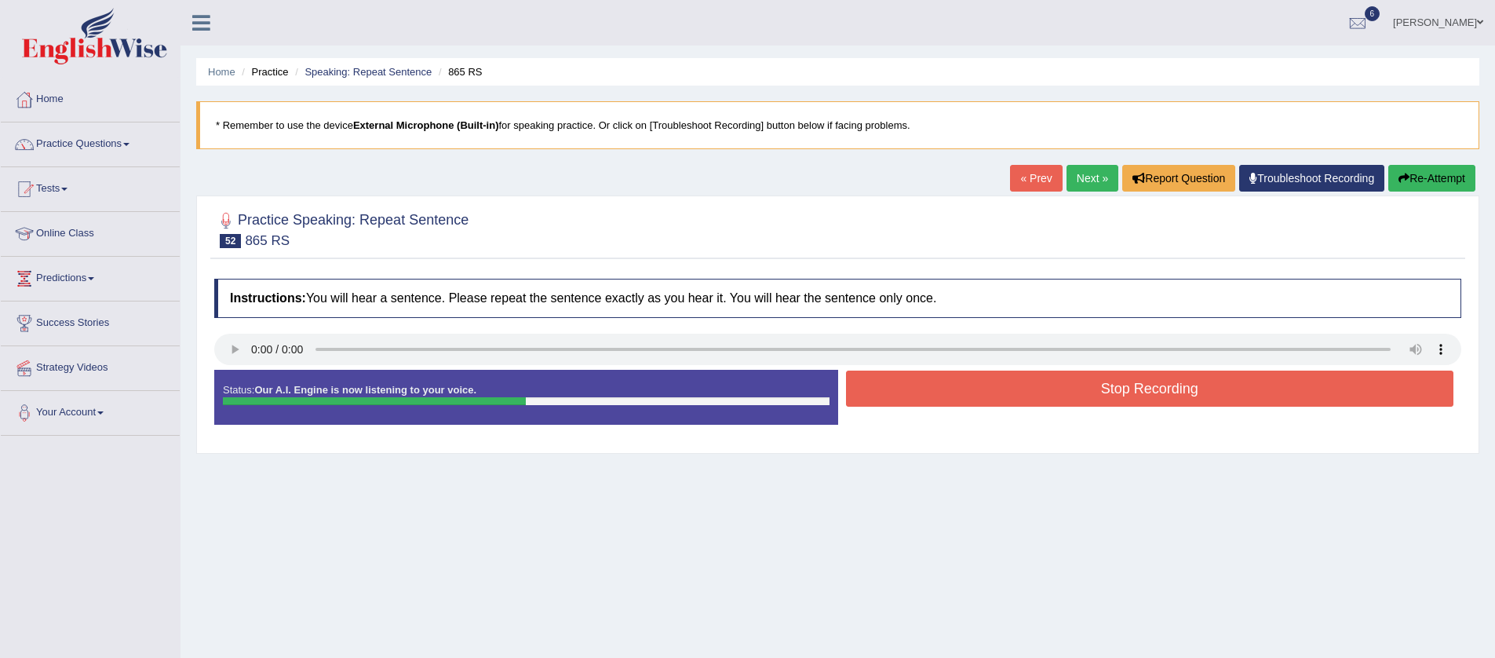
click at [910, 400] on button "Stop Recording" at bounding box center [1150, 389] width 608 height 36
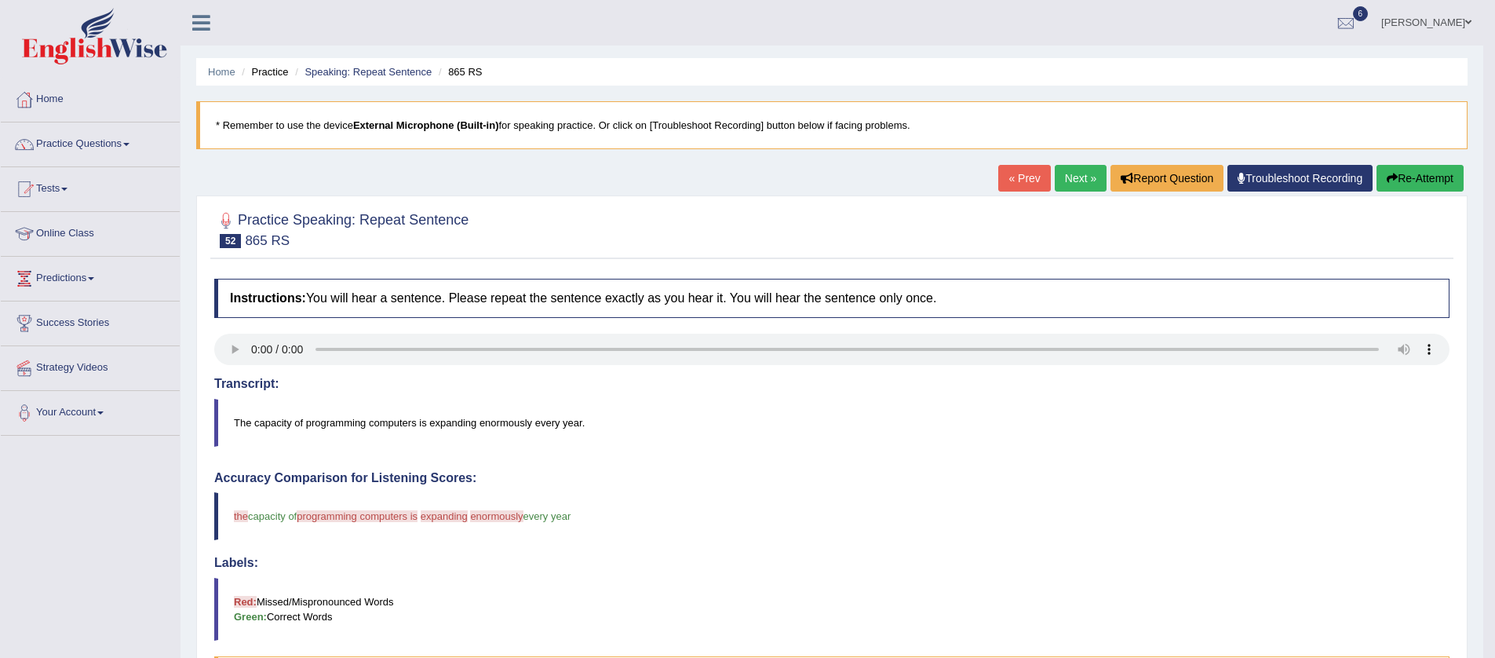
click at [1055, 181] on link "Next »" at bounding box center [1081, 178] width 52 height 27
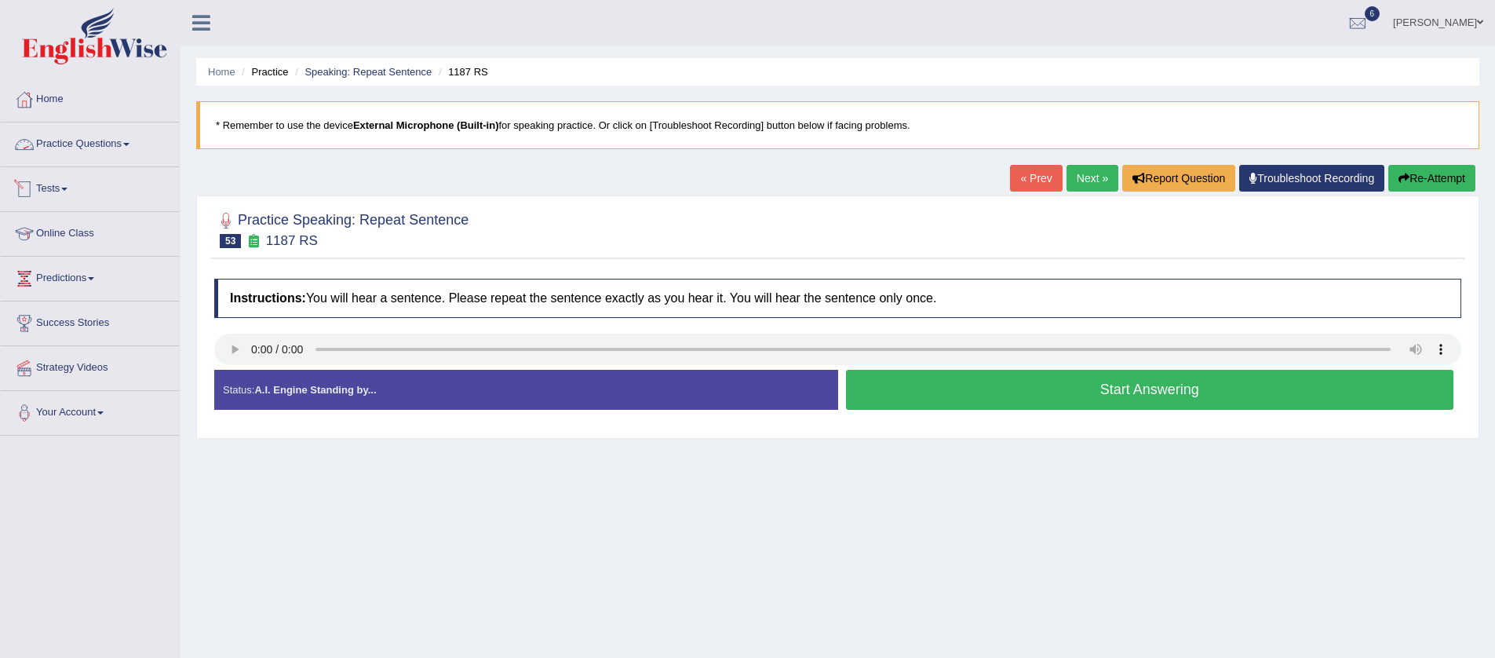
click at [130, 143] on span at bounding box center [126, 144] width 6 height 3
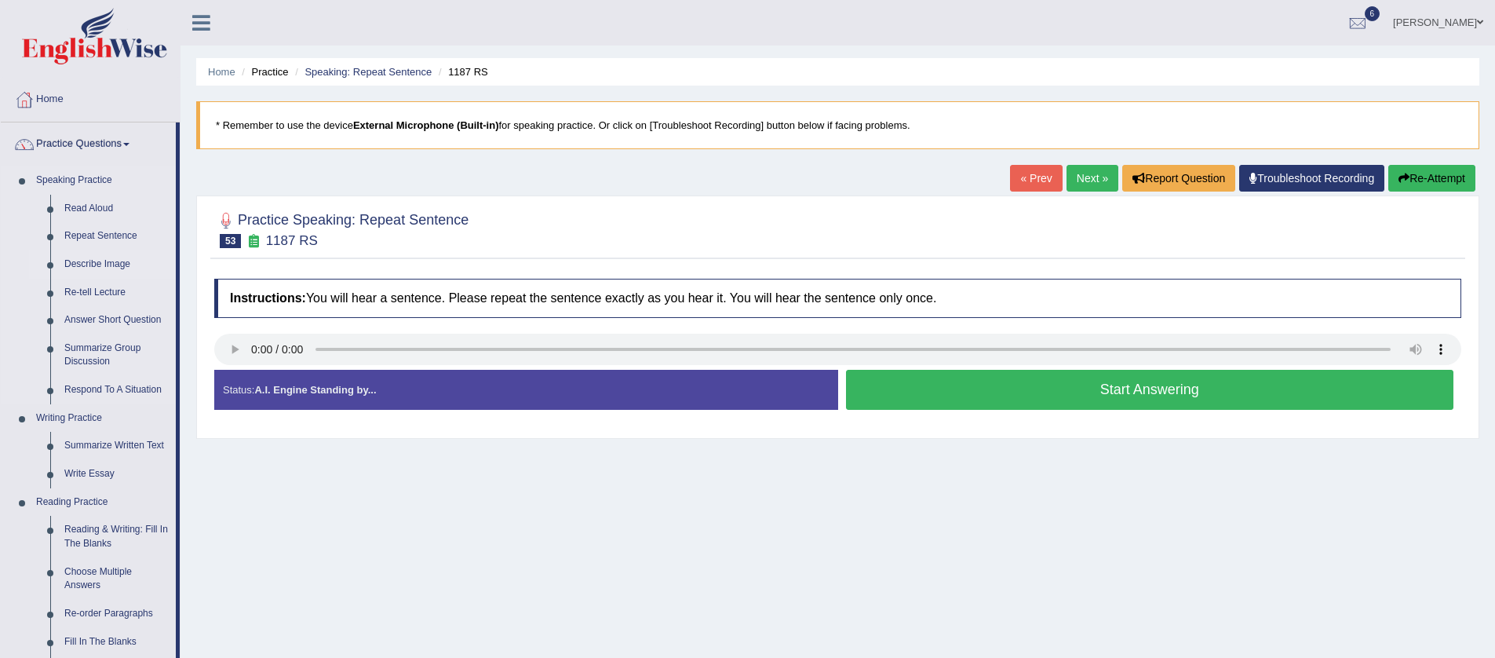
click at [123, 263] on link "Describe Image" at bounding box center [116, 264] width 119 height 28
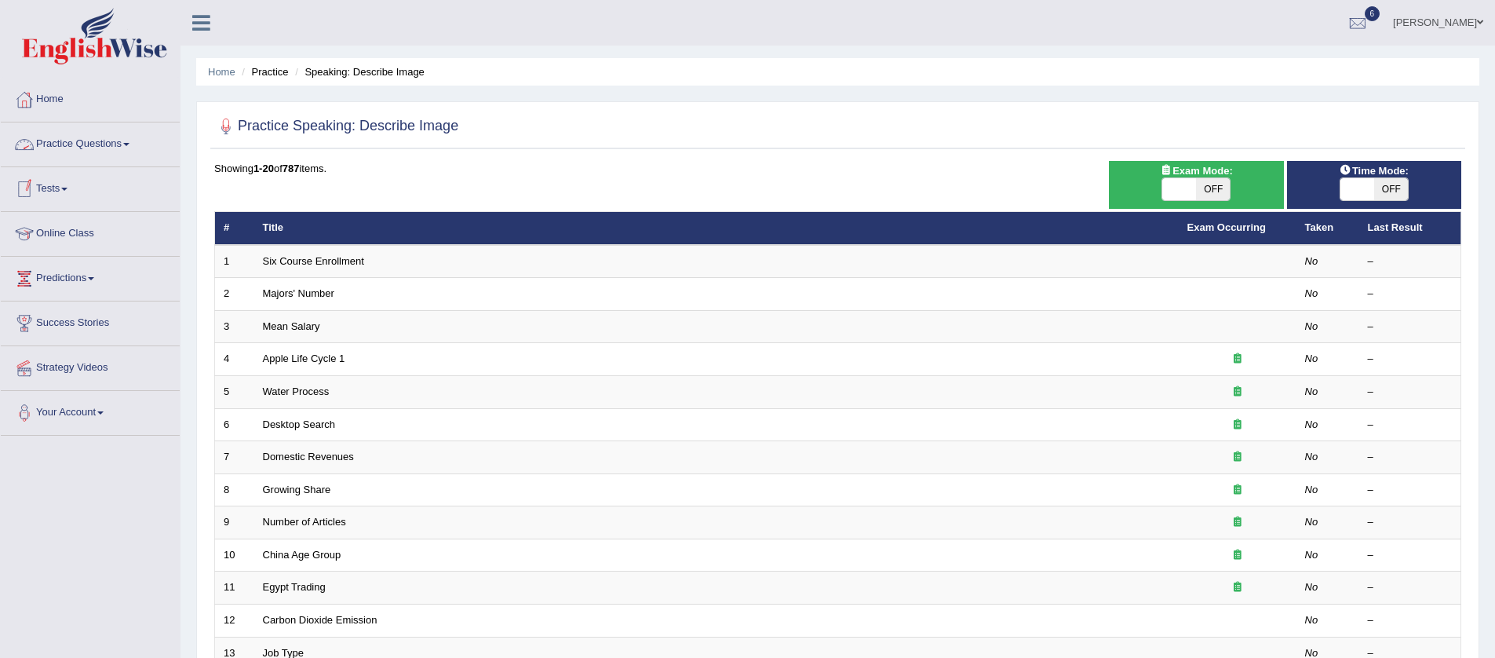
click at [130, 144] on span at bounding box center [126, 144] width 6 height 3
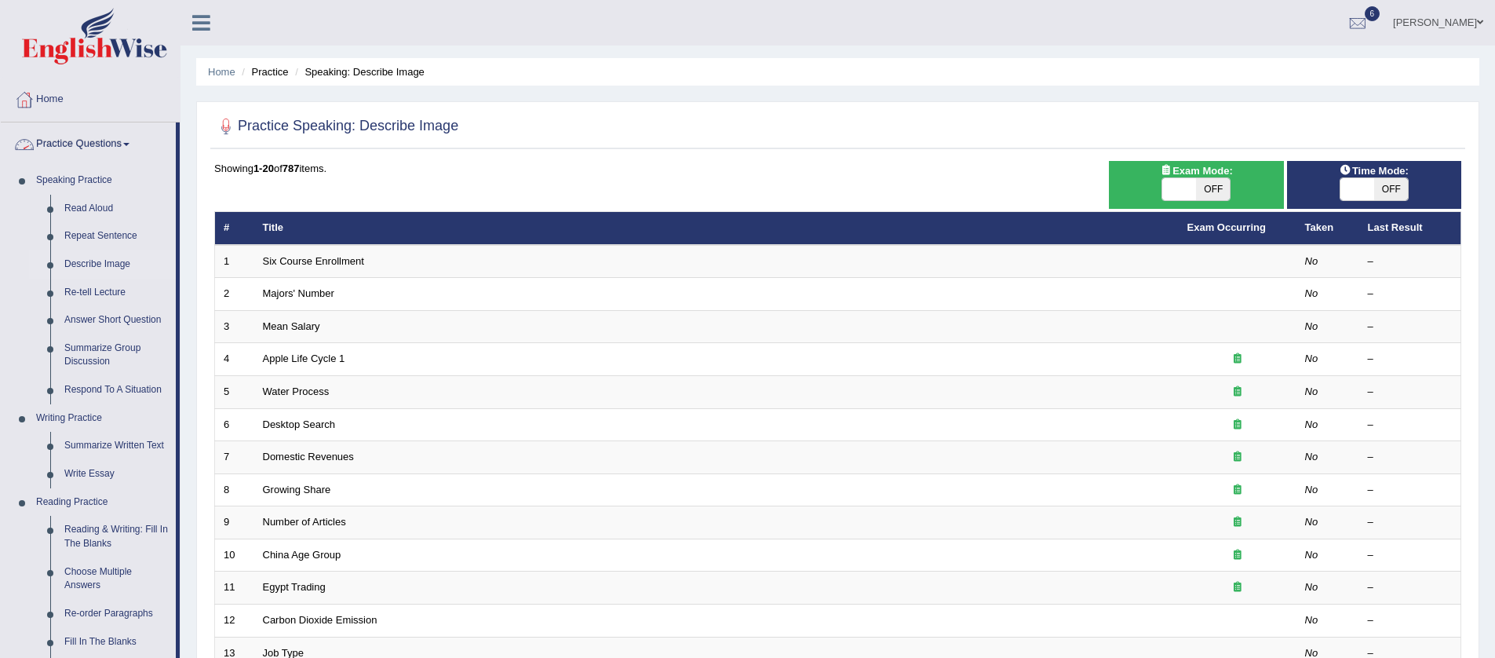
click at [130, 144] on span at bounding box center [126, 144] width 6 height 3
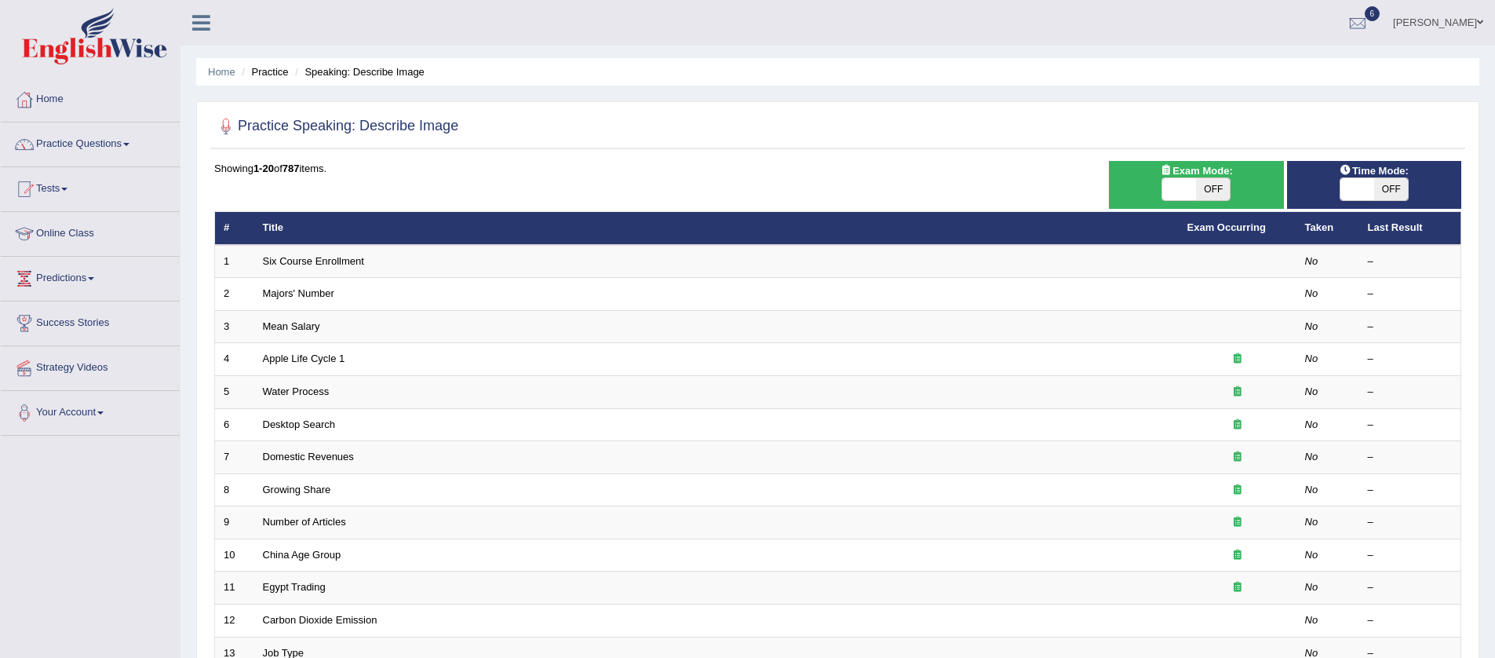
click at [130, 145] on span at bounding box center [126, 144] width 6 height 3
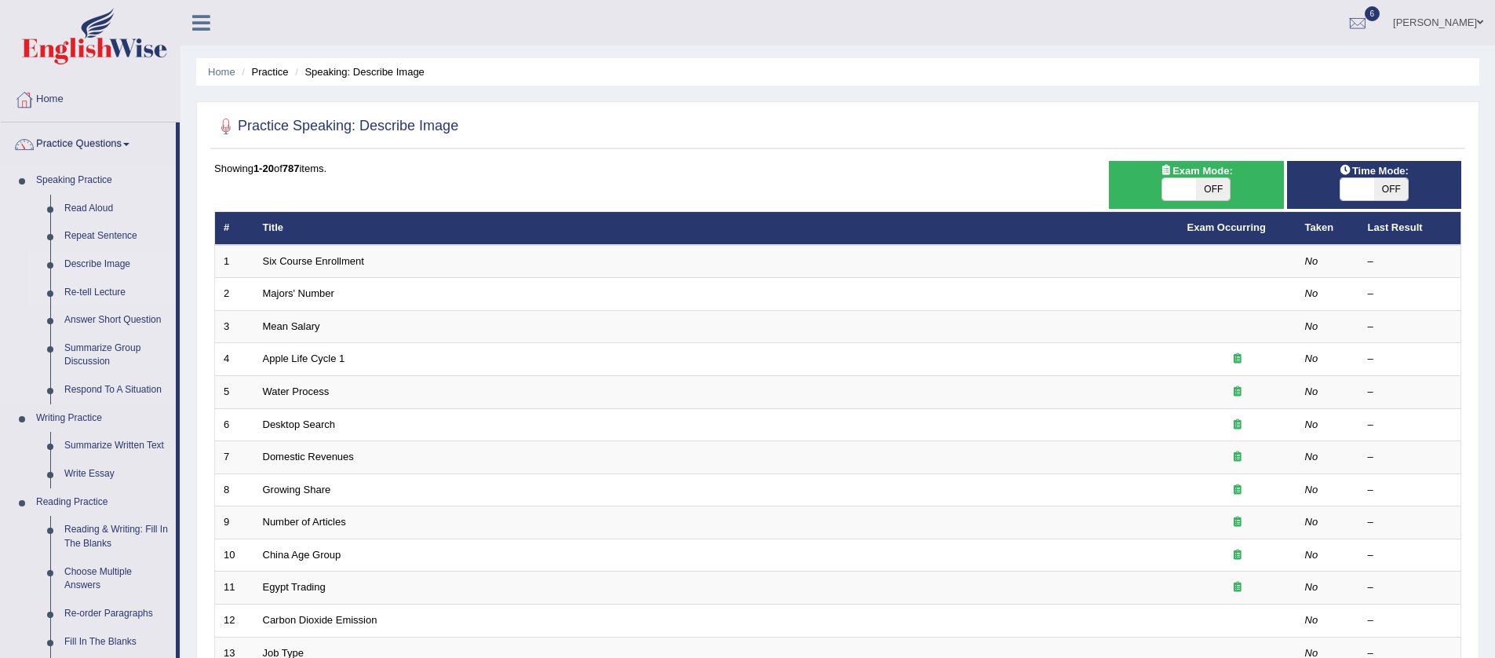
click at [115, 292] on link "Re-tell Lecture" at bounding box center [116, 293] width 119 height 28
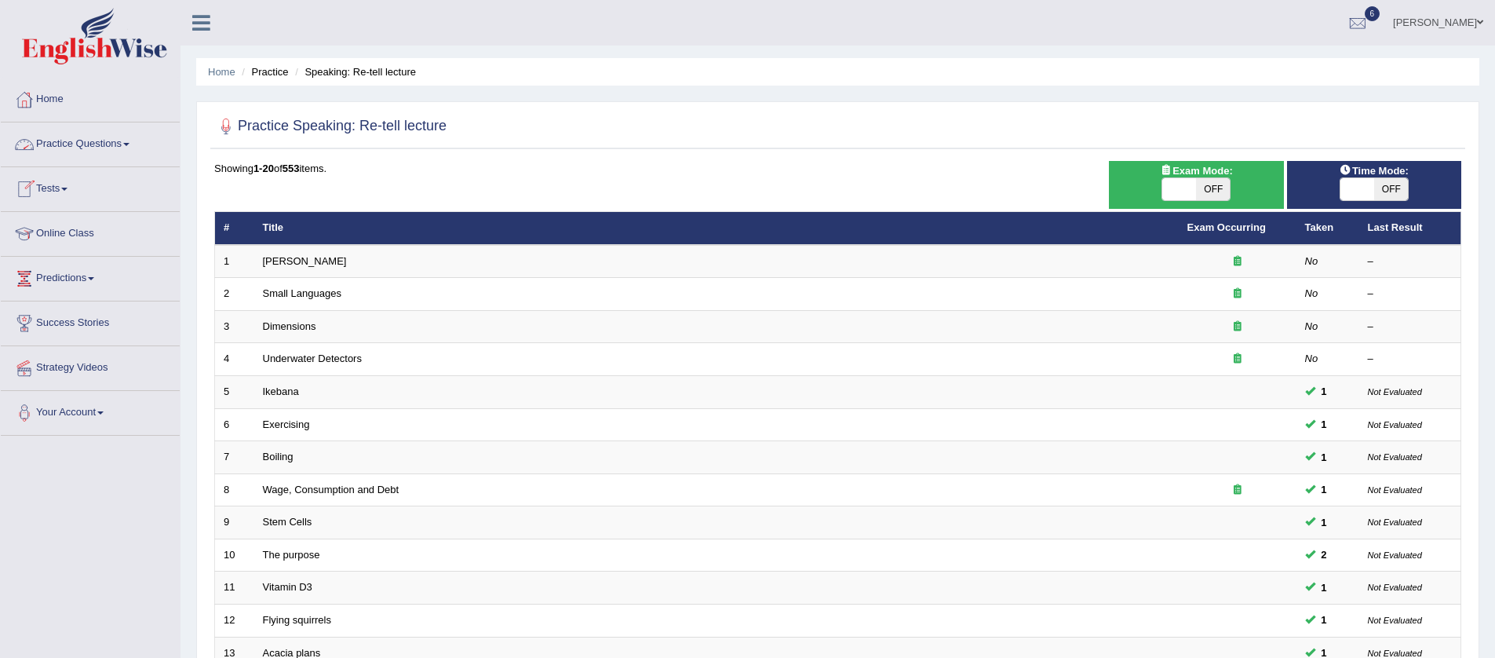
click at [131, 145] on link "Practice Questions" at bounding box center [90, 141] width 179 height 39
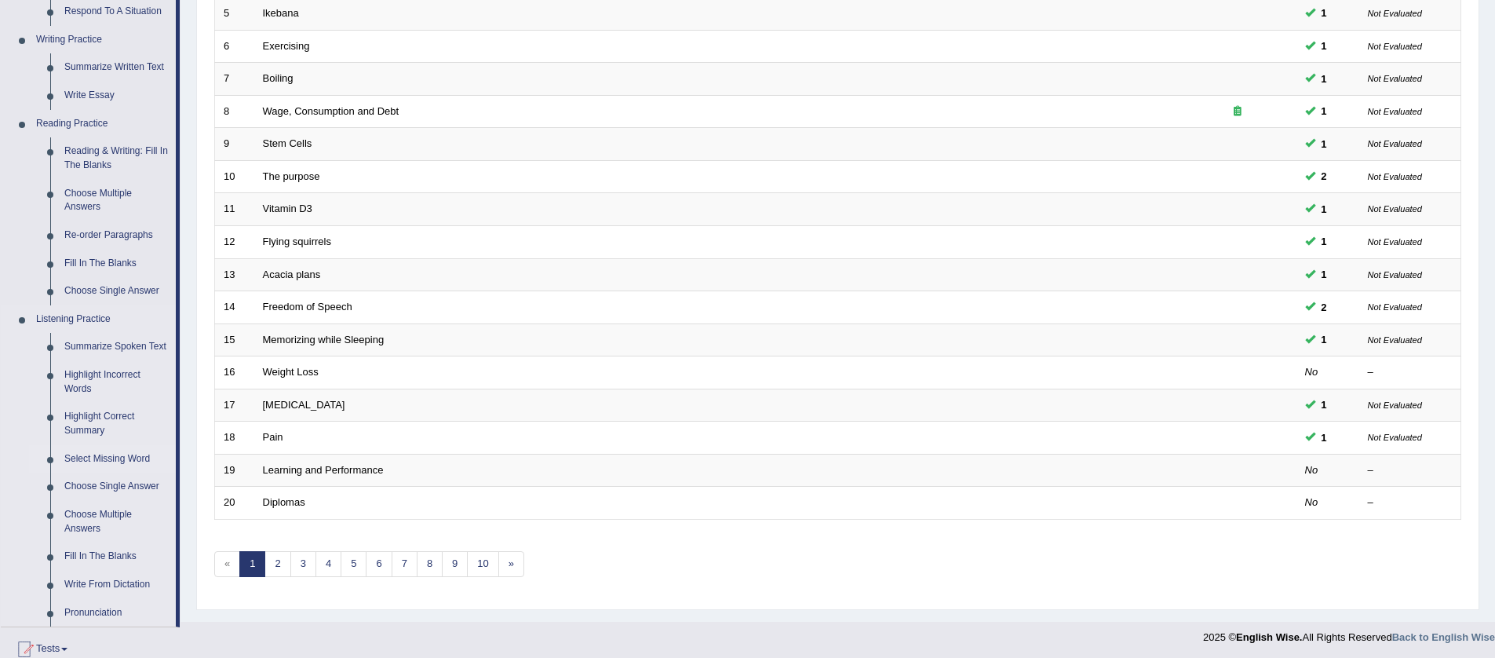
scroll to position [387, 0]
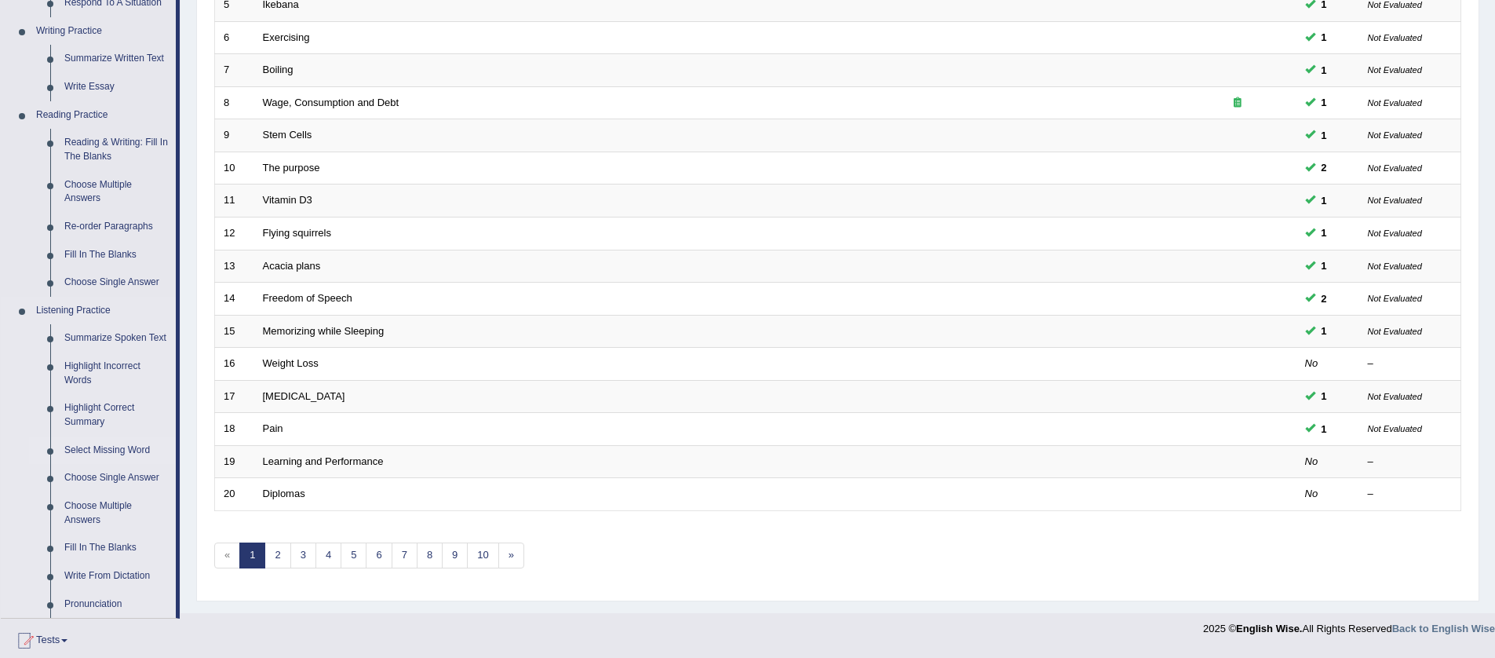
click at [128, 464] on link "Select Missing Word" at bounding box center [116, 450] width 119 height 28
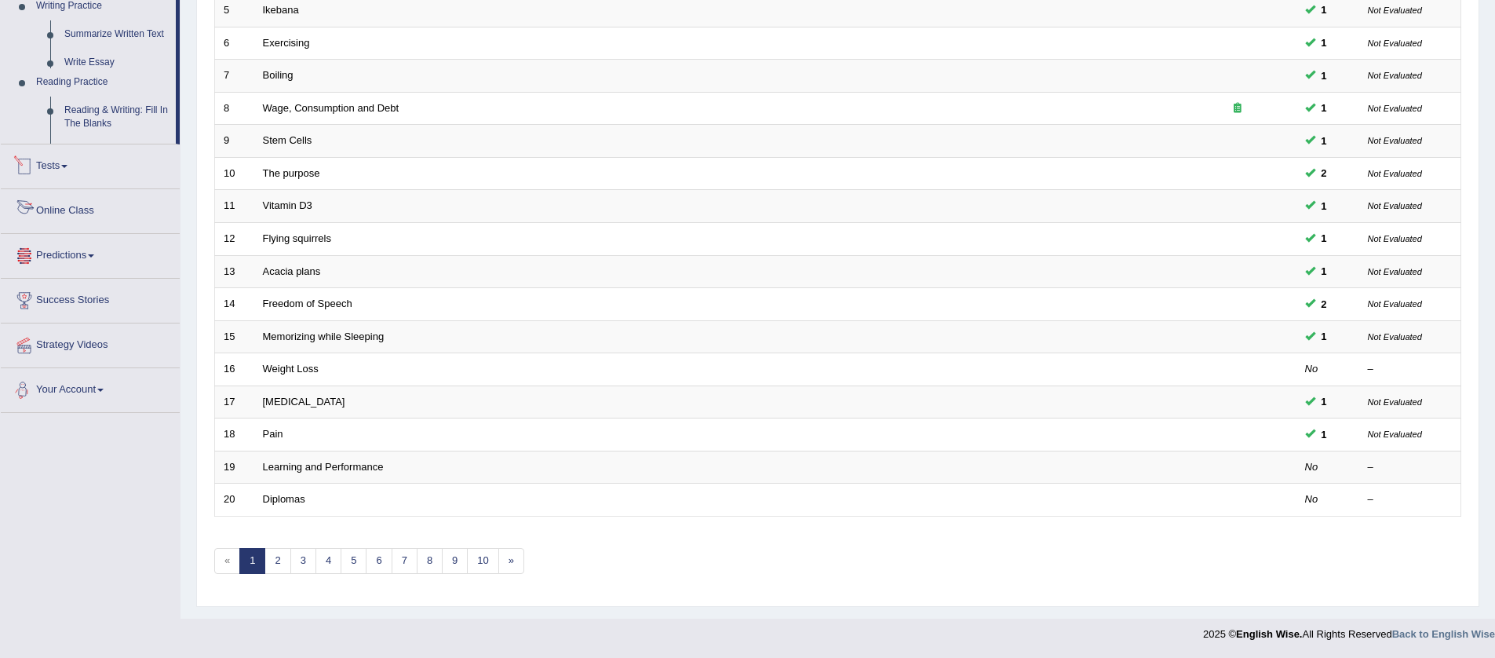
scroll to position [586, 0]
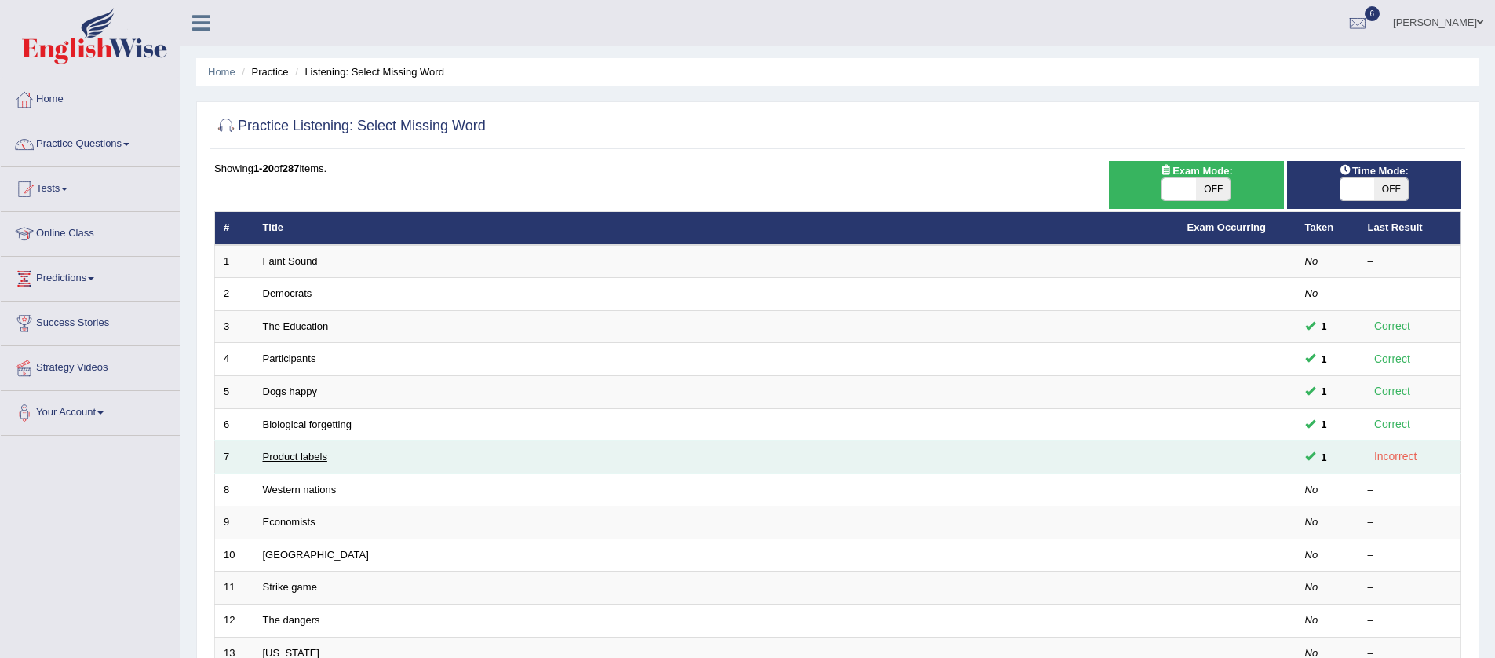
click at [318, 458] on link "Product labels" at bounding box center [295, 457] width 64 height 12
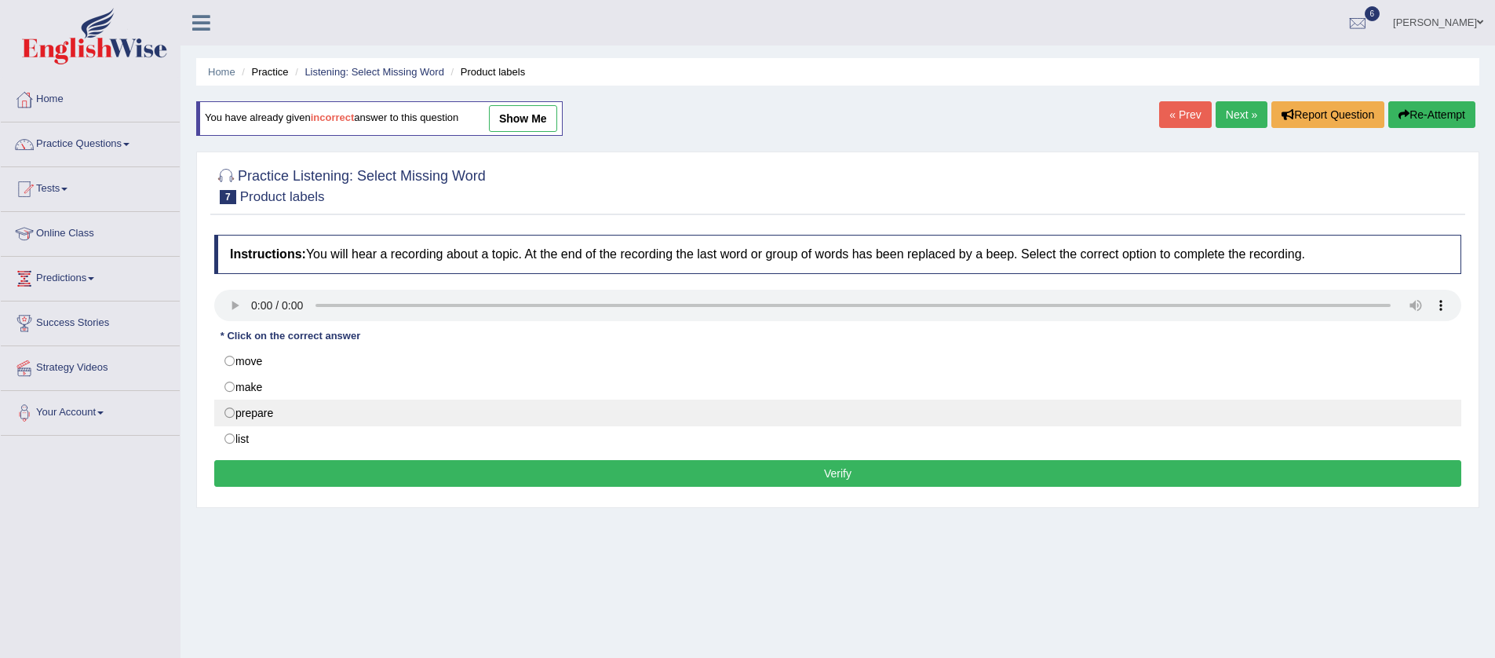
click at [309, 414] on label "prepare" at bounding box center [837, 413] width 1247 height 27
radio input "true"
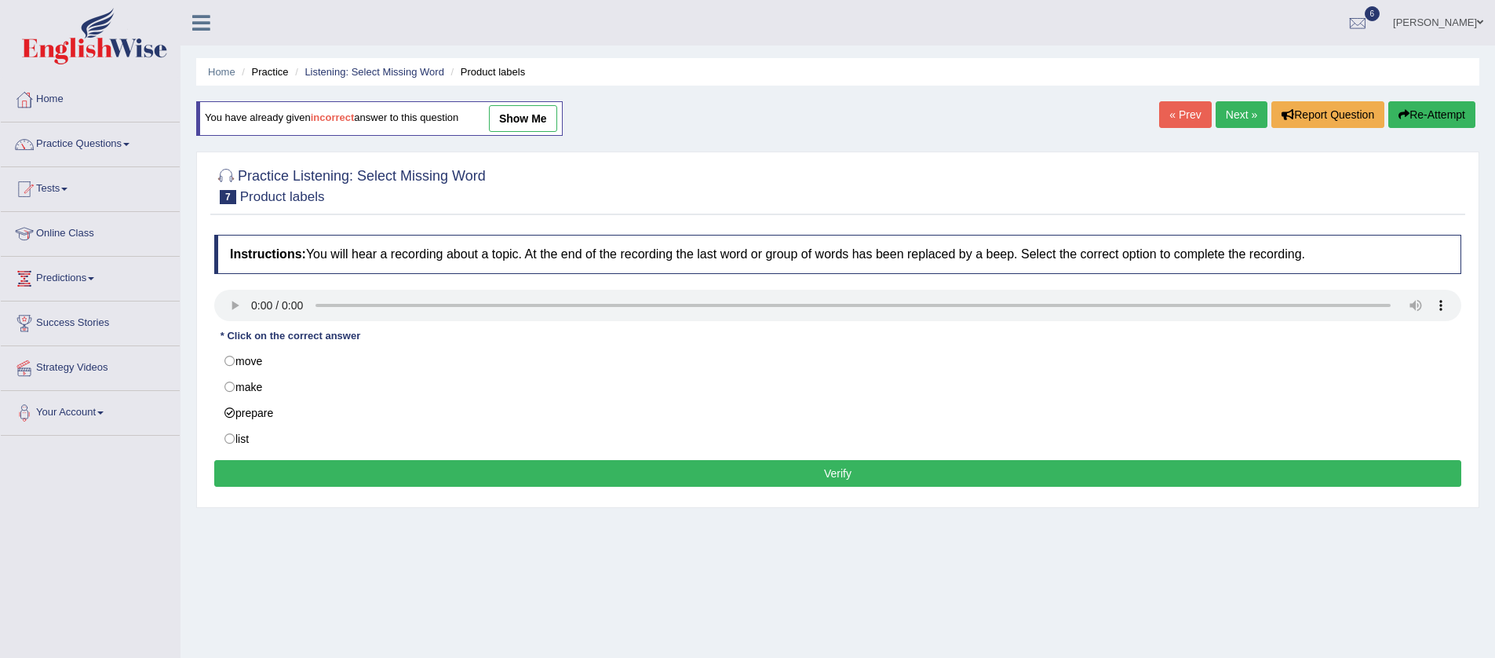
click at [673, 476] on button "Verify" at bounding box center [837, 473] width 1247 height 27
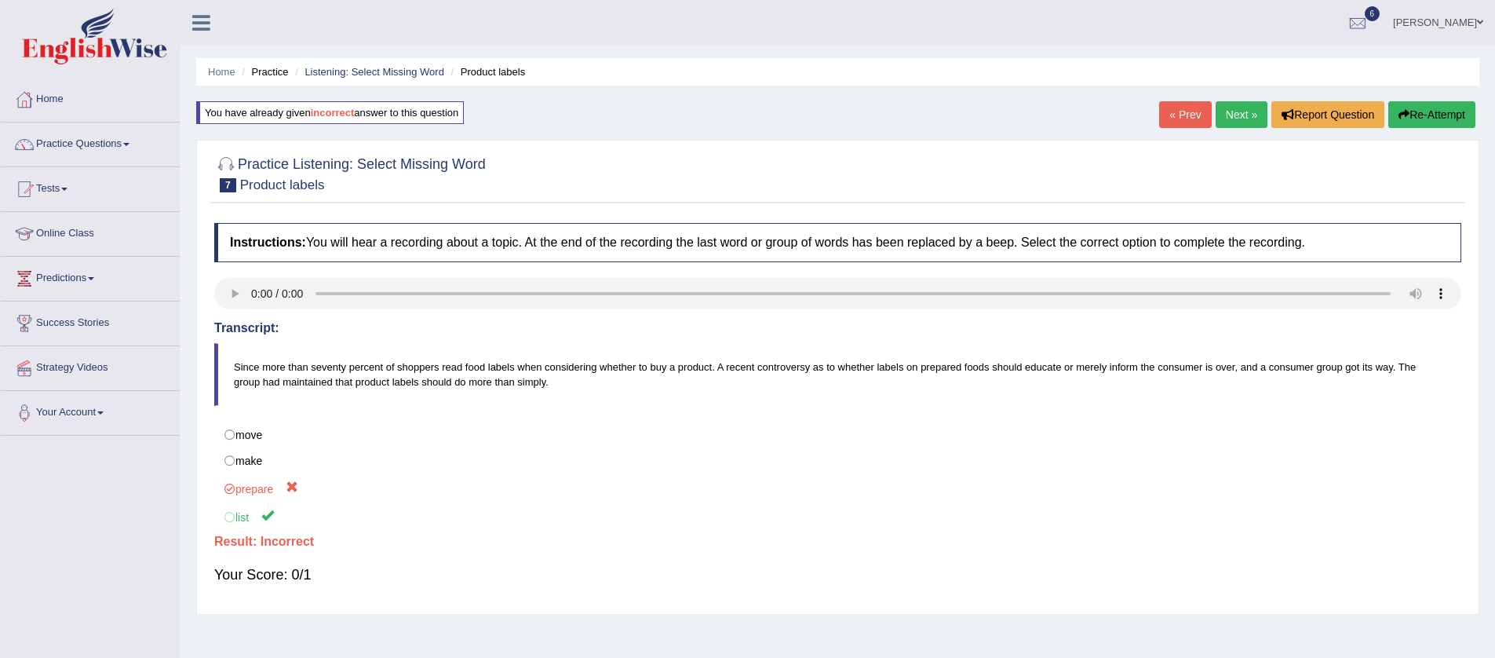
click at [1216, 119] on link "Next »" at bounding box center [1242, 114] width 52 height 27
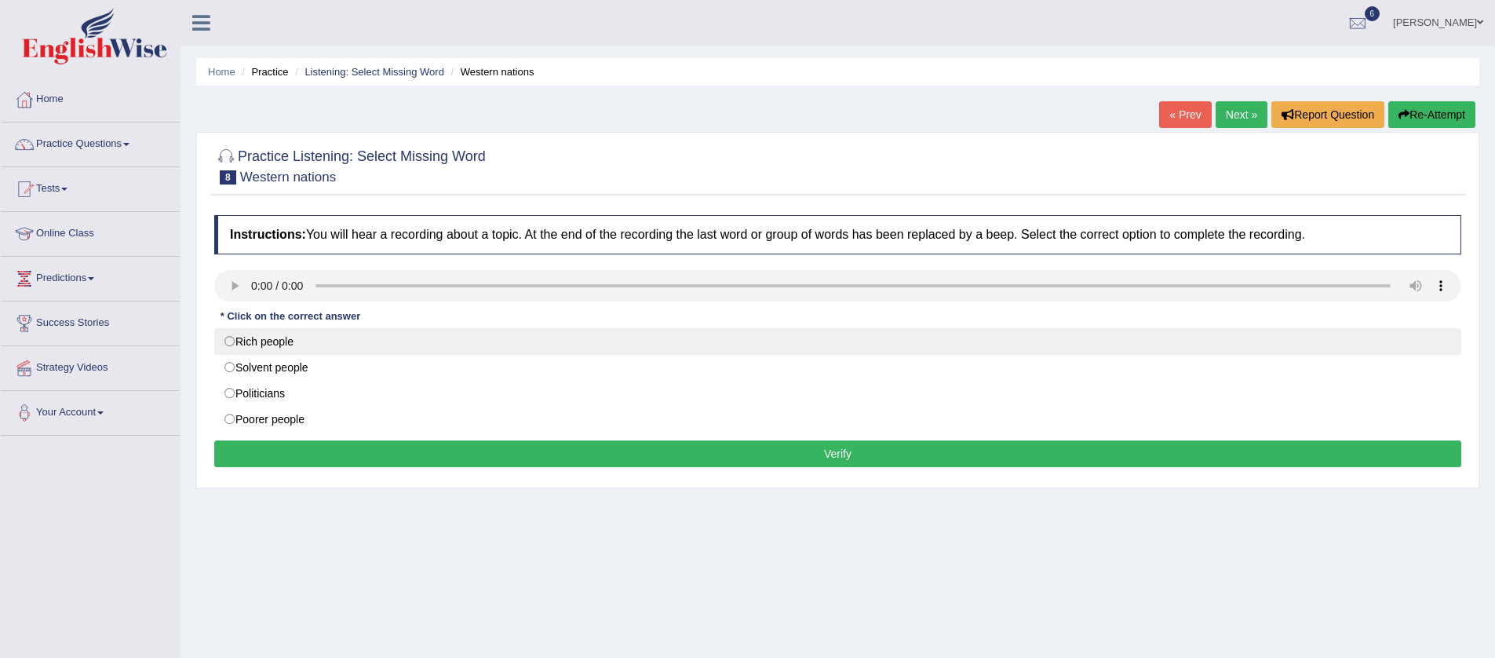
click at [246, 337] on label "Rich people" at bounding box center [837, 341] width 1247 height 27
radio input "true"
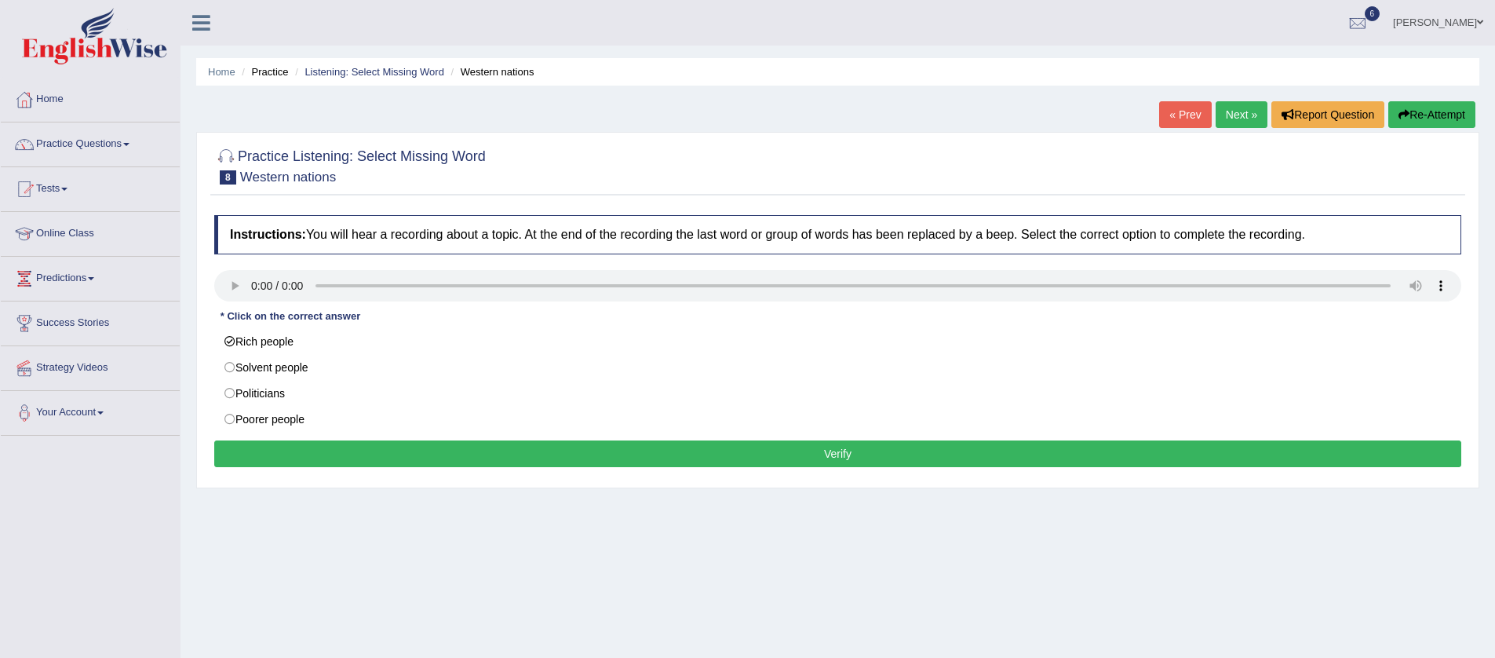
click at [676, 458] on button "Verify" at bounding box center [837, 453] width 1247 height 27
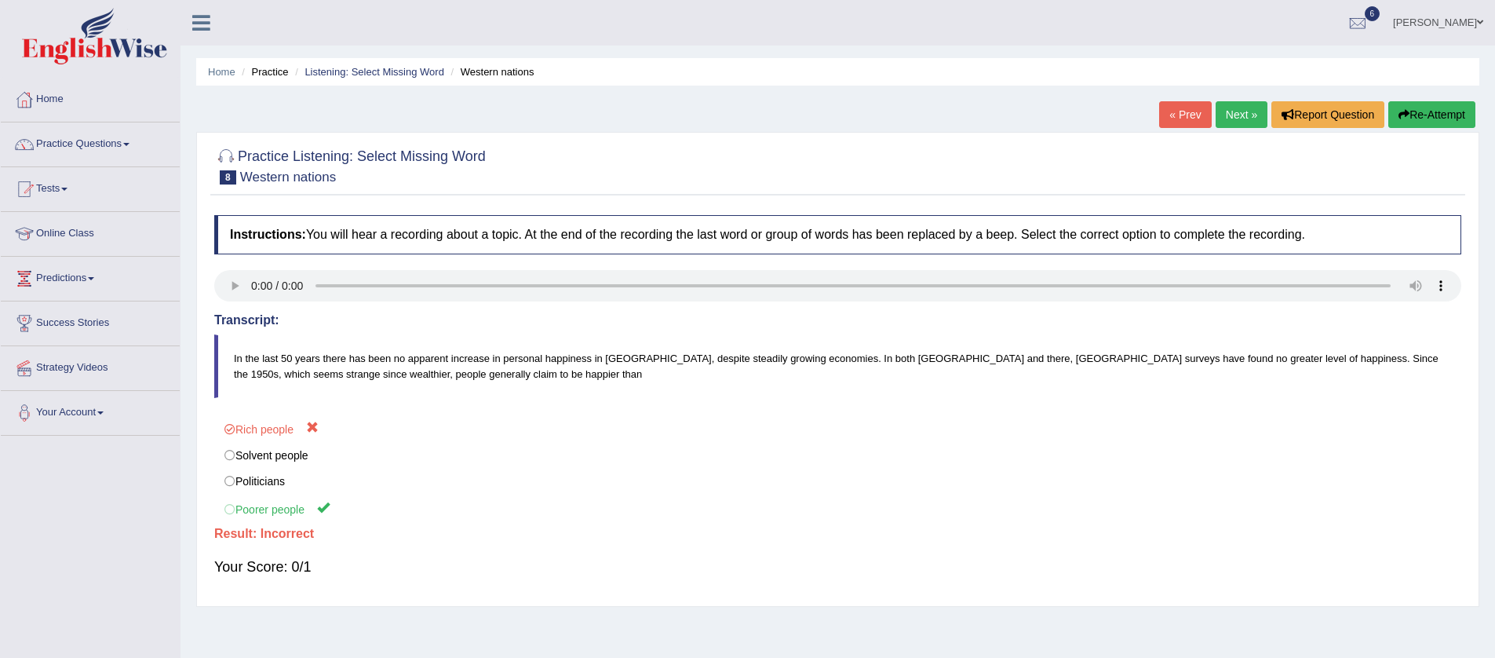
click at [133, 141] on link "Practice Questions" at bounding box center [90, 141] width 179 height 39
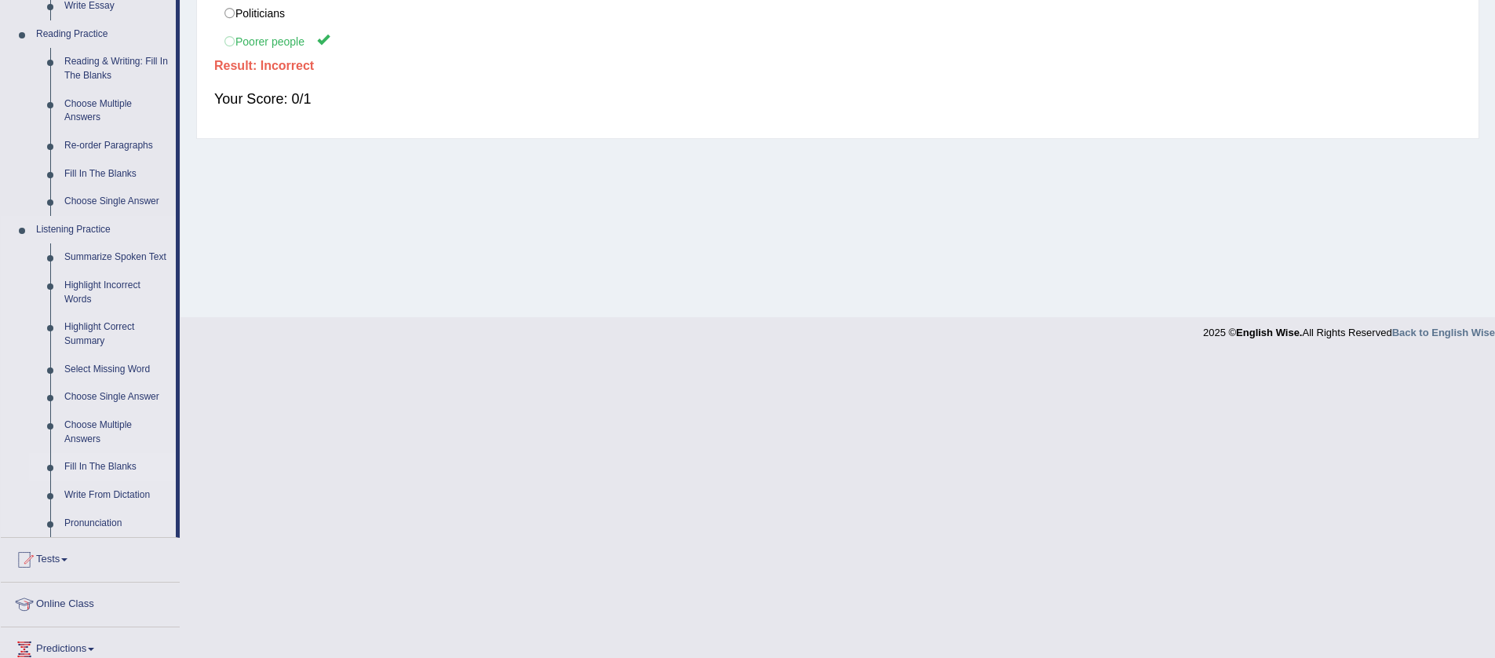
scroll to position [631, 0]
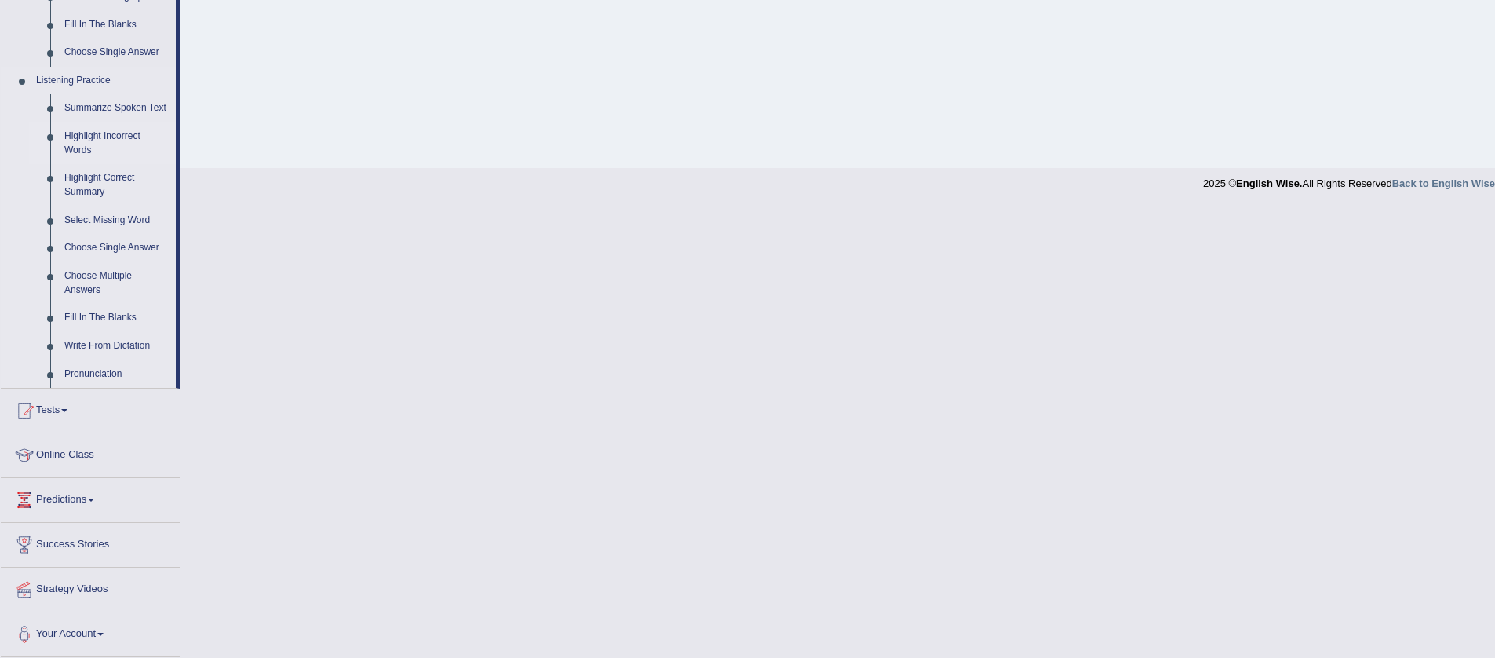
click at [126, 138] on link "Highlight Incorrect Words" at bounding box center [116, 143] width 119 height 42
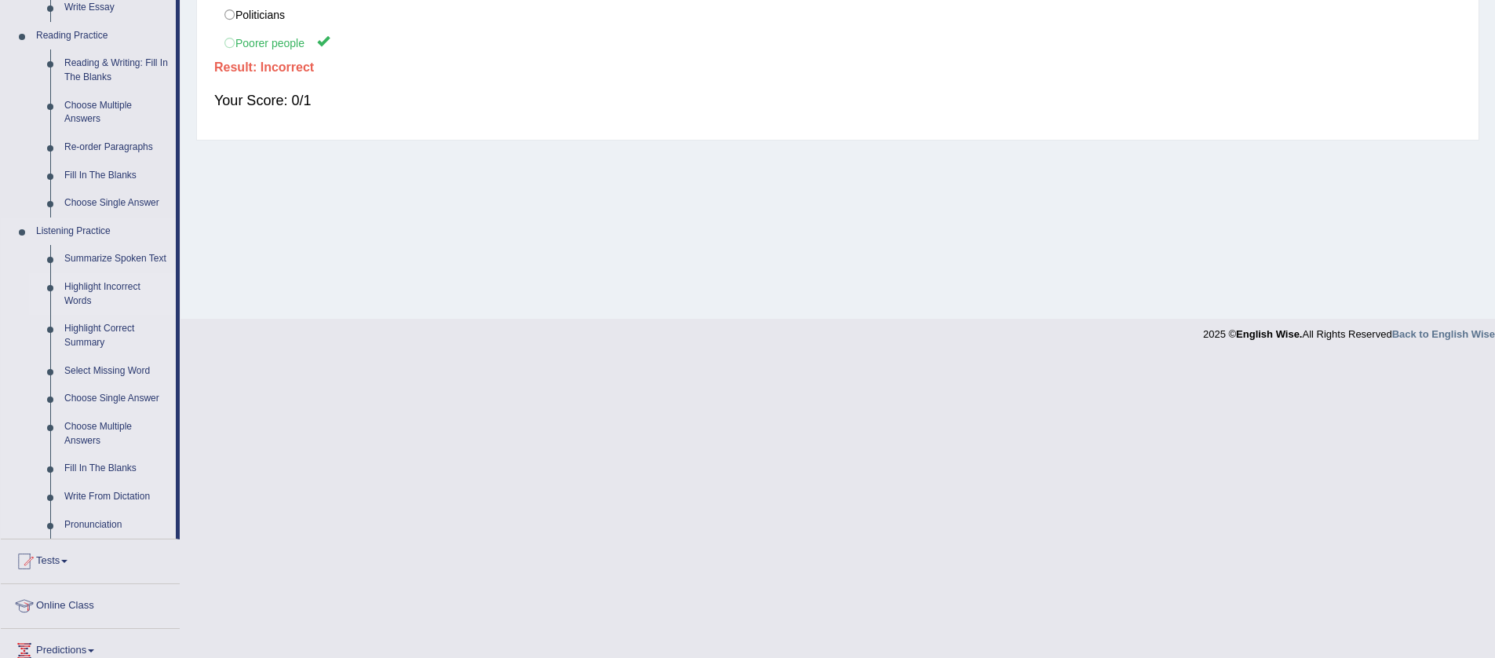
scroll to position [166, 0]
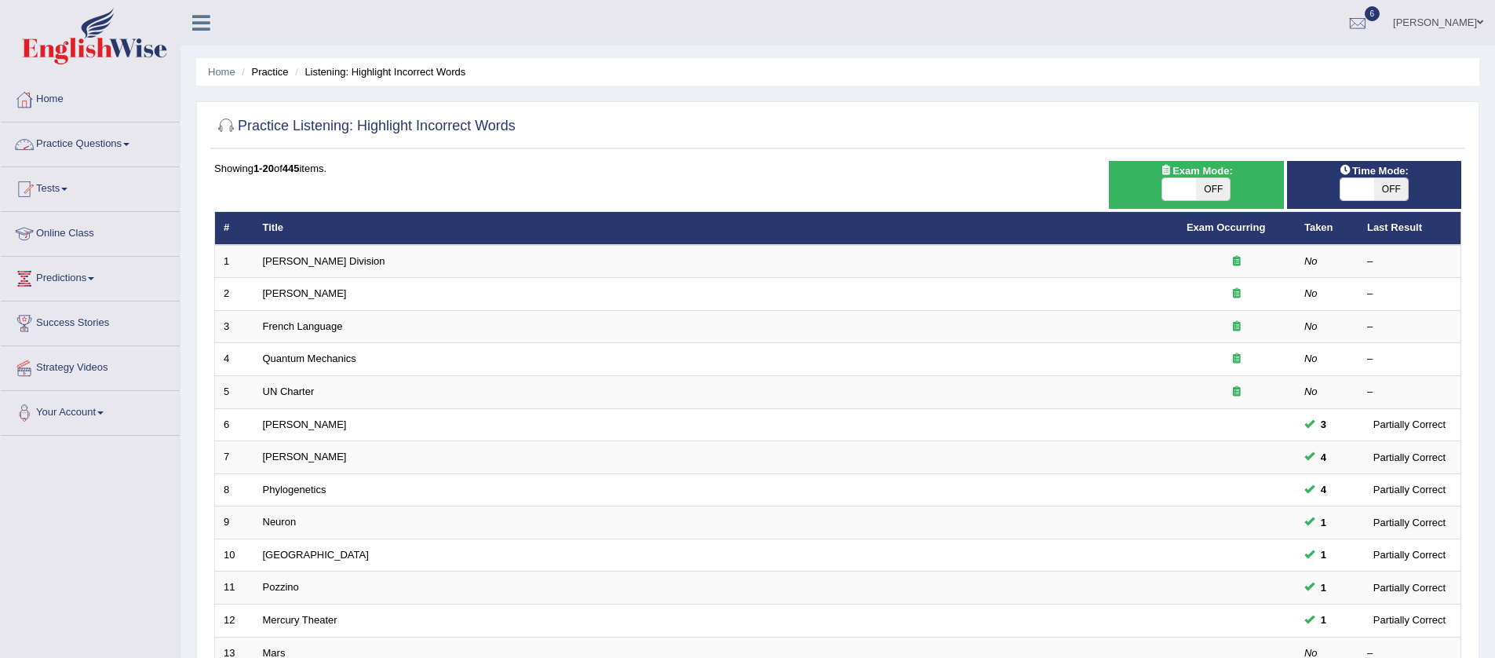
click at [130, 143] on span at bounding box center [126, 144] width 6 height 3
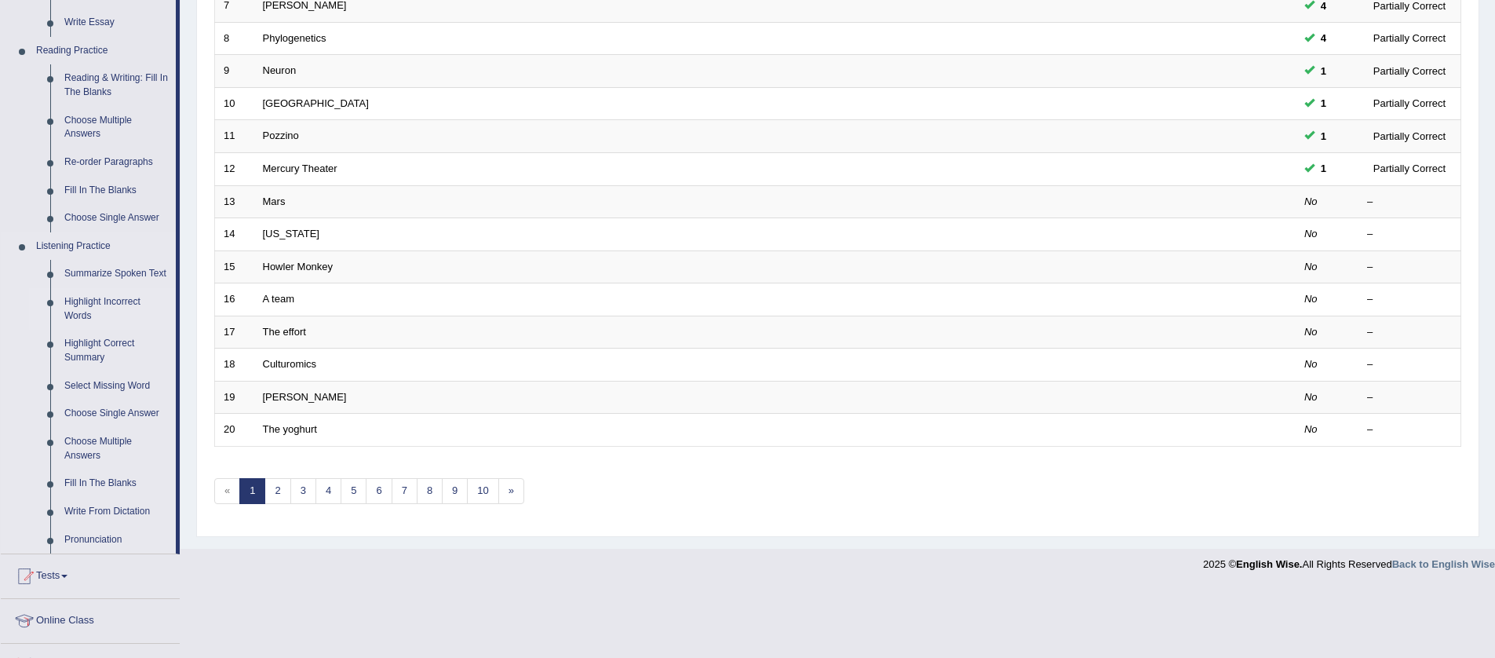
scroll to position [458, 0]
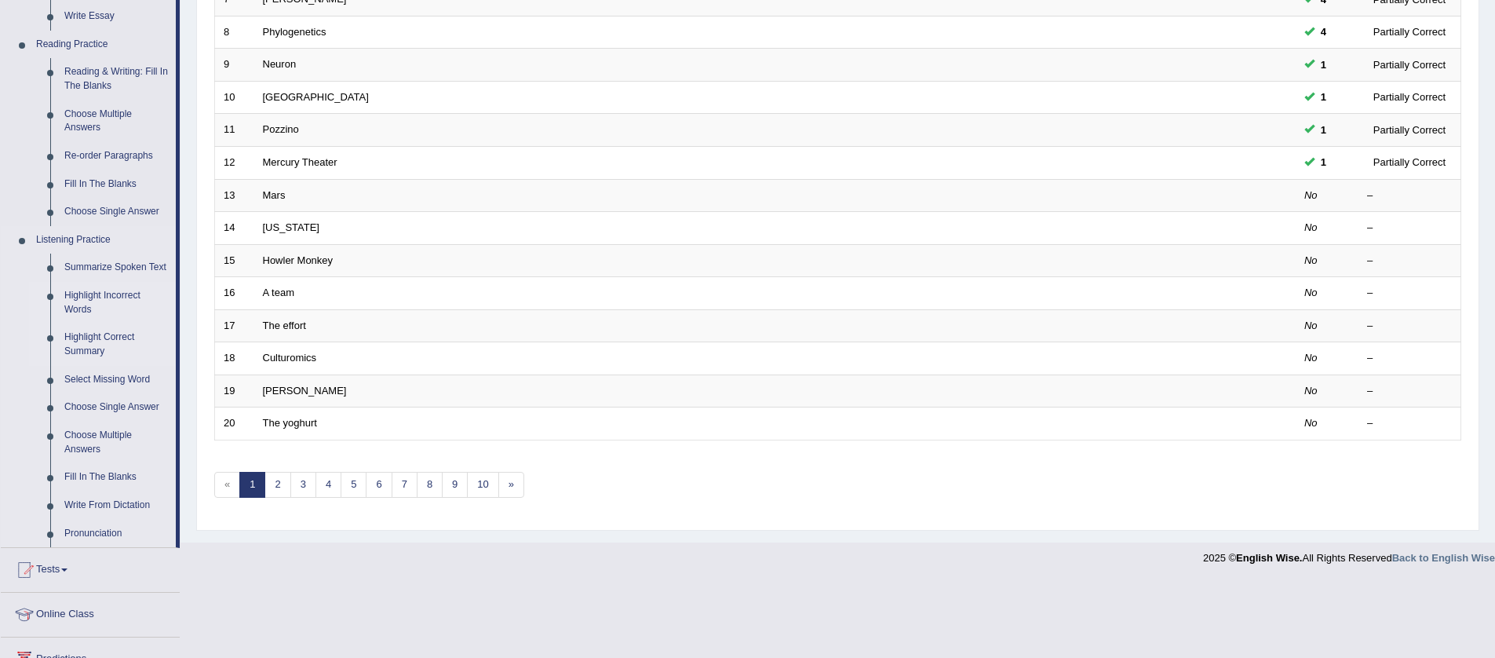
click at [119, 352] on link "Highlight Correct Summary" at bounding box center [116, 344] width 119 height 42
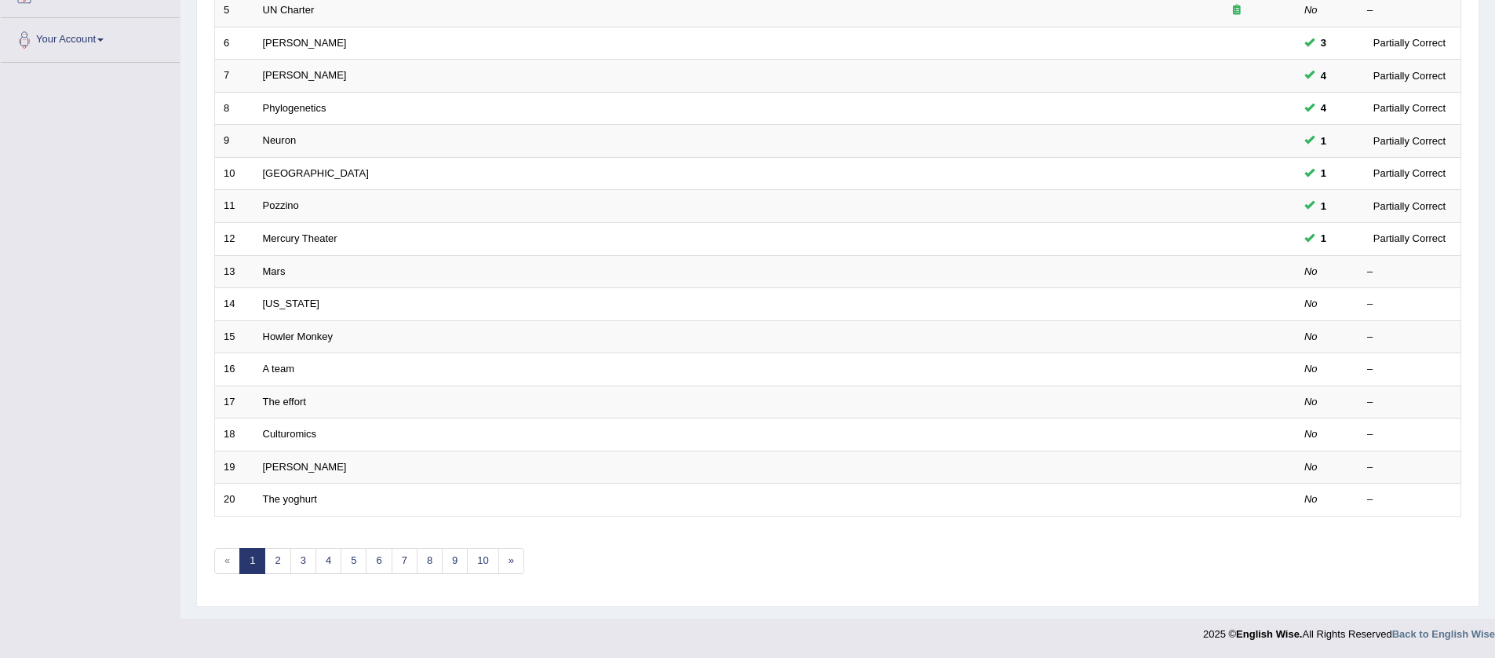
scroll to position [192, 0]
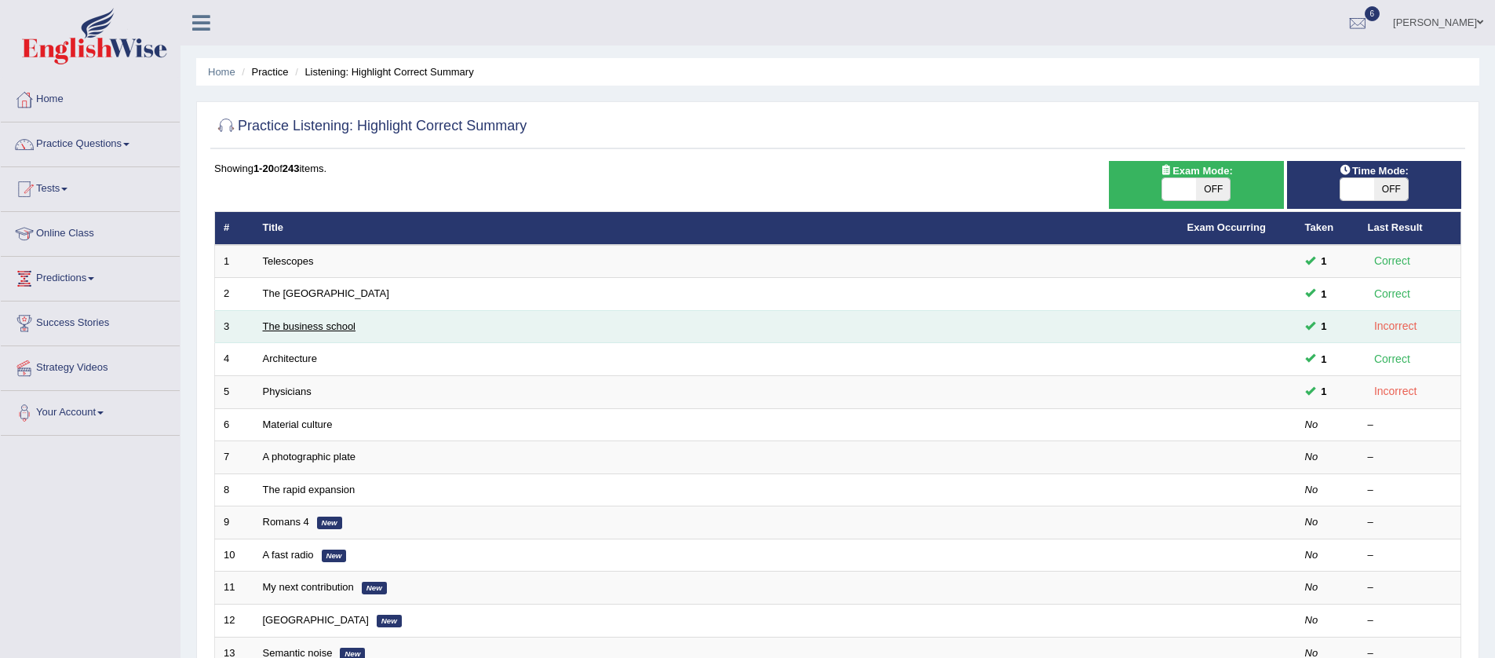
click at [323, 328] on link "The business school" at bounding box center [309, 326] width 93 height 12
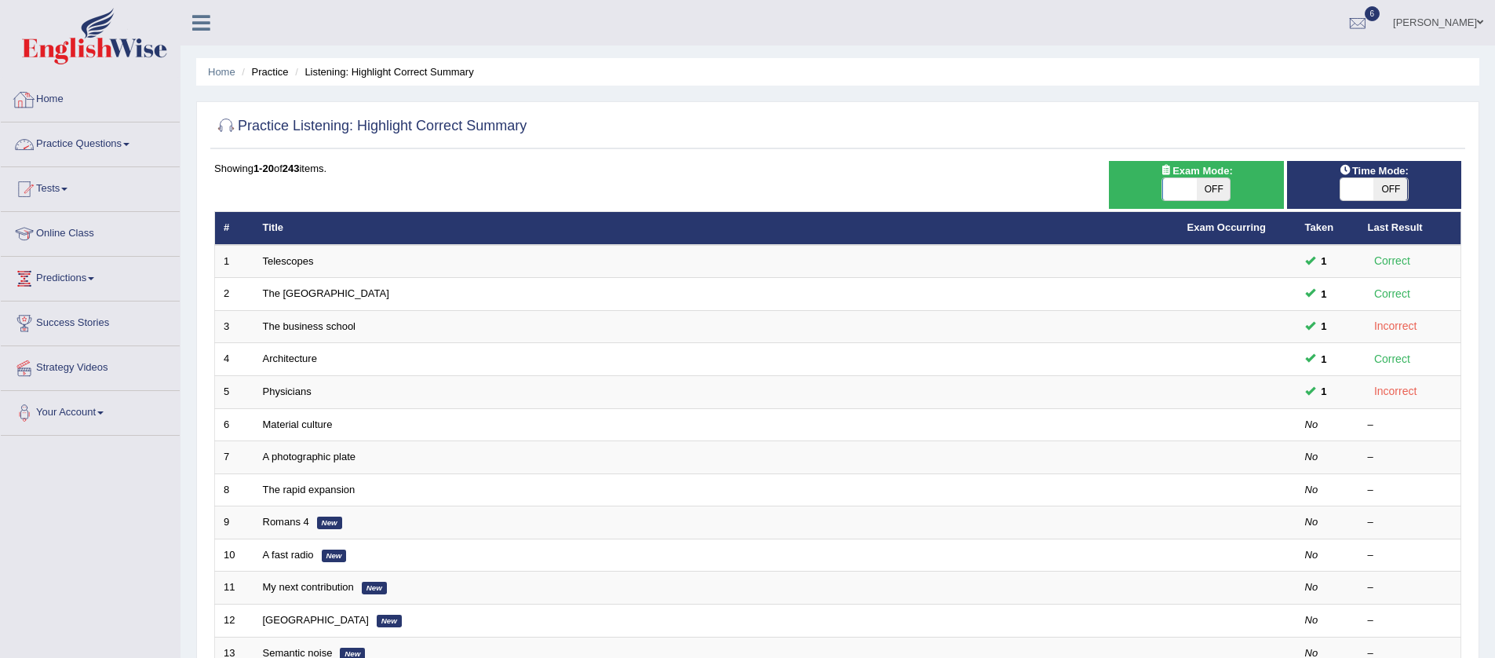
click at [136, 147] on link "Practice Questions" at bounding box center [90, 141] width 179 height 39
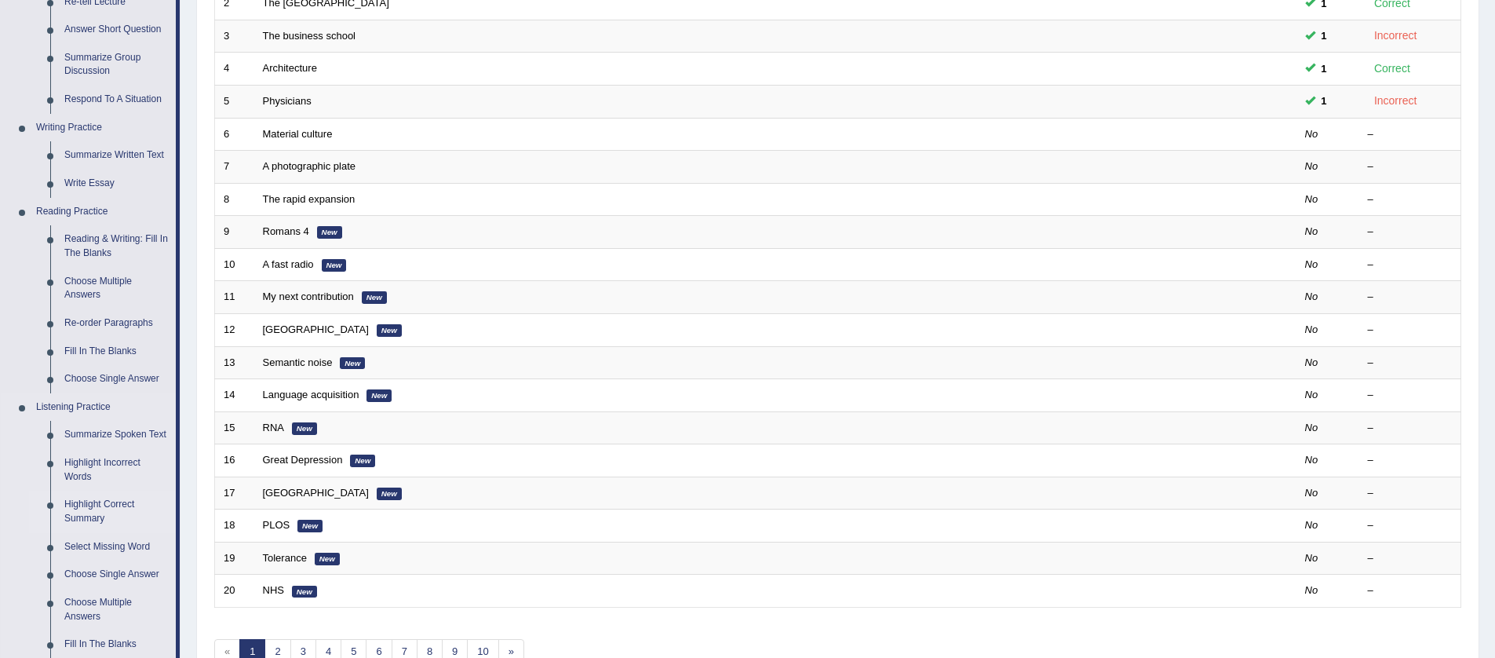
scroll to position [422, 0]
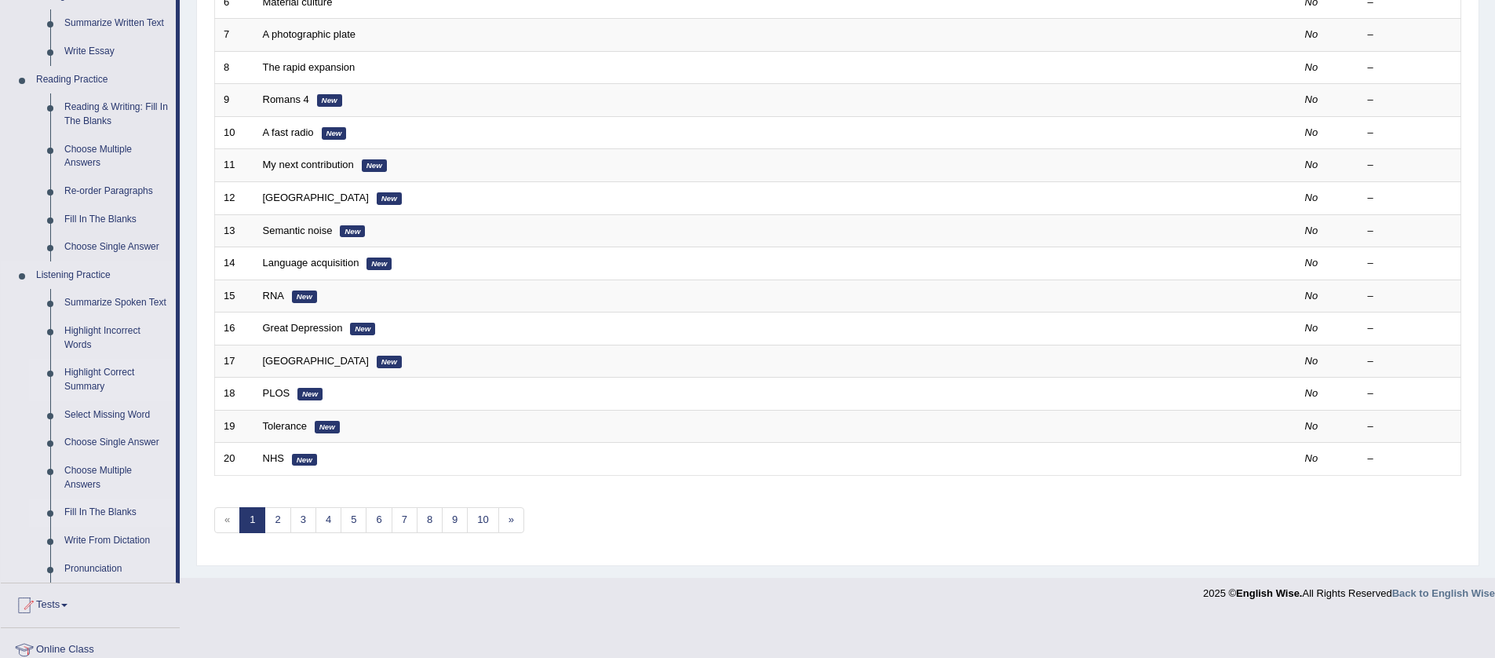
click at [100, 527] on link "Fill In The Blanks" at bounding box center [116, 512] width 119 height 28
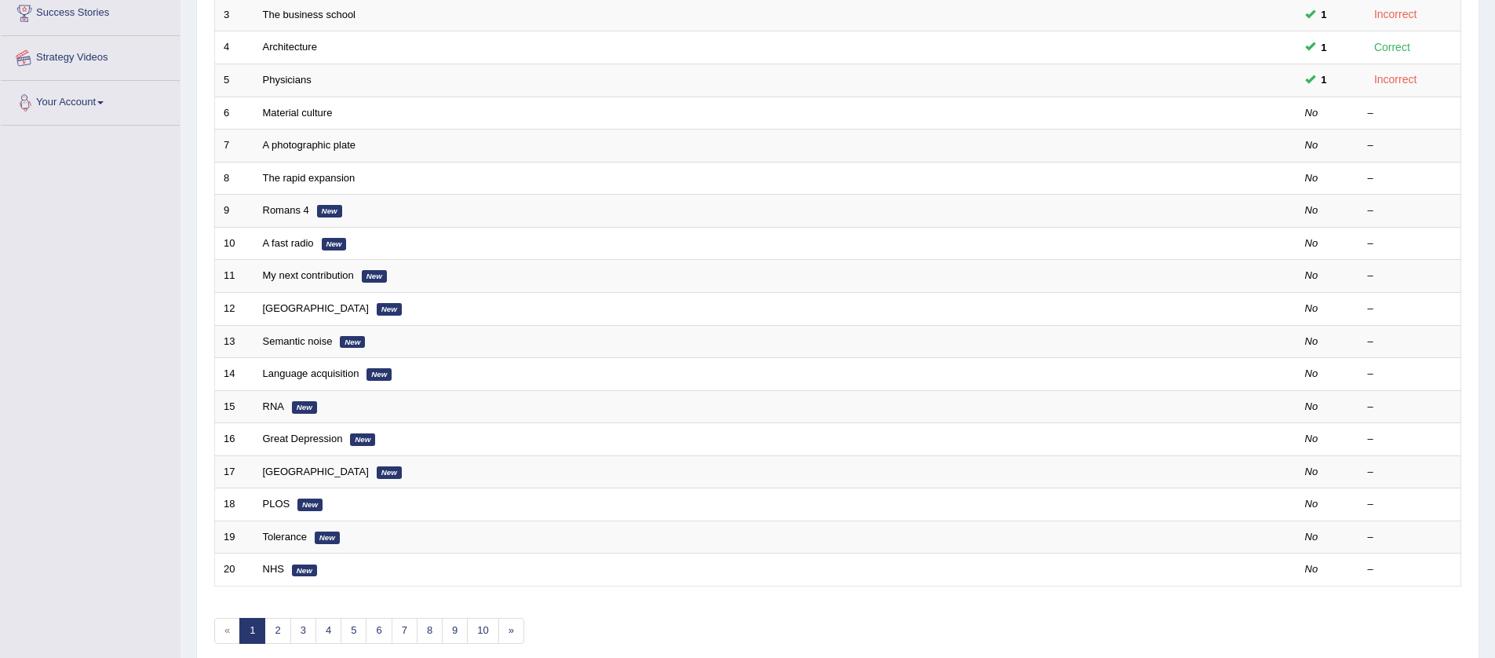
scroll to position [382, 0]
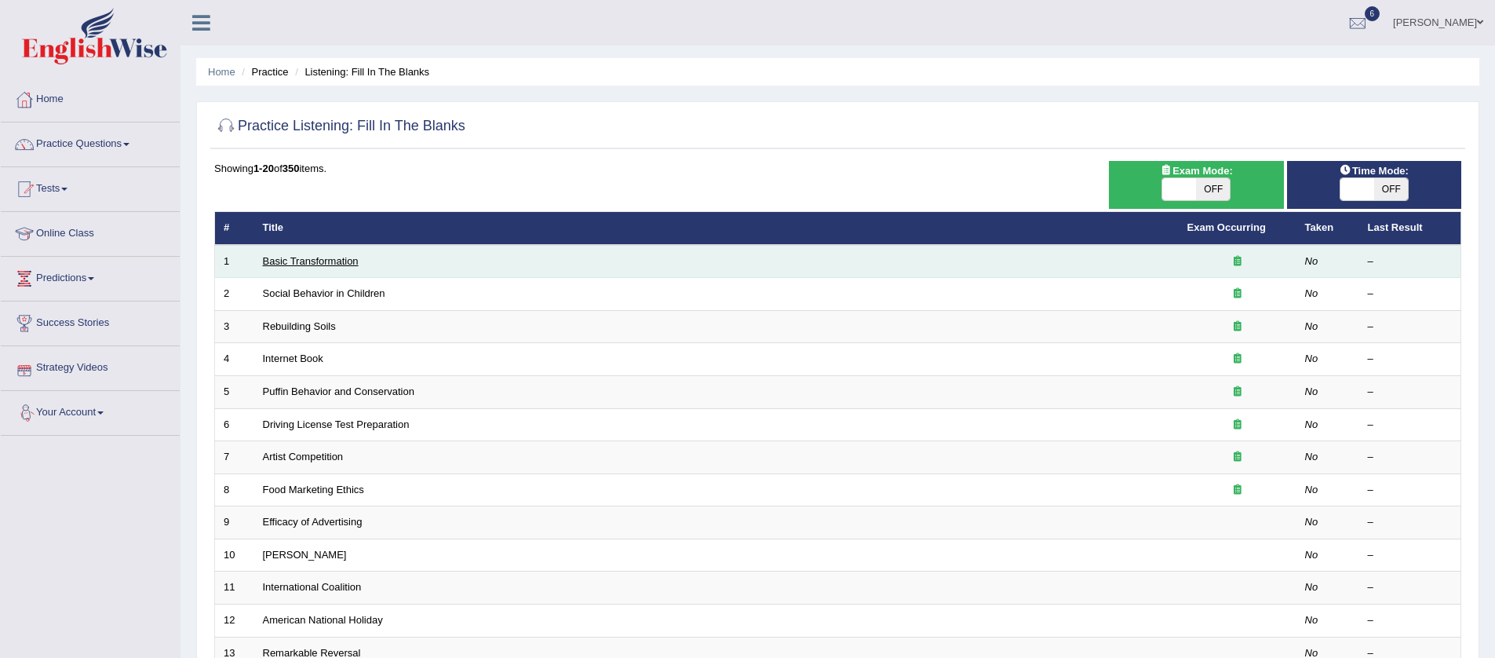
click at [279, 262] on link "Basic Transformation" at bounding box center [311, 261] width 96 height 12
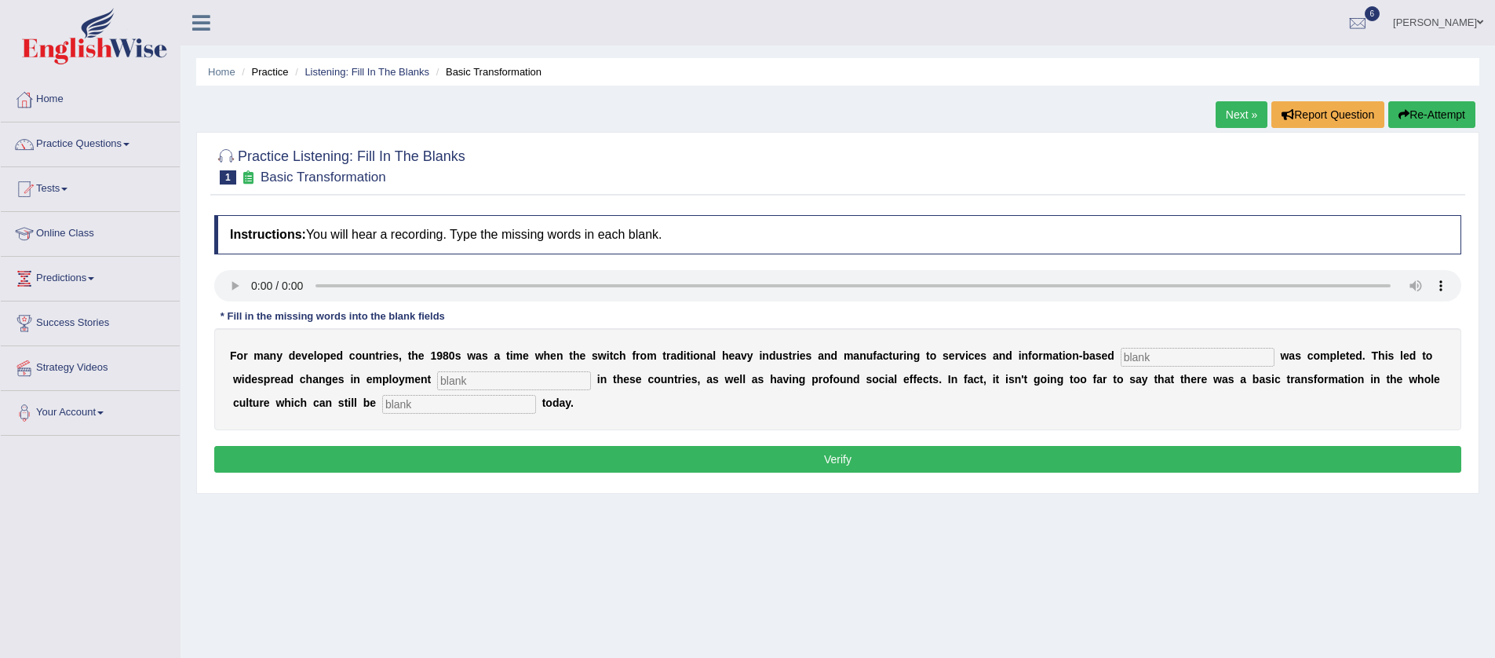
click at [1149, 357] on input "text" at bounding box center [1198, 357] width 154 height 19
click at [467, 376] on input "text" at bounding box center [514, 380] width 154 height 19
type input "pattern"
click at [447, 399] on input "text" at bounding box center [459, 404] width 154 height 19
type input "observe"
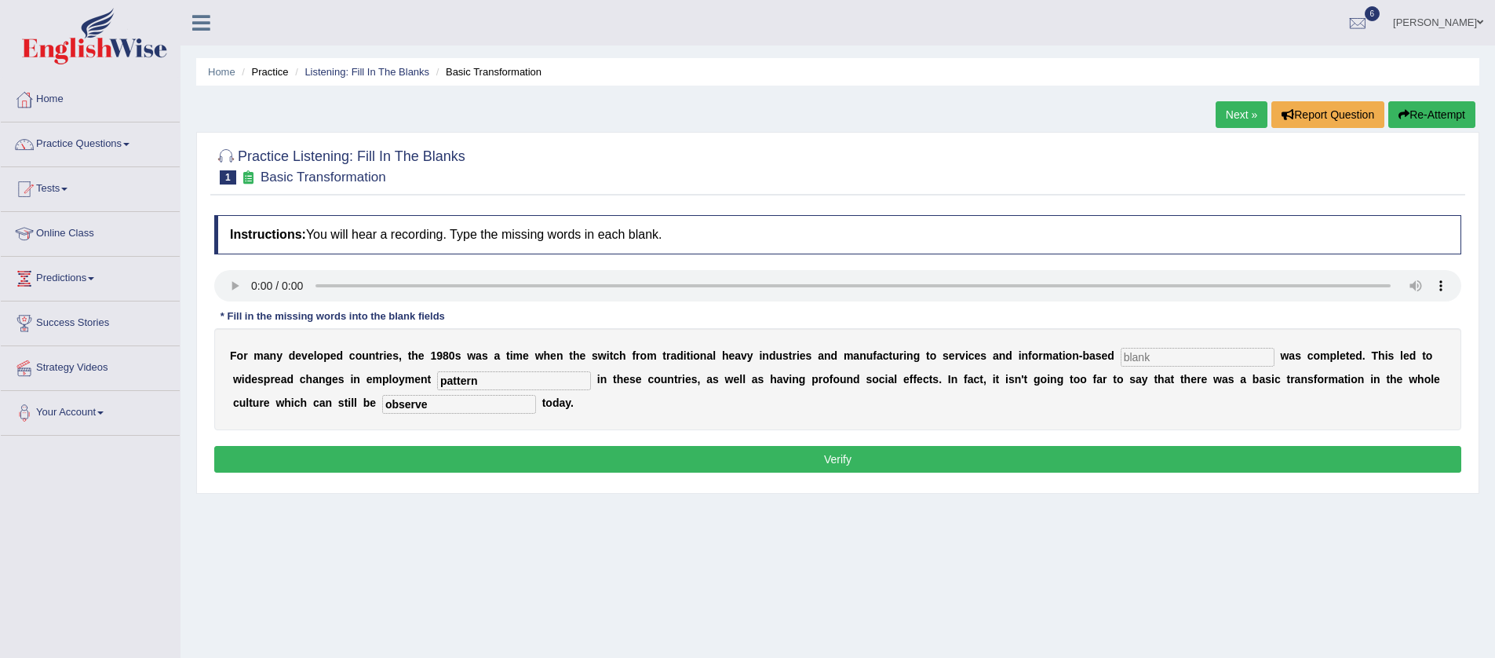
click at [1136, 356] on input "text" at bounding box center [1198, 357] width 154 height 19
click at [893, 466] on button "Verify" at bounding box center [837, 459] width 1247 height 27
type input "inters"
click at [849, 462] on button "Verify" at bounding box center [837, 459] width 1247 height 27
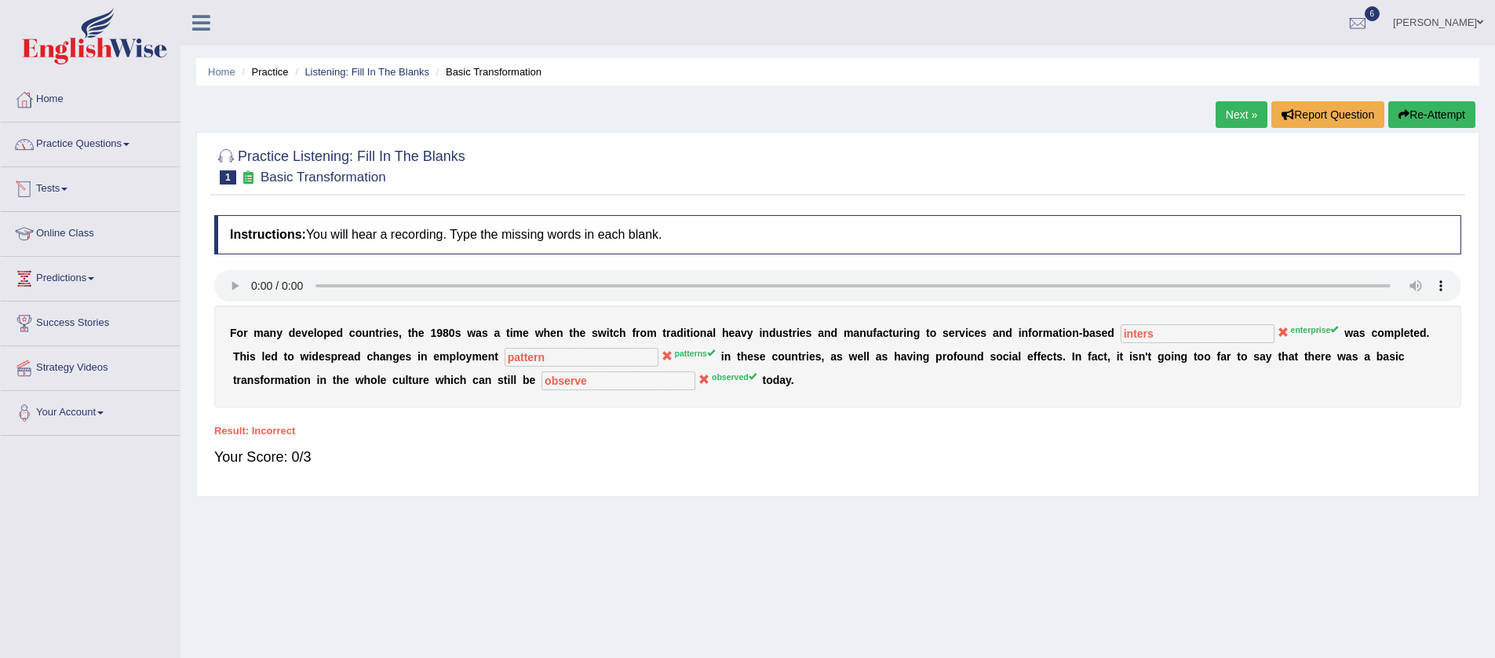
click at [137, 138] on link "Practice Questions" at bounding box center [90, 141] width 179 height 39
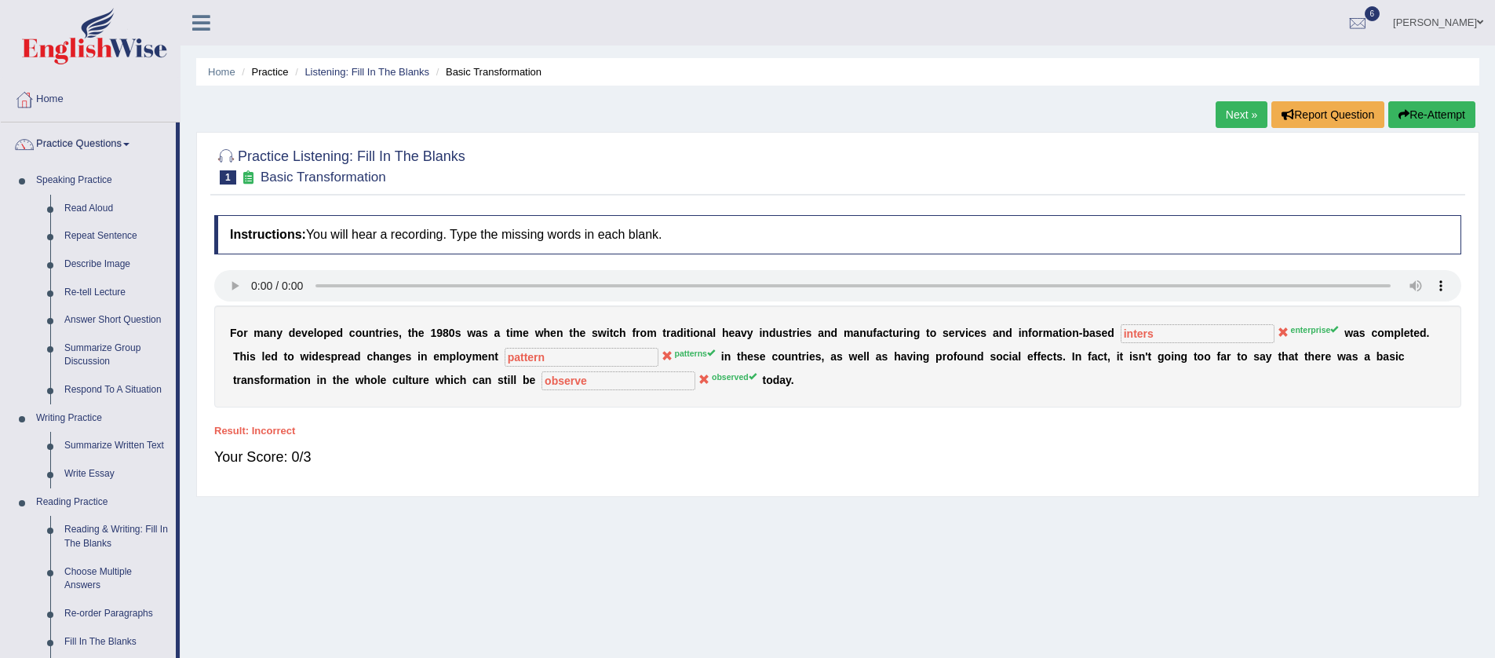
click at [1232, 114] on link "Next »" at bounding box center [1242, 114] width 52 height 27
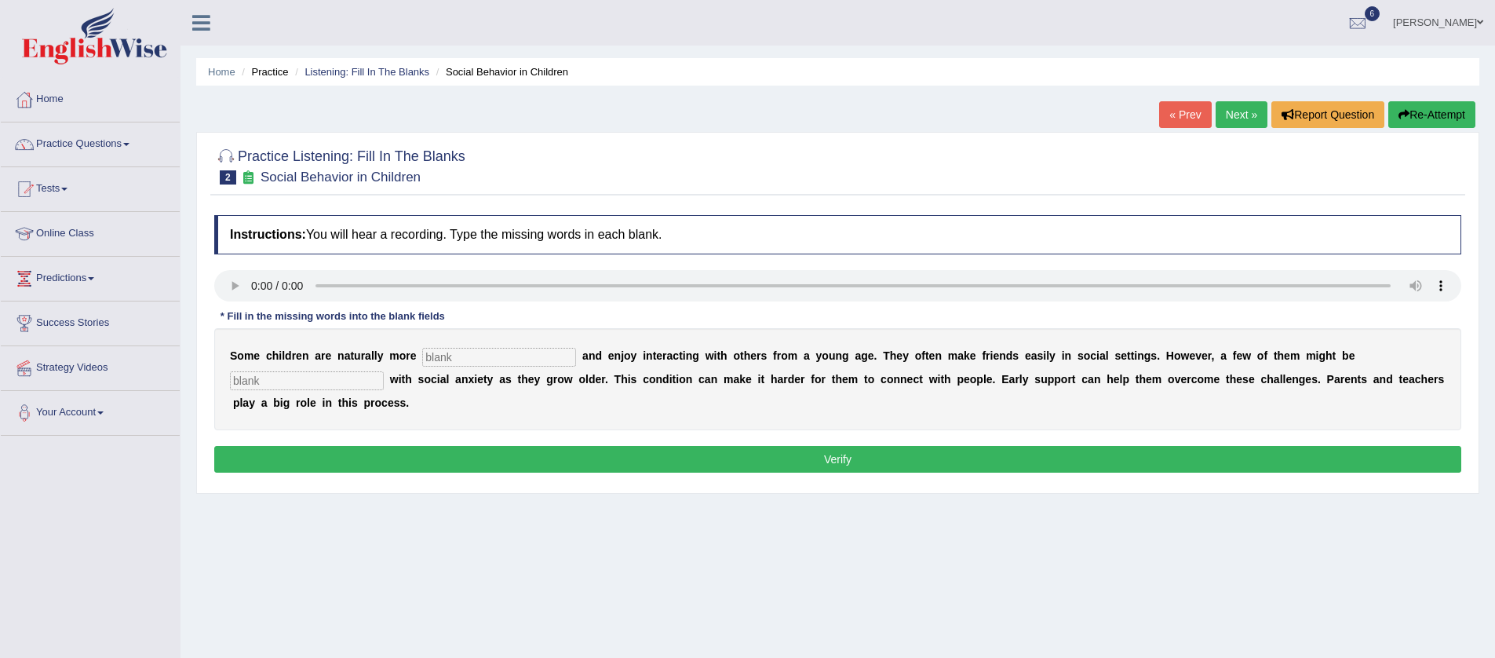
click at [1422, 107] on button "Re-Attempt" at bounding box center [1432, 114] width 87 height 27
click at [491, 362] on input "text" at bounding box center [499, 357] width 154 height 19
type input "social"
type input "setting"
click at [674, 469] on button "Verify" at bounding box center [837, 459] width 1247 height 27
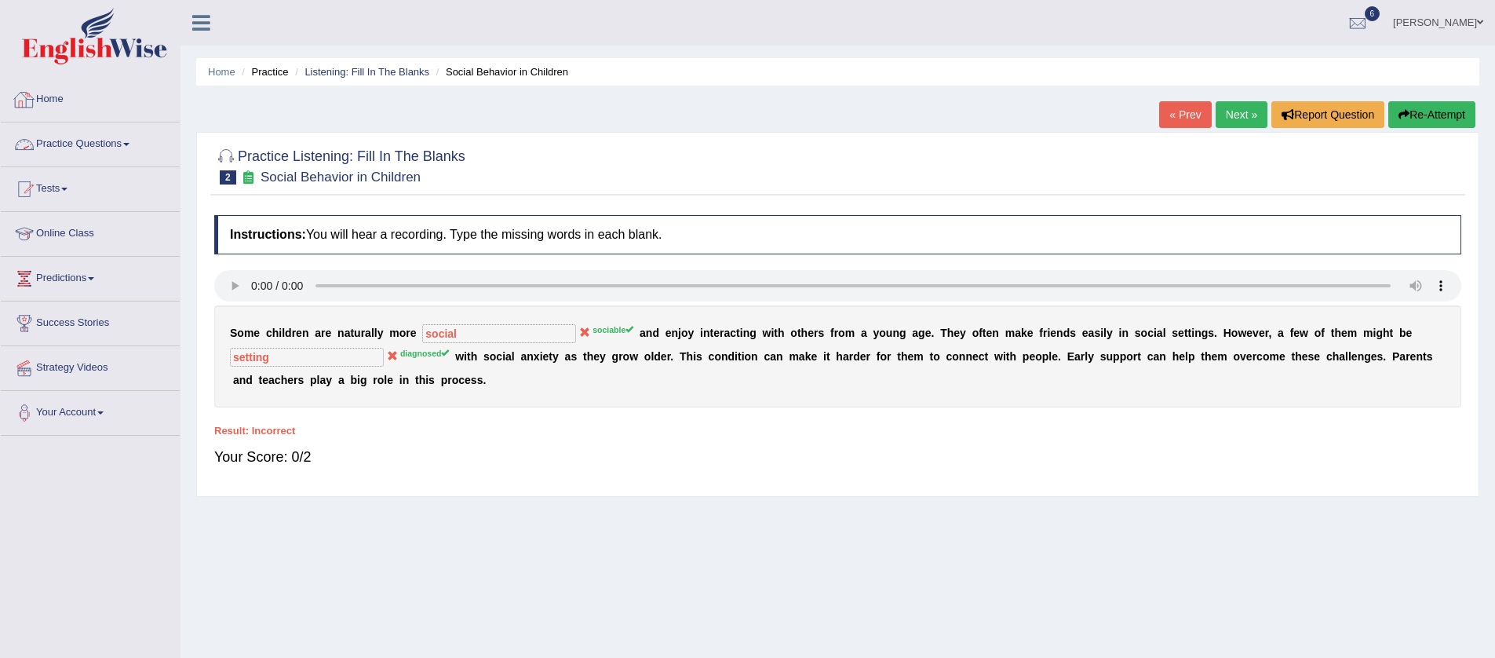
click at [140, 144] on link "Practice Questions" at bounding box center [90, 141] width 179 height 39
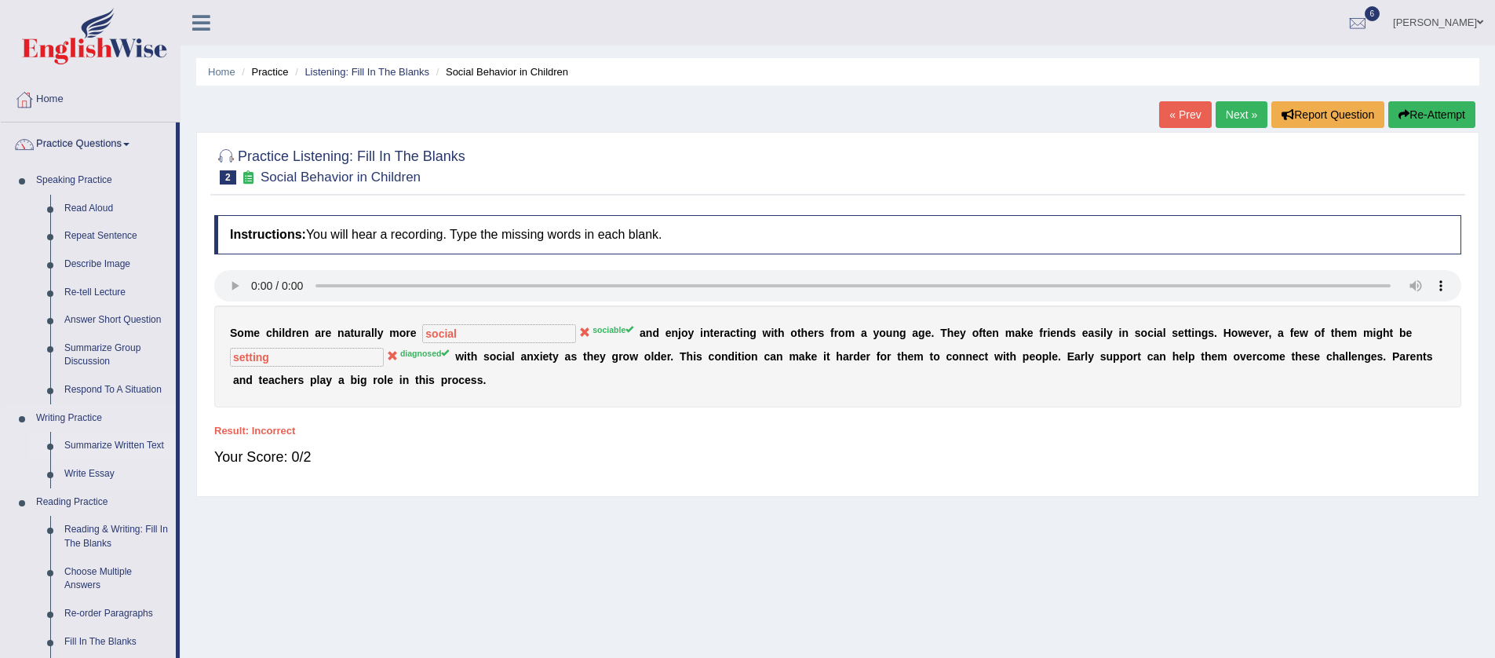
scroll to position [3, 0]
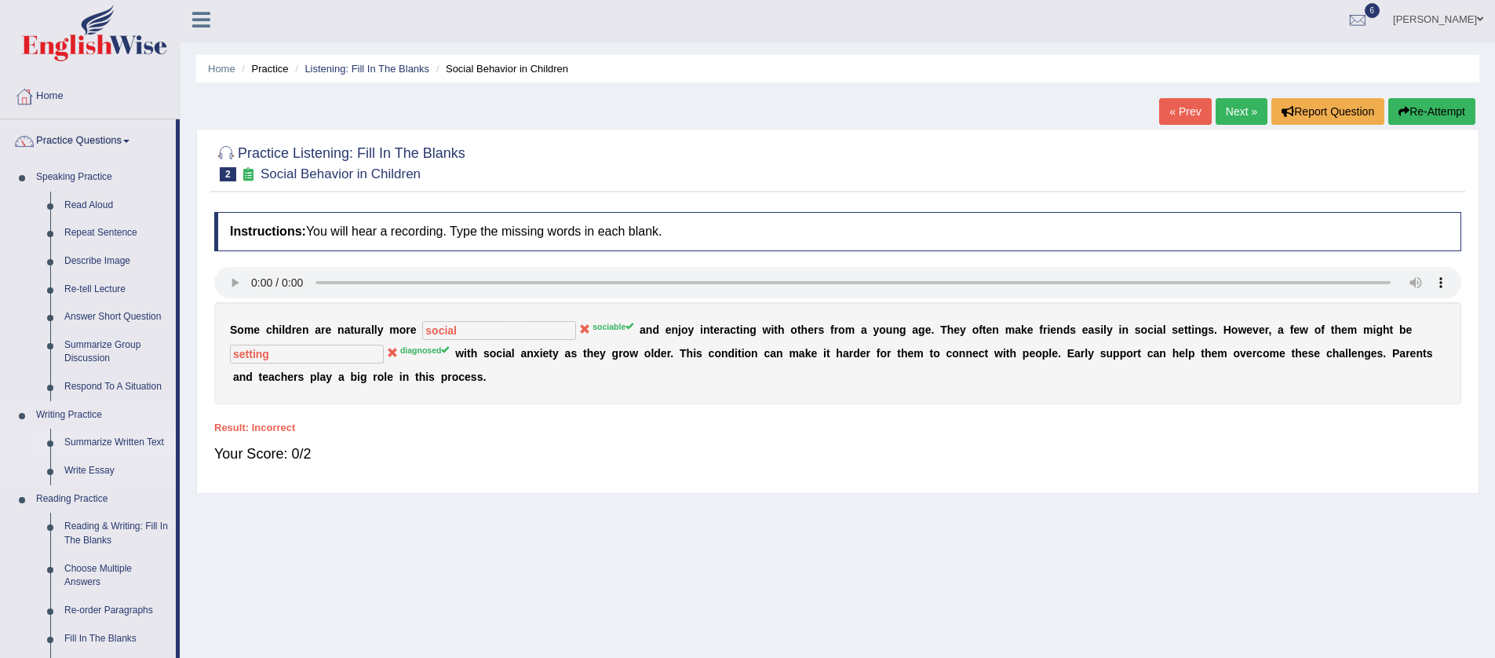
click at [122, 443] on link "Summarize Written Text" at bounding box center [116, 443] width 119 height 28
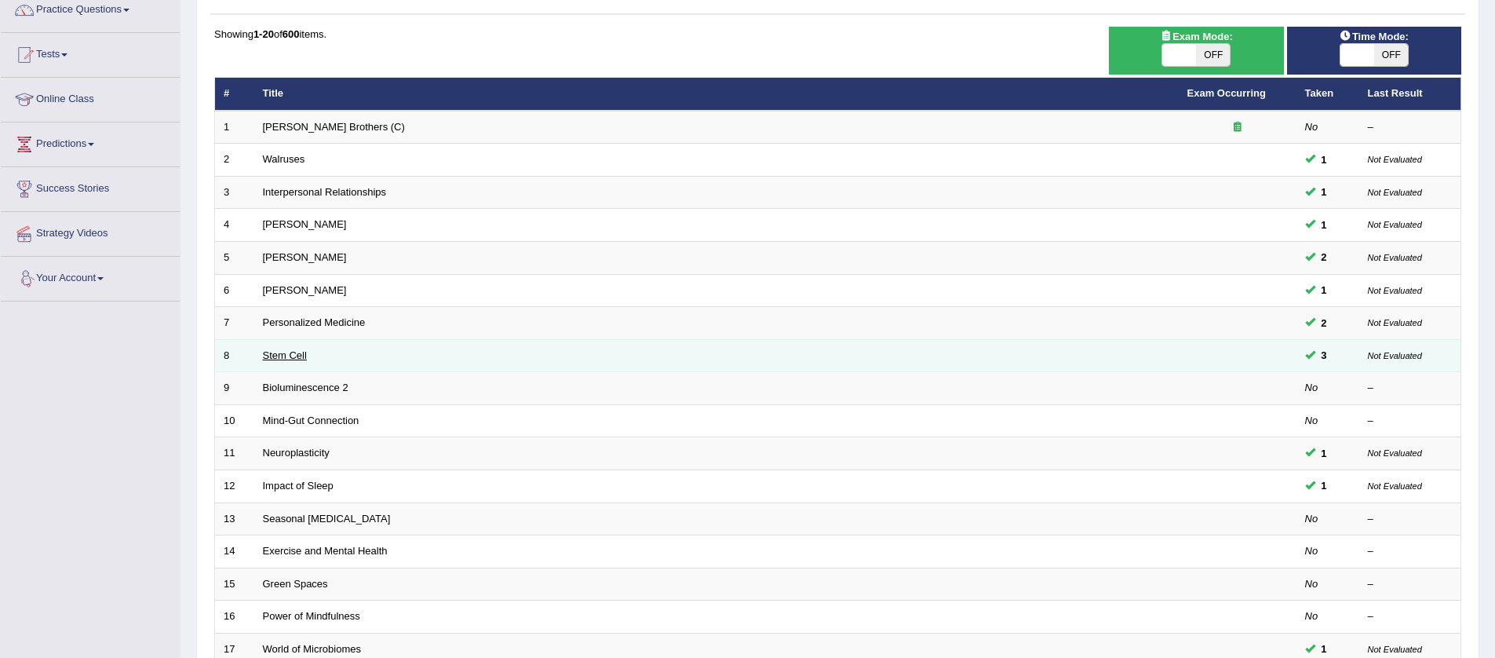
scroll to position [136, 0]
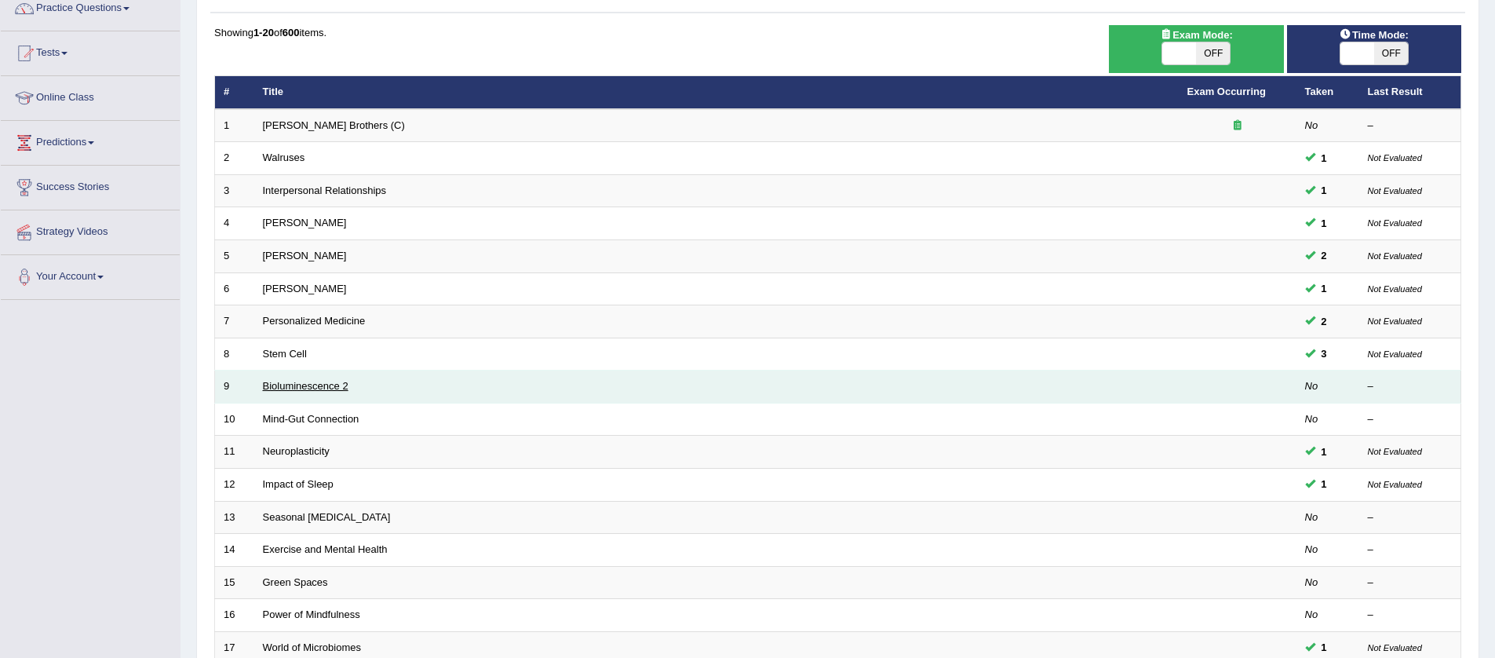
click at [327, 387] on link "Bioluminescence 2" at bounding box center [306, 386] width 86 height 12
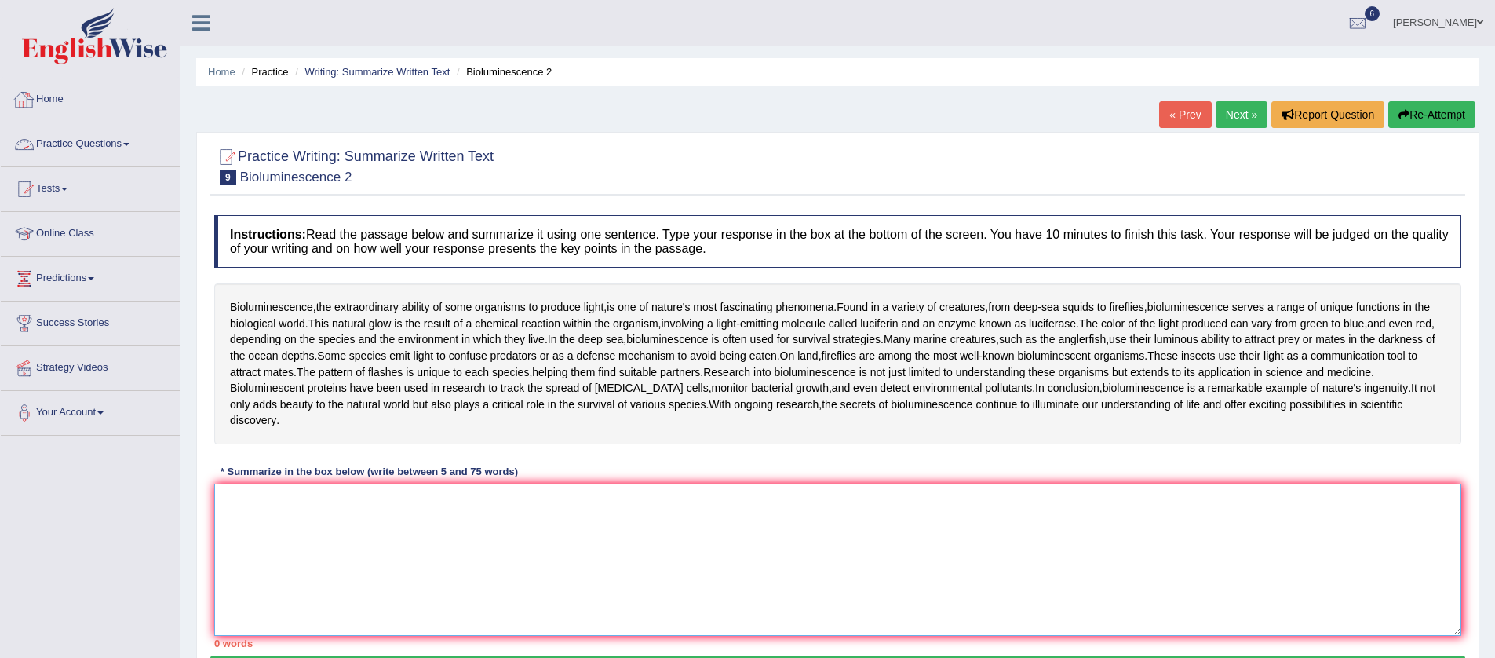
click at [361, 529] on textarea at bounding box center [837, 560] width 1247 height 152
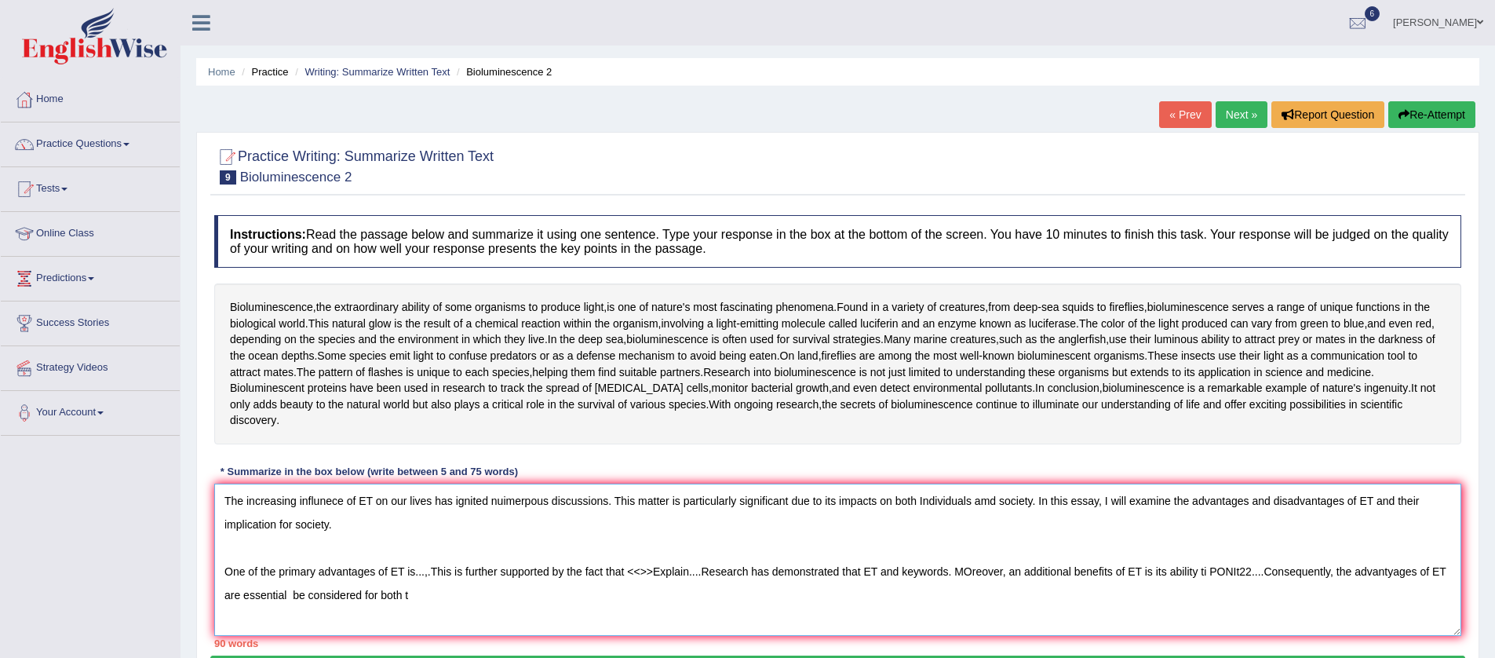
click at [435, 597] on textarea "The increasing influnece of ET on our lives has ignited nuimerpous discussions.…" at bounding box center [837, 560] width 1247 height 152
type textarea "The increasing influnece of ET on our lives has ignited nuimerpous discussions.…"
click at [1447, 106] on button "Re-Attempt" at bounding box center [1432, 114] width 87 height 27
